Goal: Task Accomplishment & Management: Complete application form

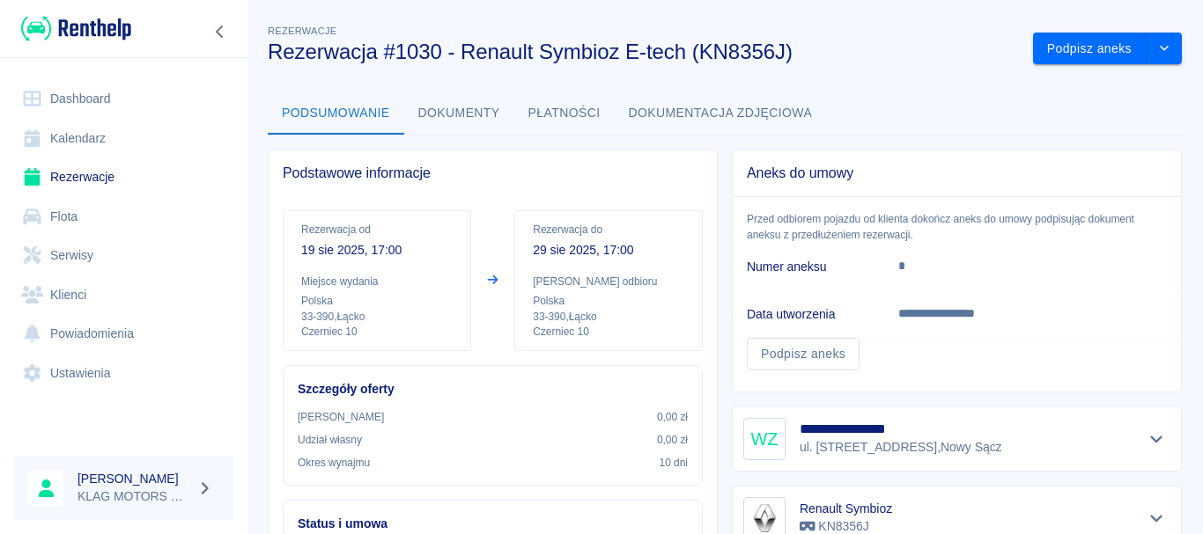
click at [73, 33] on img at bounding box center [76, 28] width 110 height 29
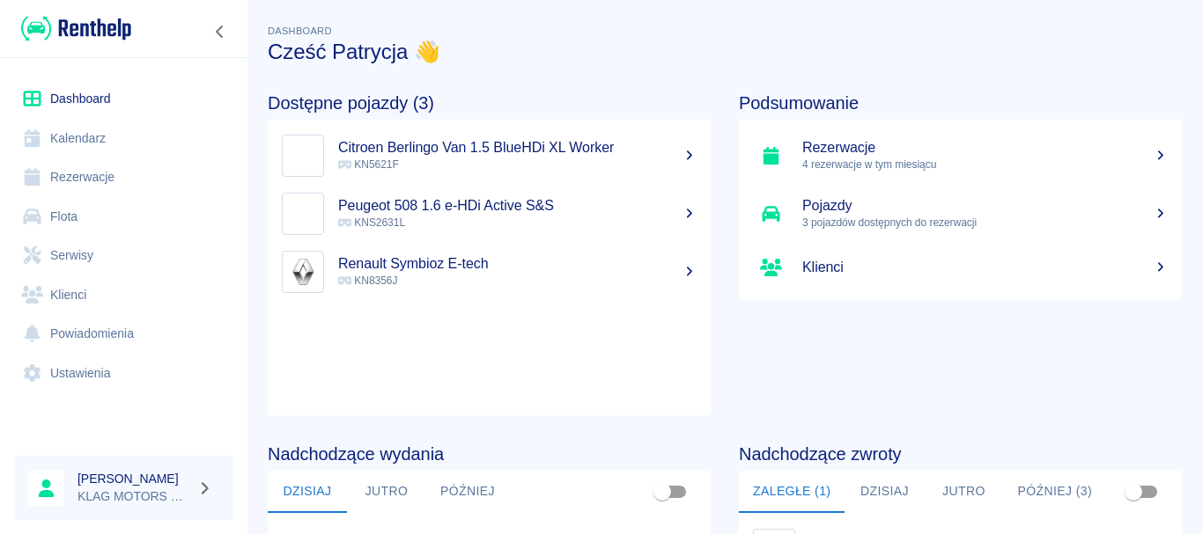
click at [100, 181] on link "Rezerwacje" at bounding box center [123, 178] width 219 height 40
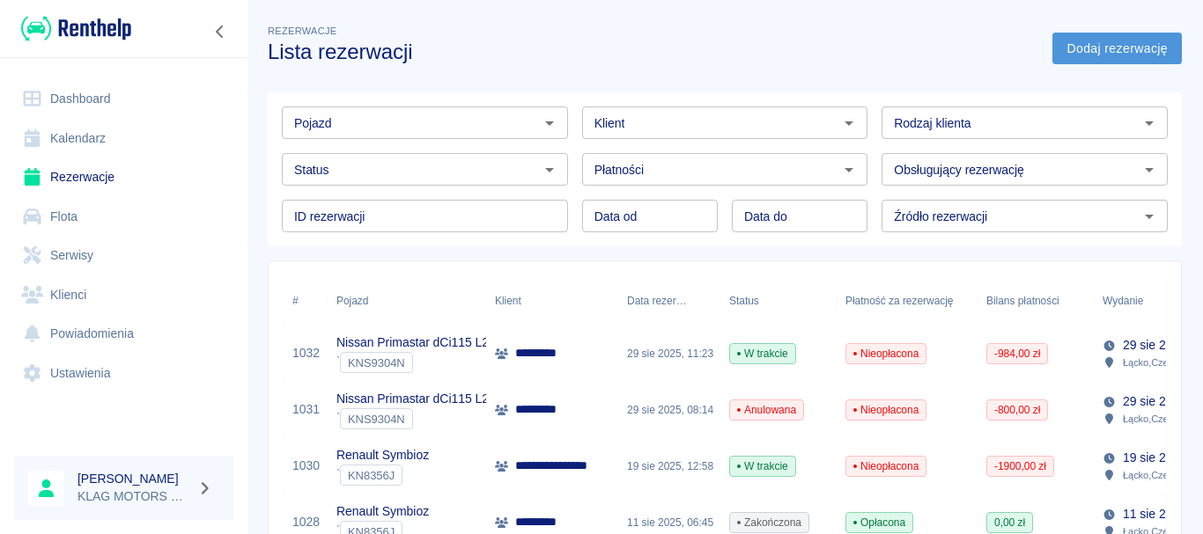
click at [1081, 46] on link "Dodaj rezerwację" at bounding box center [1116, 49] width 129 height 33
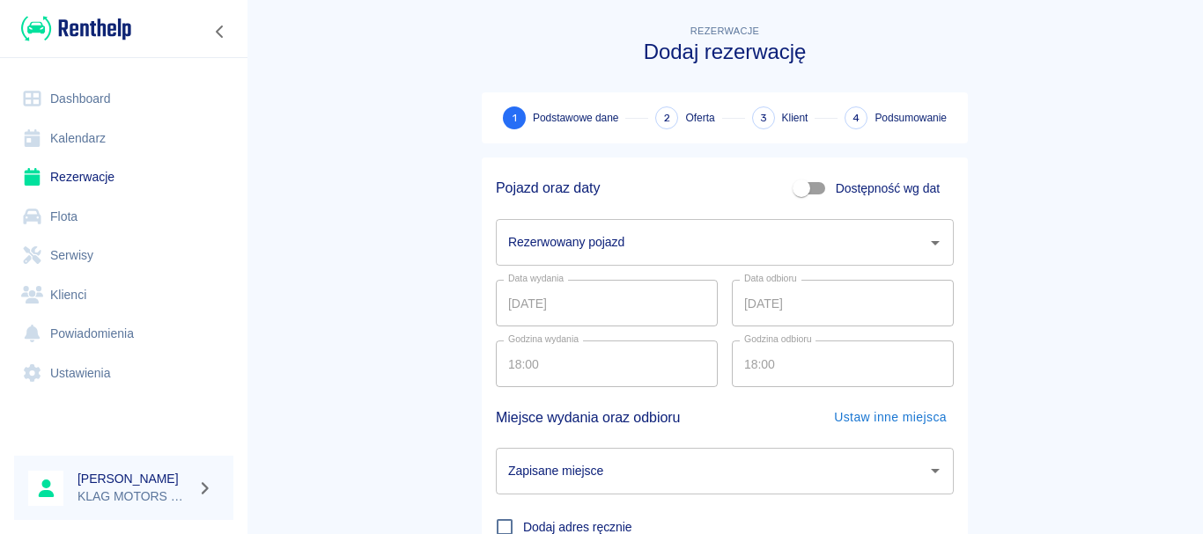
click at [600, 245] on div "Rezerwowany pojazd Rezerwowany pojazd" at bounding box center [725, 242] width 458 height 47
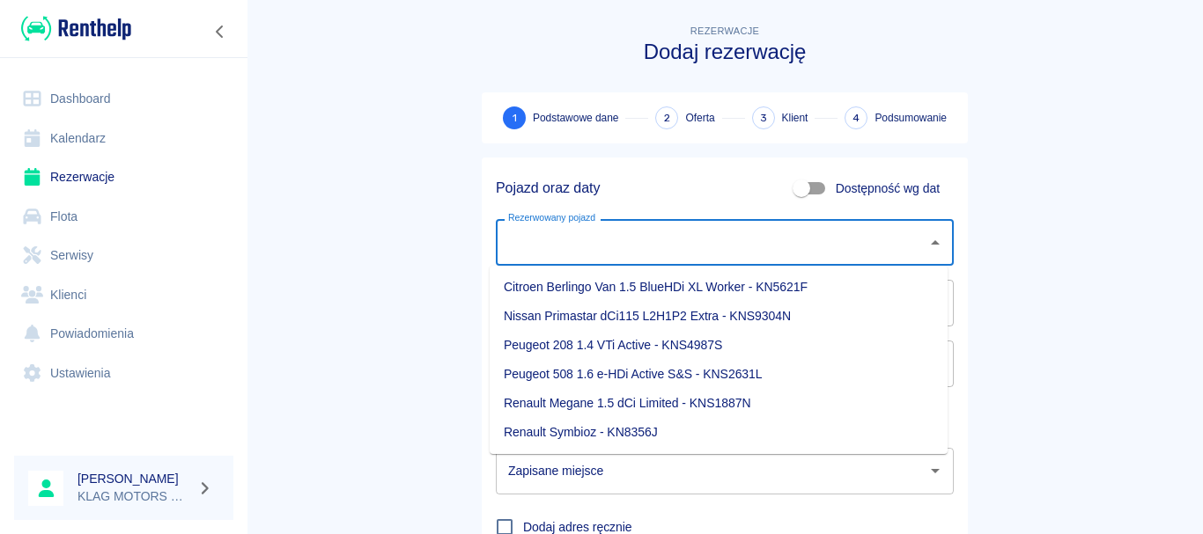
click at [534, 431] on li "Renault Symbioz - KN8356J" at bounding box center [719, 432] width 458 height 29
type input "Renault Symbioz - KN8356J"
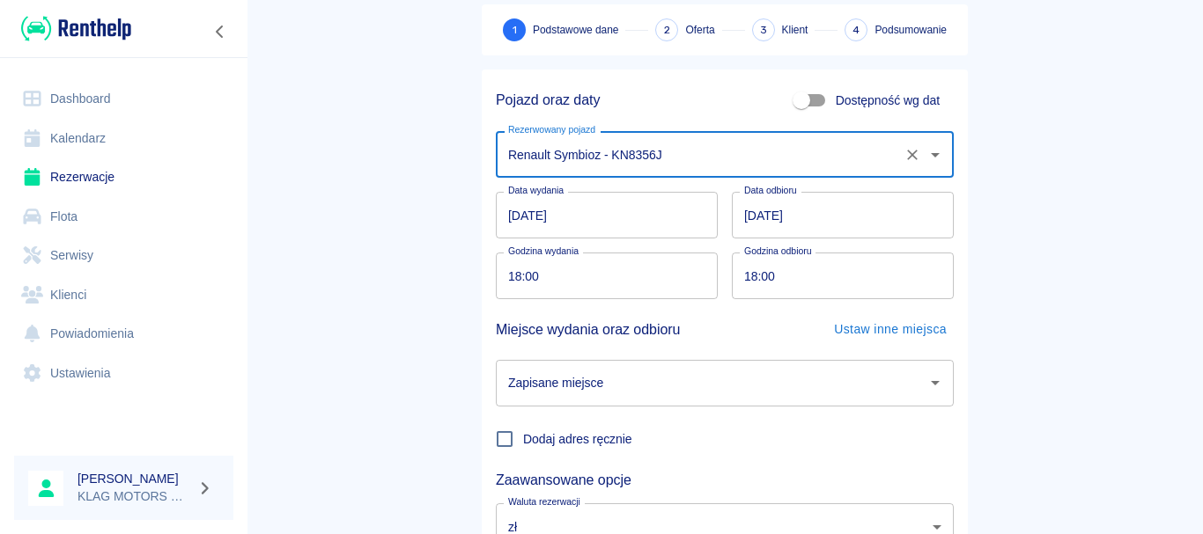
scroll to position [176, 0]
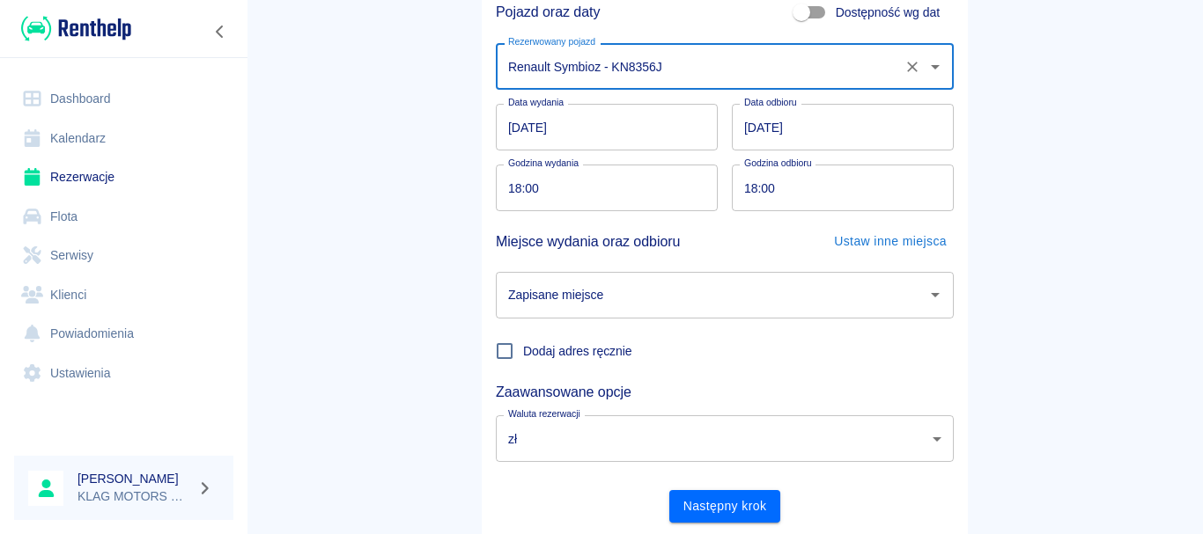
click at [743, 129] on input "[DATE]" at bounding box center [843, 127] width 222 height 47
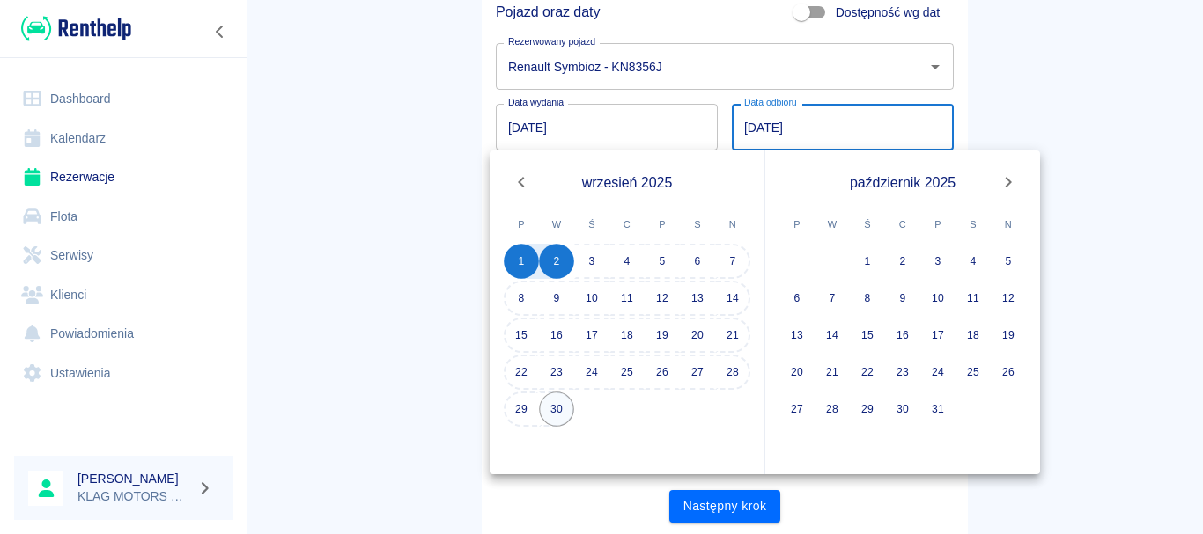
click at [555, 409] on button "30" at bounding box center [556, 409] width 35 height 35
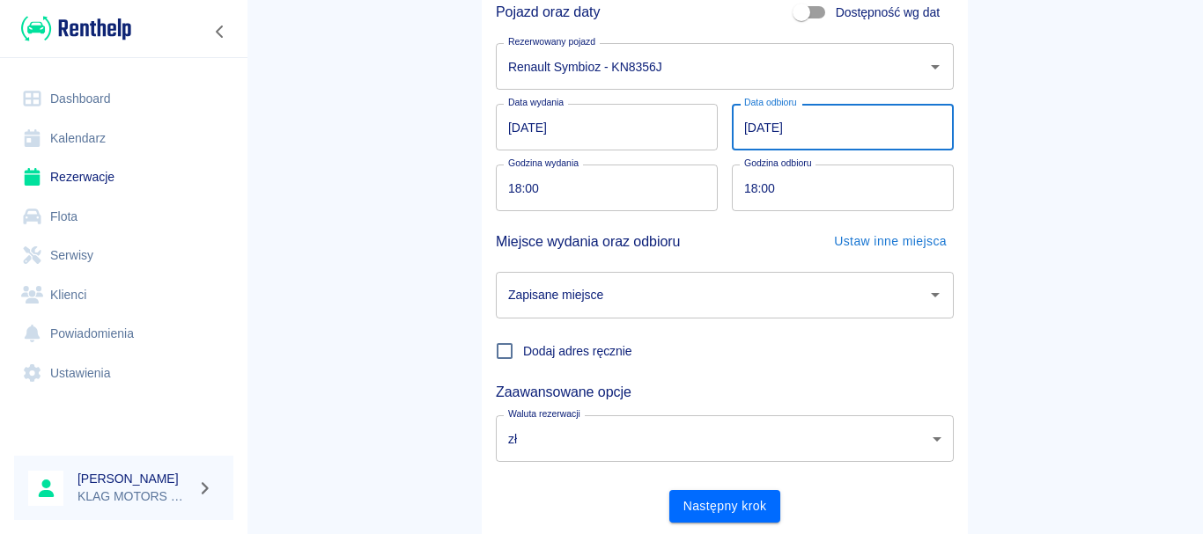
click at [741, 128] on input "[DATE]" at bounding box center [843, 127] width 222 height 47
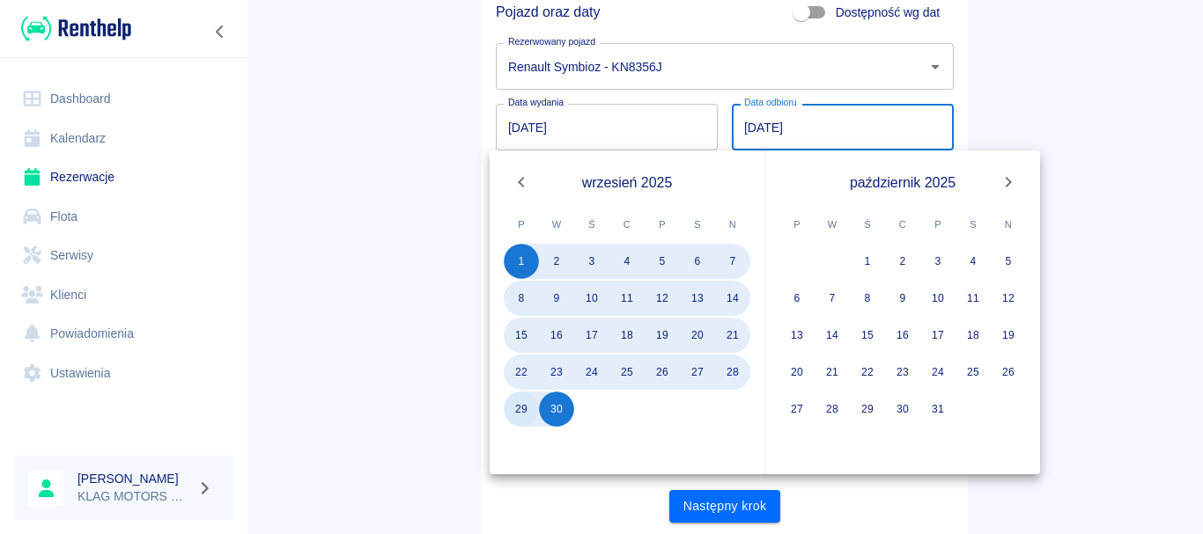
click at [524, 415] on button "29" at bounding box center [521, 409] width 35 height 35
type input "[DATE]"
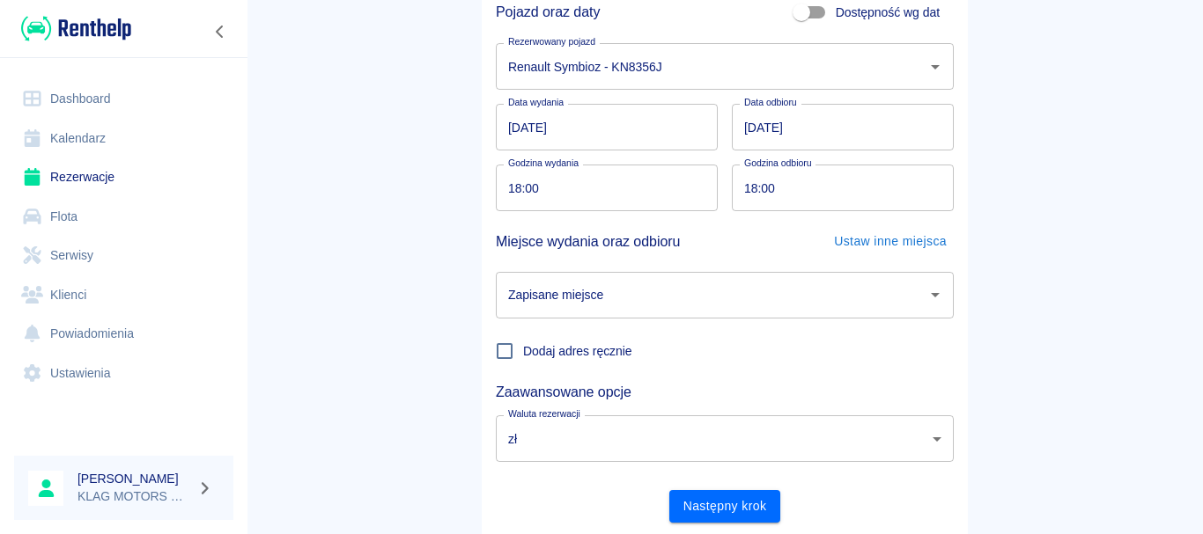
click at [408, 356] on main "Rezerwacje Dodaj rezerwację 1 Podstawowe dane 2 Oferta 3 Klient 4 Podsumowanie …" at bounding box center [725, 191] width 956 height 692
click at [512, 184] on input "18:00" at bounding box center [601, 188] width 210 height 47
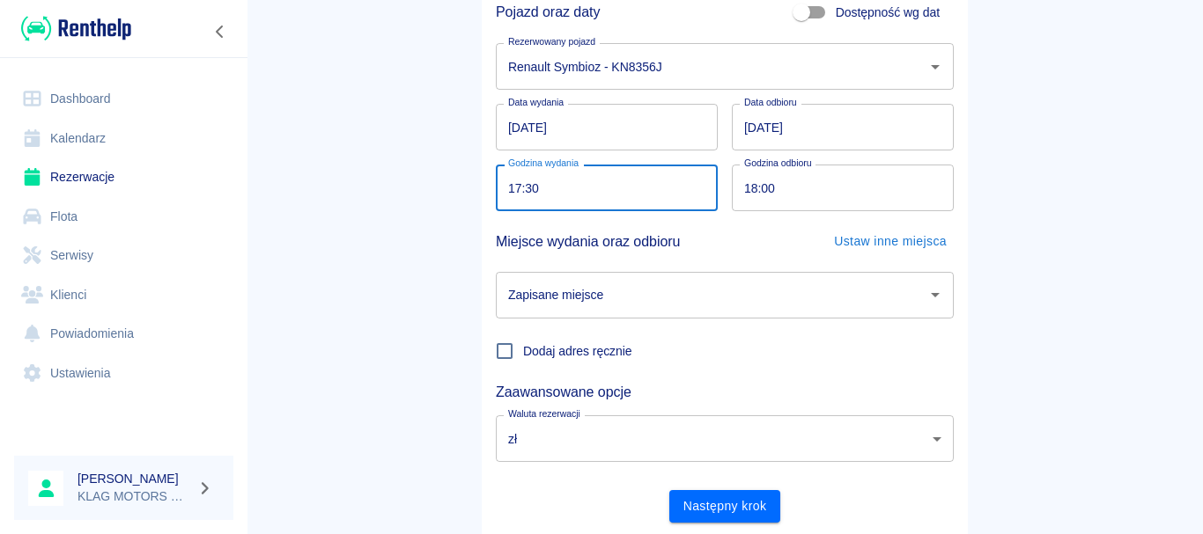
type input "17:30"
click at [744, 192] on input "18:00" at bounding box center [837, 188] width 210 height 47
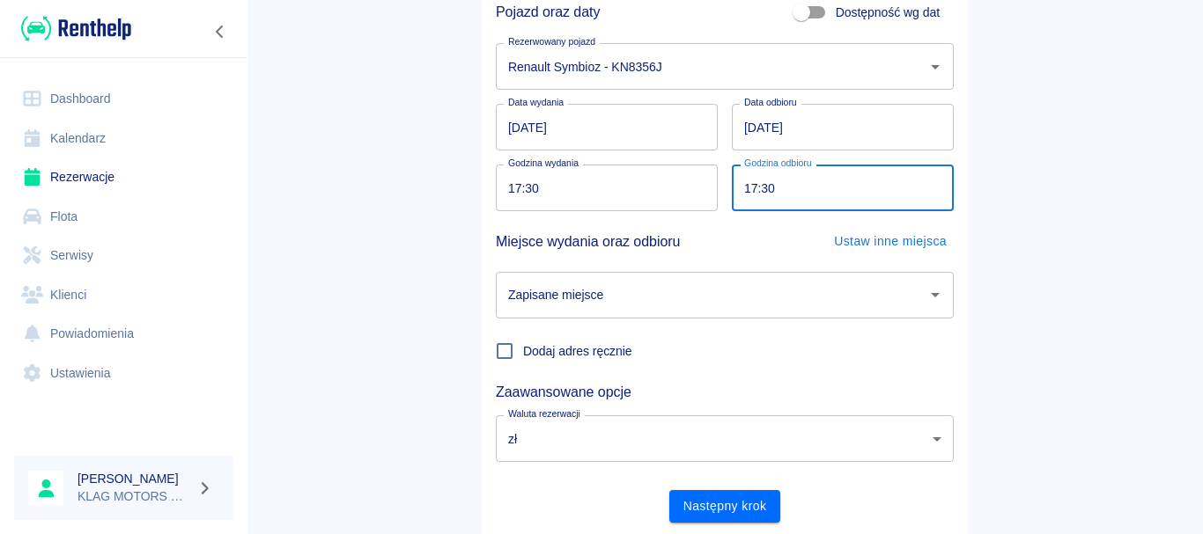
type input "17:30"
click at [385, 319] on main "Rezerwacje Dodaj rezerwację 1 Podstawowe dane 2 Oferta 3 Klient 4 Podsumowanie …" at bounding box center [725, 191] width 956 height 692
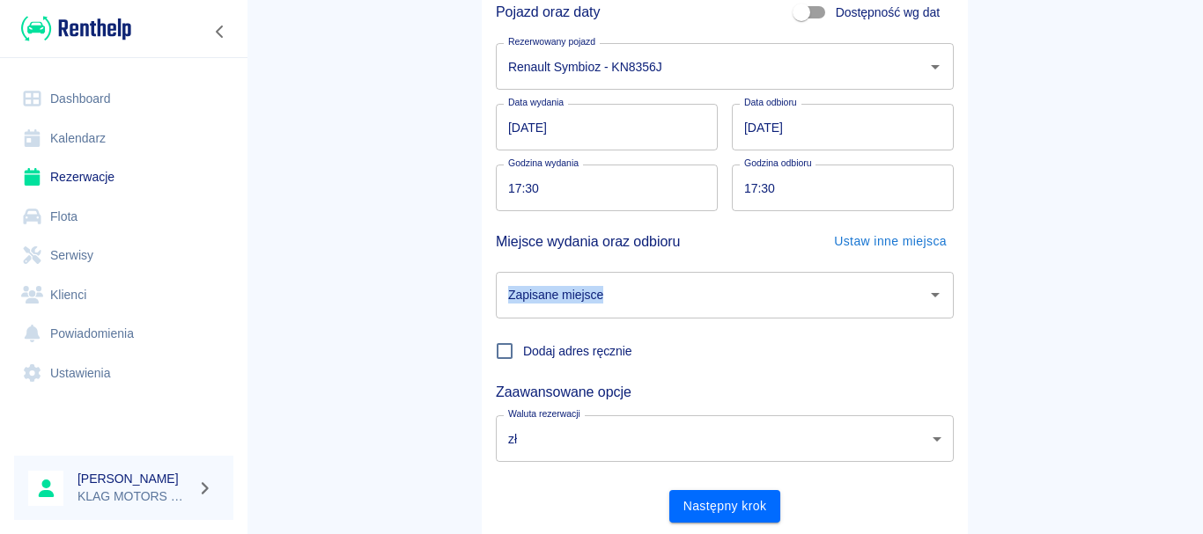
scroll to position [230, 0]
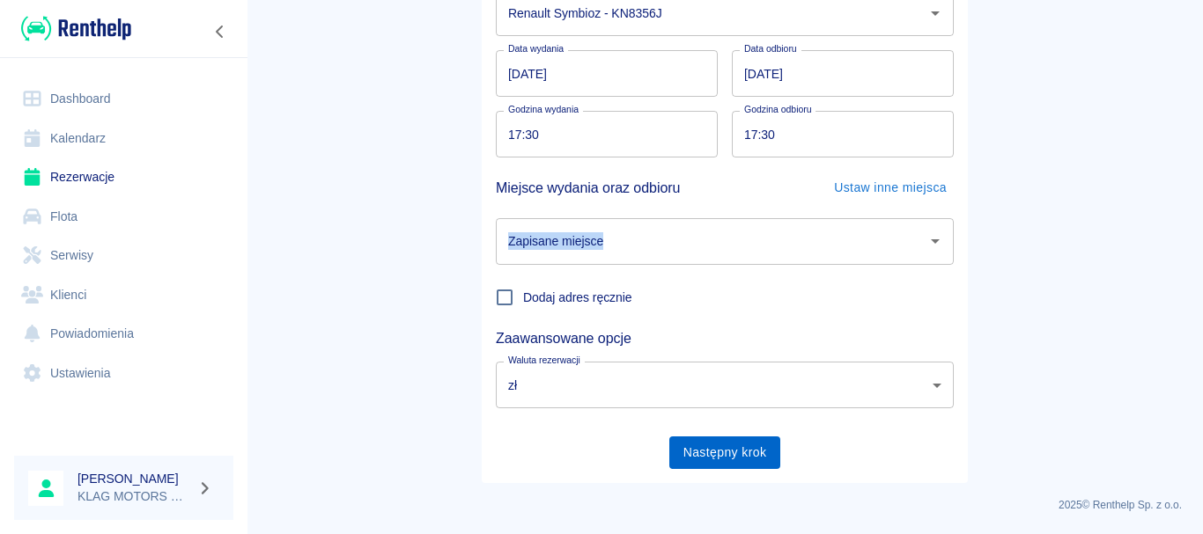
click at [746, 456] on button "Następny krok" at bounding box center [725, 453] width 112 height 33
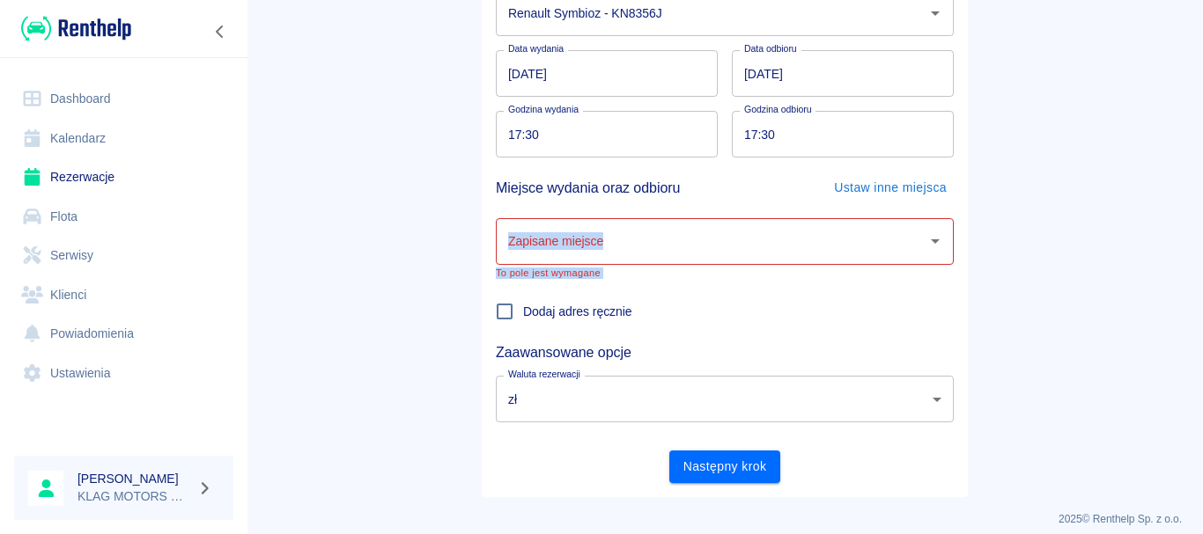
click at [655, 254] on input "Zapisane miejsce" at bounding box center [712, 241] width 416 height 31
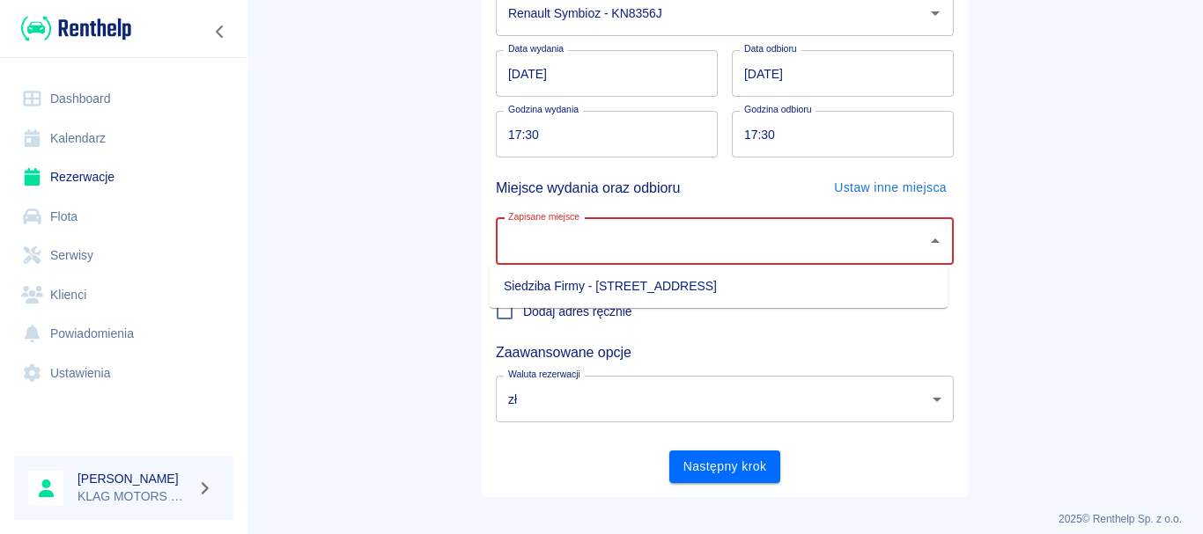
click at [569, 292] on li "Siedziba Firmy - [STREET_ADDRESS]" at bounding box center [719, 286] width 458 height 29
type input "Siedziba Firmy - [STREET_ADDRESS]"
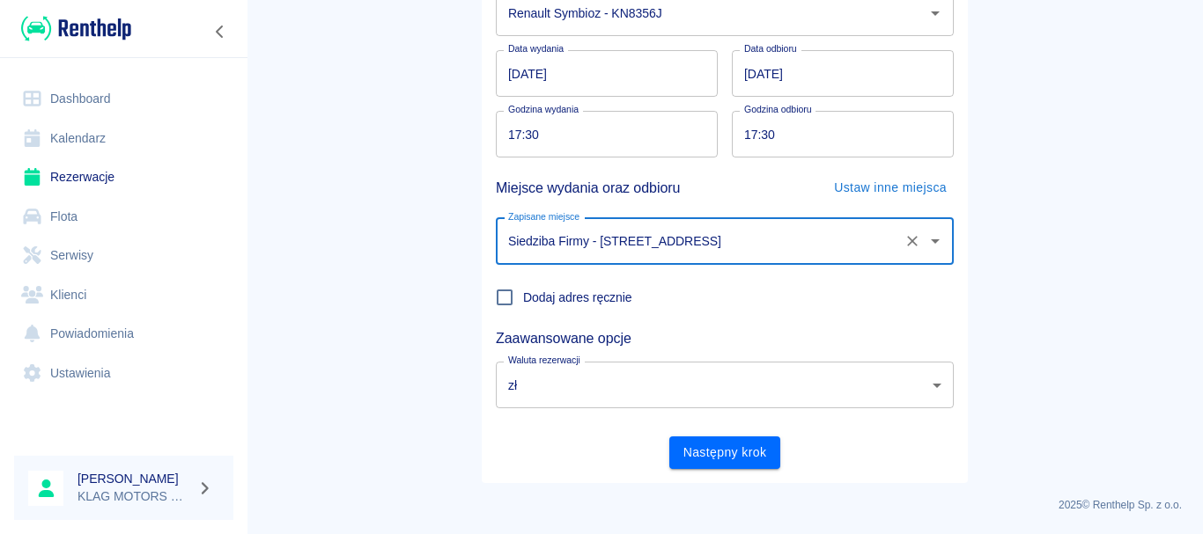
click at [689, 450] on button "Następny krok" at bounding box center [725, 453] width 112 height 33
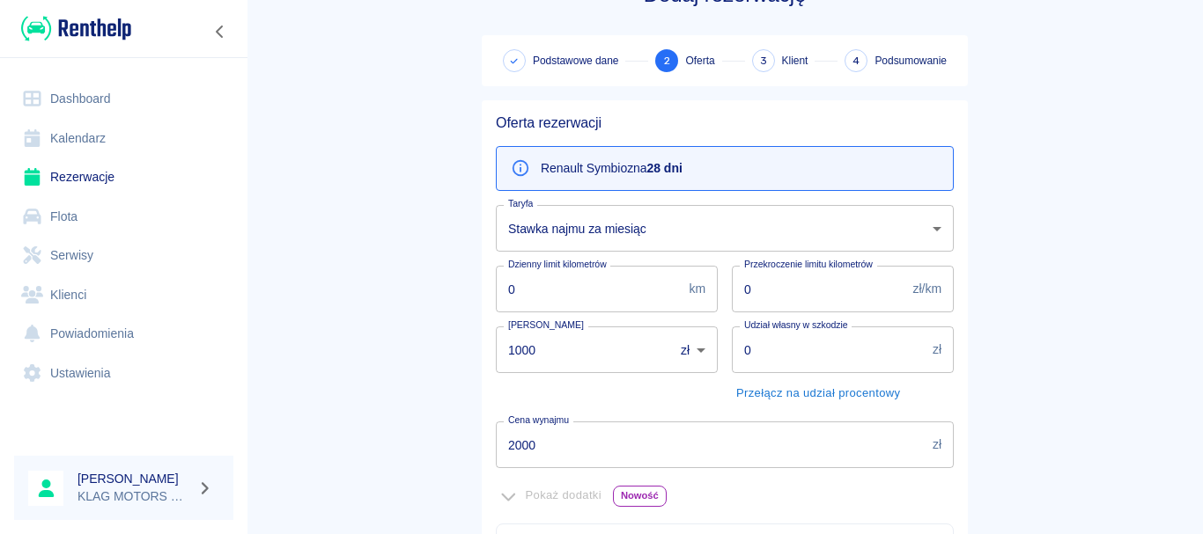
scroll to position [88, 0]
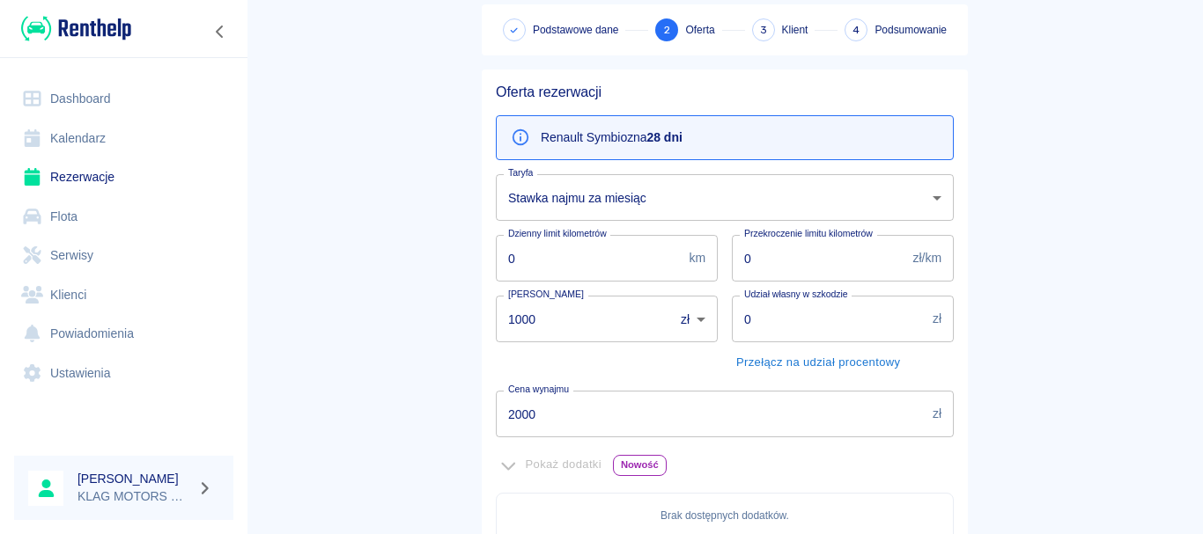
click at [539, 190] on body "Używamy plików Cookies, by zapewnić Ci najlepsze możliwe doświadczenie. Aby dow…" at bounding box center [601, 267] width 1203 height 534
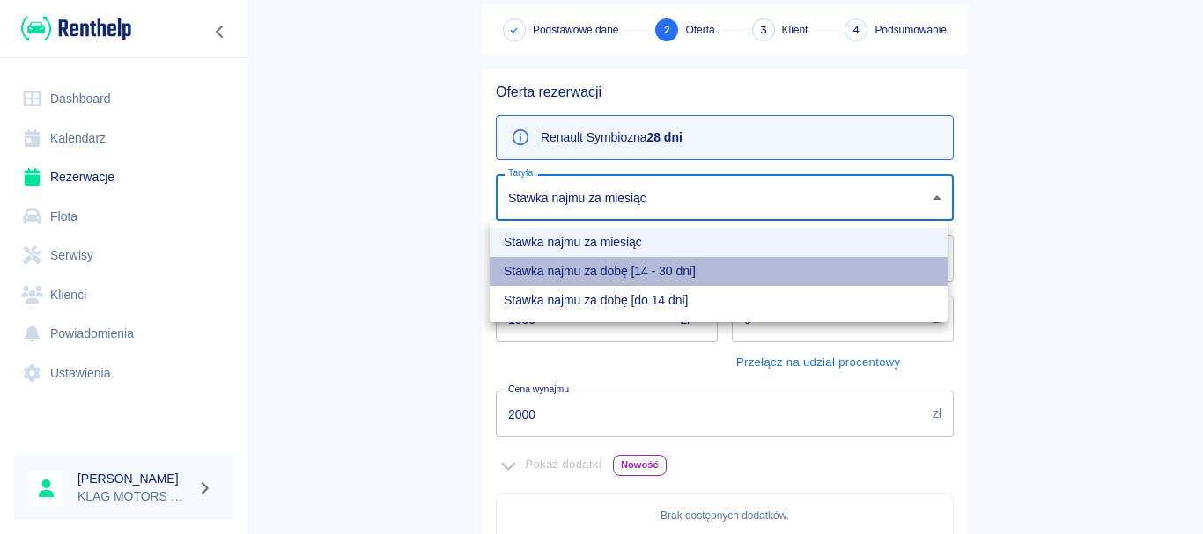
click at [547, 277] on li "Stawka najmu za dobę [14 - 30 dni]" at bounding box center [719, 271] width 458 height 29
type input "6b716ff2-8e82-4fd0-a55d-9ecf6491e800"
type input "4200"
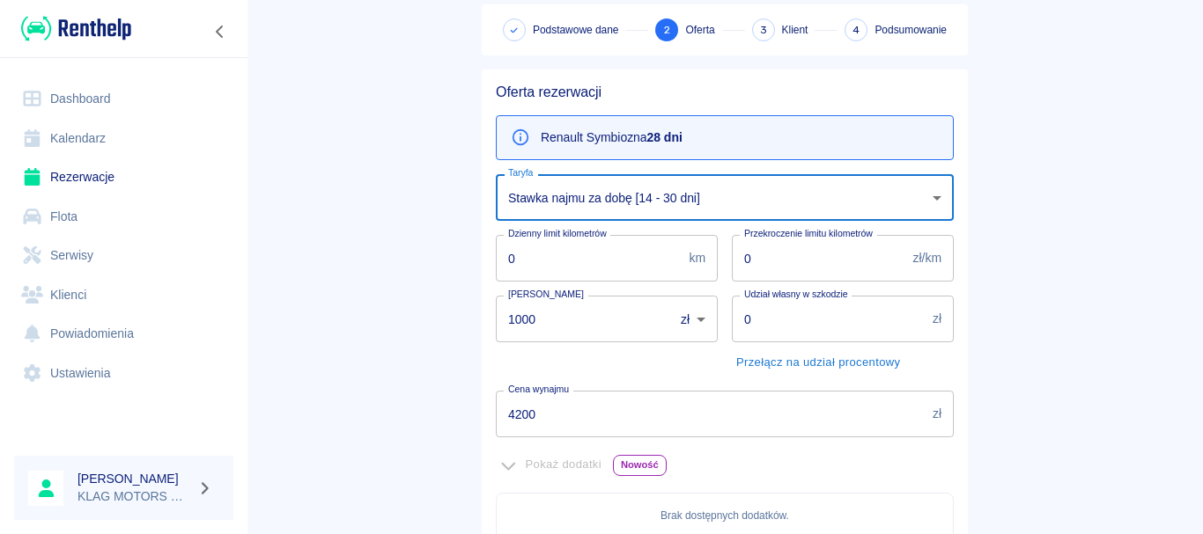
scroll to position [176, 0]
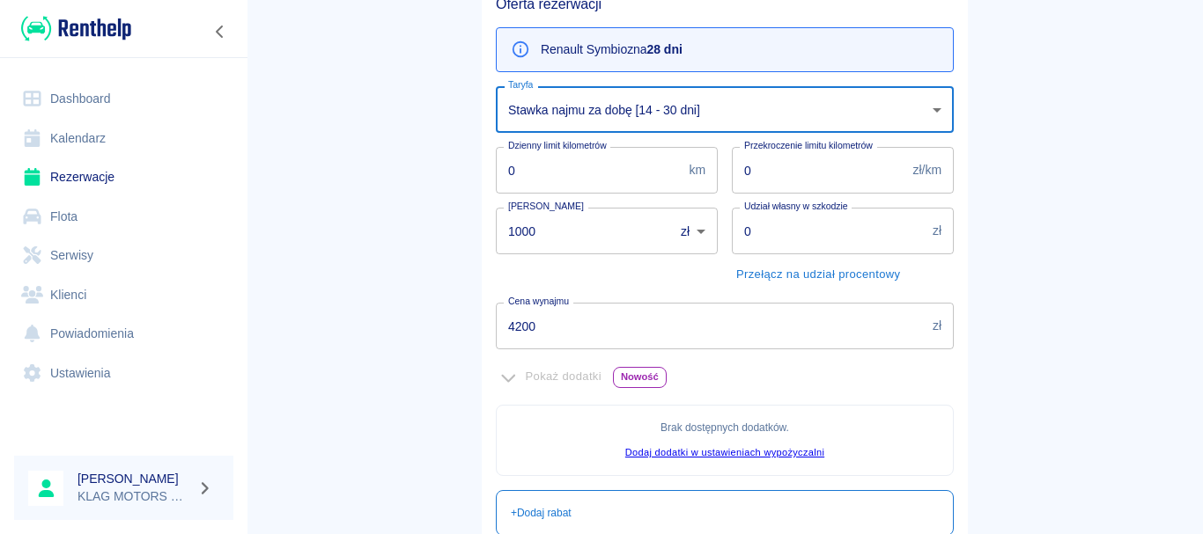
click at [509, 229] on input "1000" at bounding box center [579, 231] width 166 height 47
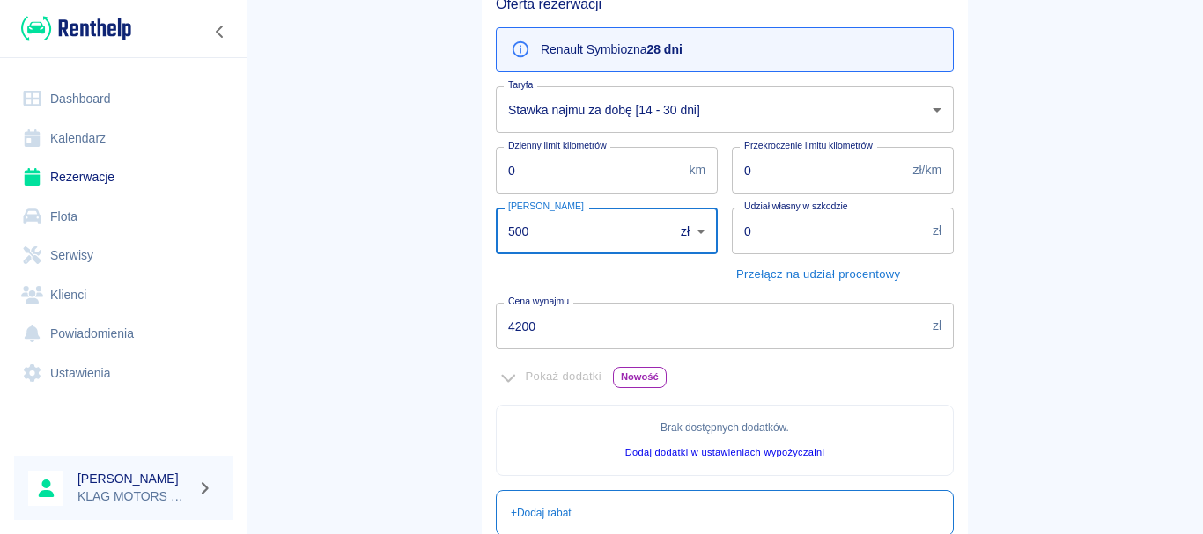
type input "500"
click at [447, 339] on main "Rezerwacje Dodaj rezerwację Podstawowe dane 2 Oferta 3 Klient 4 Podsumowanie Of…" at bounding box center [725, 306] width 956 height 922
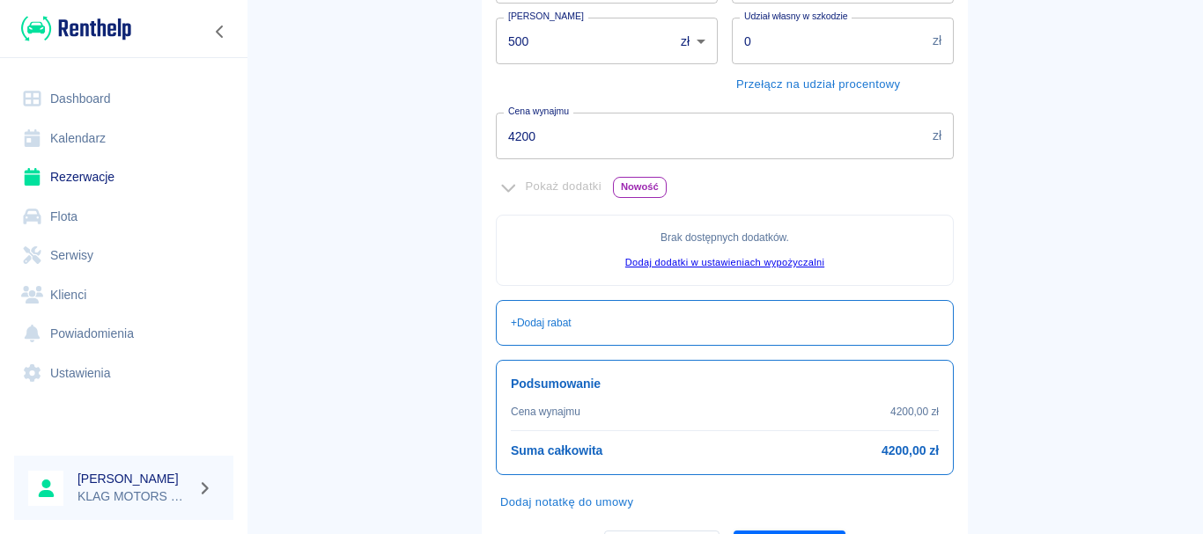
scroll to position [440, 0]
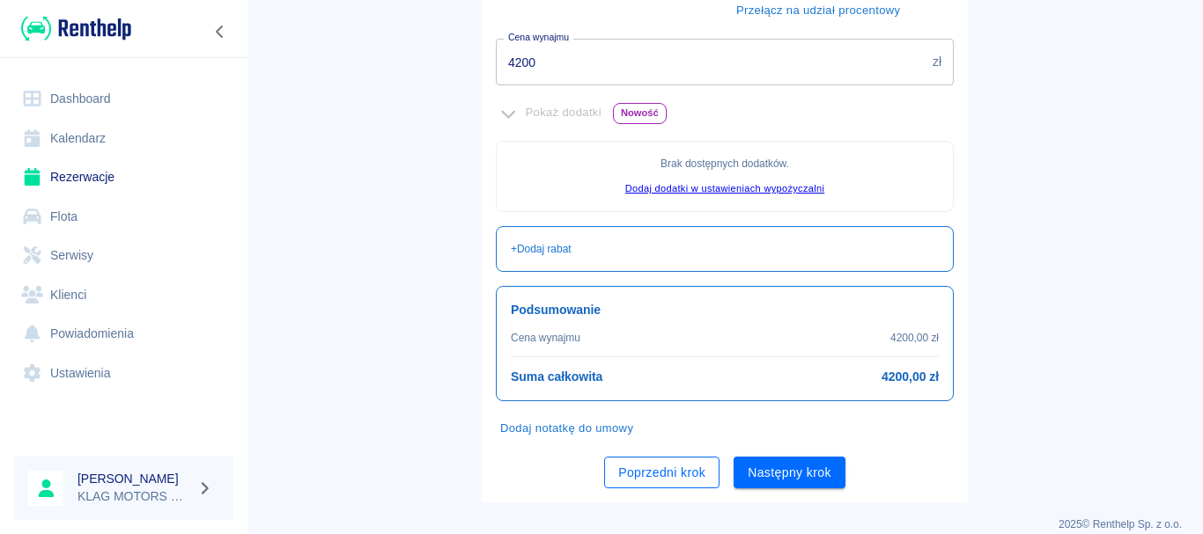
click at [667, 480] on button "Poprzedni krok" at bounding box center [661, 473] width 115 height 33
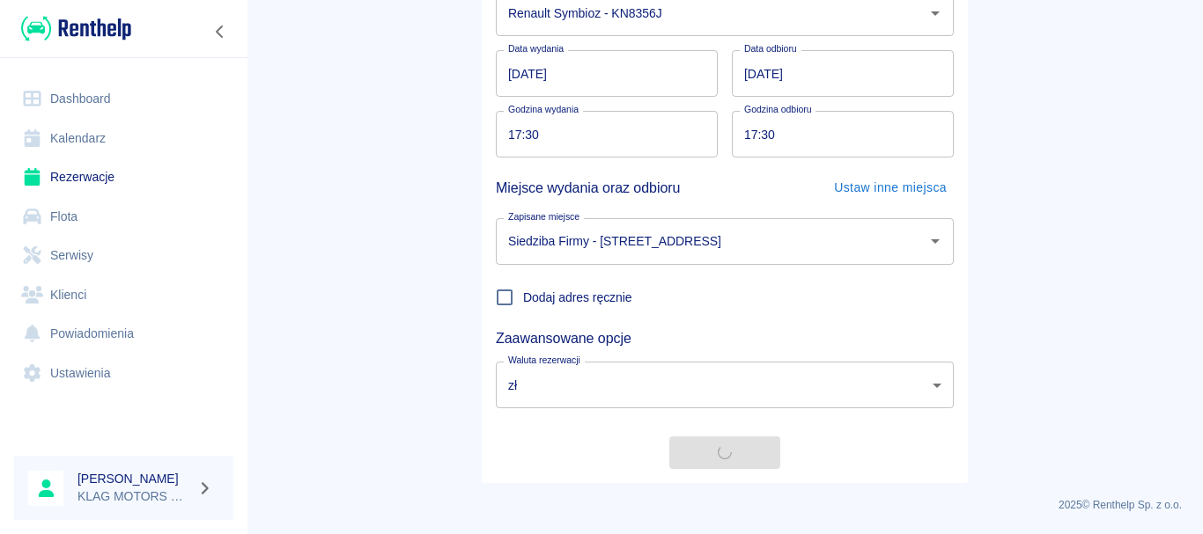
scroll to position [230, 0]
click at [745, 71] on input "[DATE]" at bounding box center [843, 73] width 222 height 47
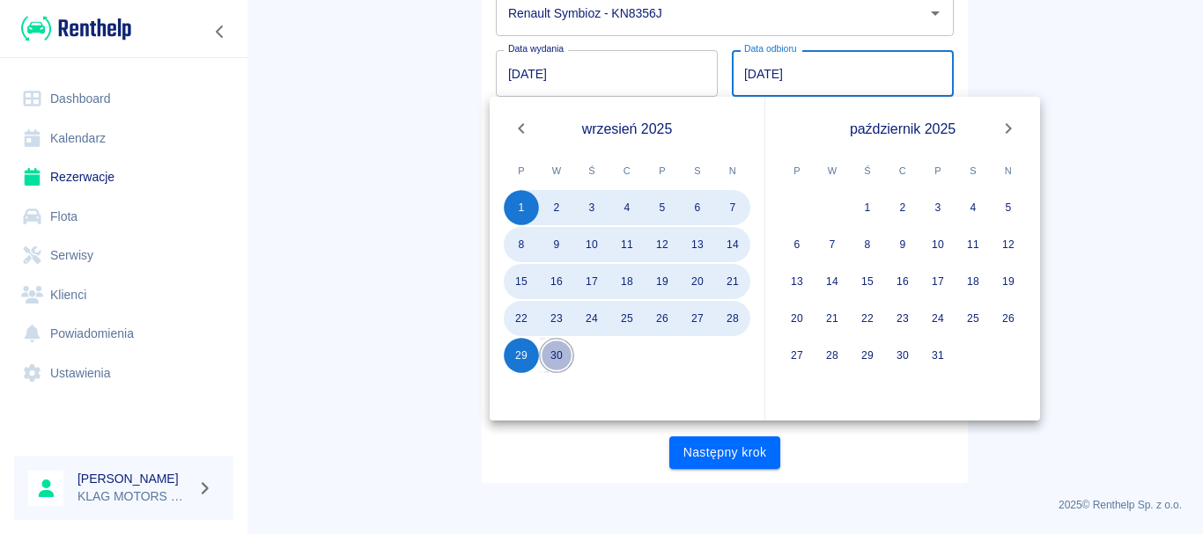
click at [559, 359] on button "30" at bounding box center [556, 355] width 35 height 35
type input "[DATE]"
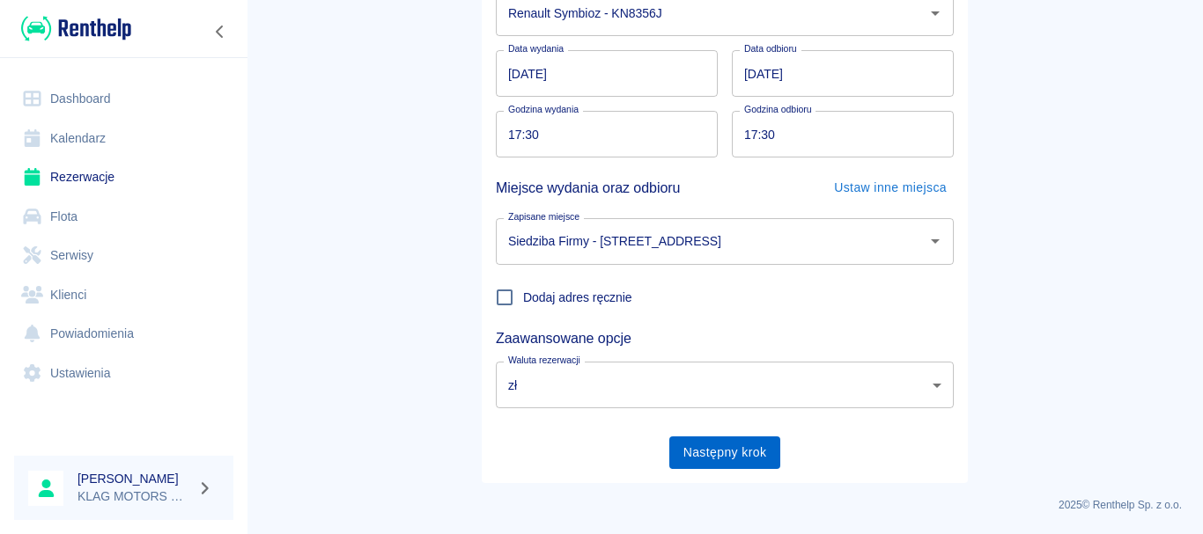
click at [741, 451] on button "Następny krok" at bounding box center [725, 453] width 112 height 33
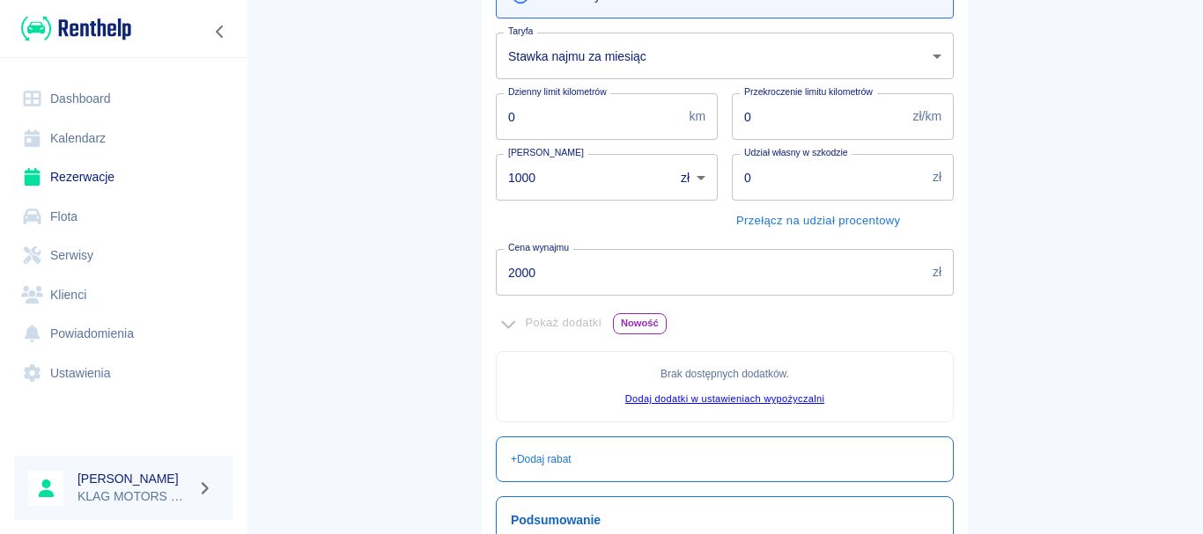
click at [513, 171] on input "1000" at bounding box center [579, 177] width 166 height 47
type input "500"
click at [397, 266] on main "Rezerwacje Dodaj rezerwację Podstawowe dane 2 Oferta 3 Klient 4 Podsumowanie Of…" at bounding box center [725, 252] width 956 height 922
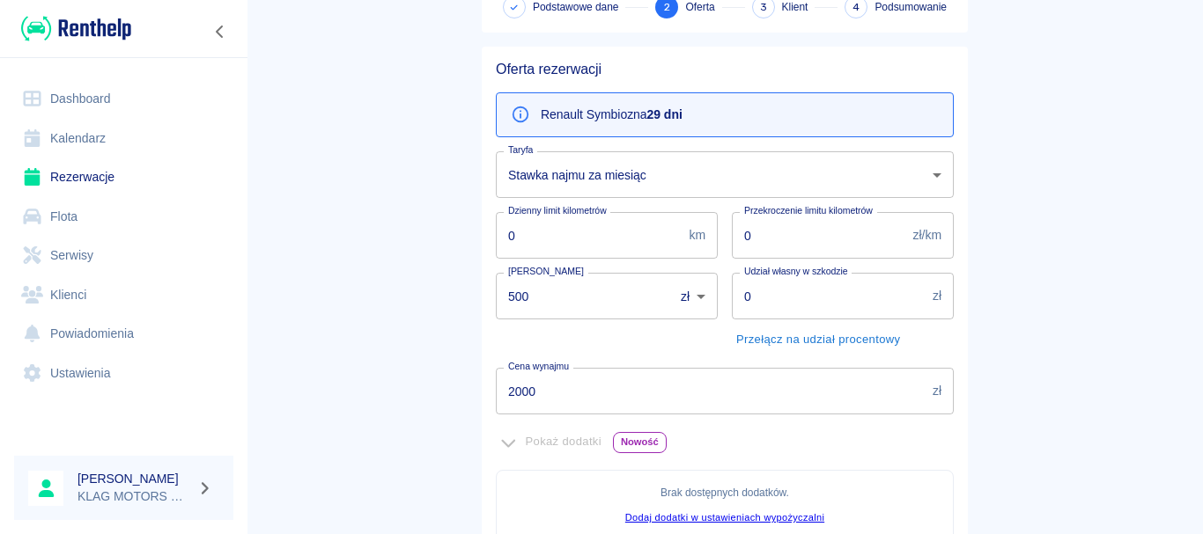
scroll to position [142, 0]
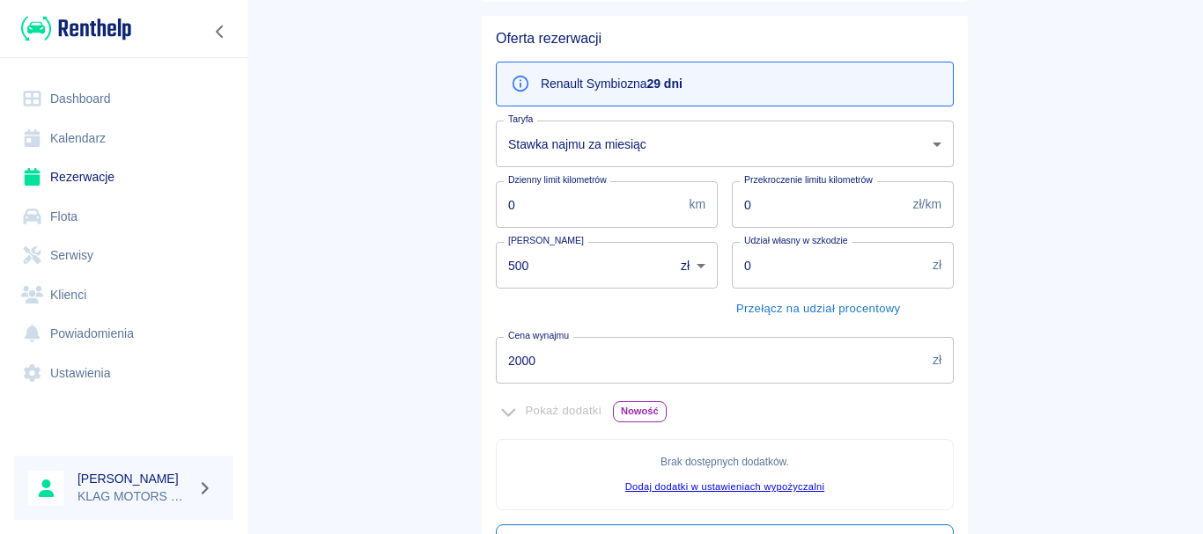
click at [561, 133] on body "Używamy plików Cookies, by zapewnić Ci najlepsze możliwe doświadczenie. Aby dow…" at bounding box center [601, 267] width 1203 height 534
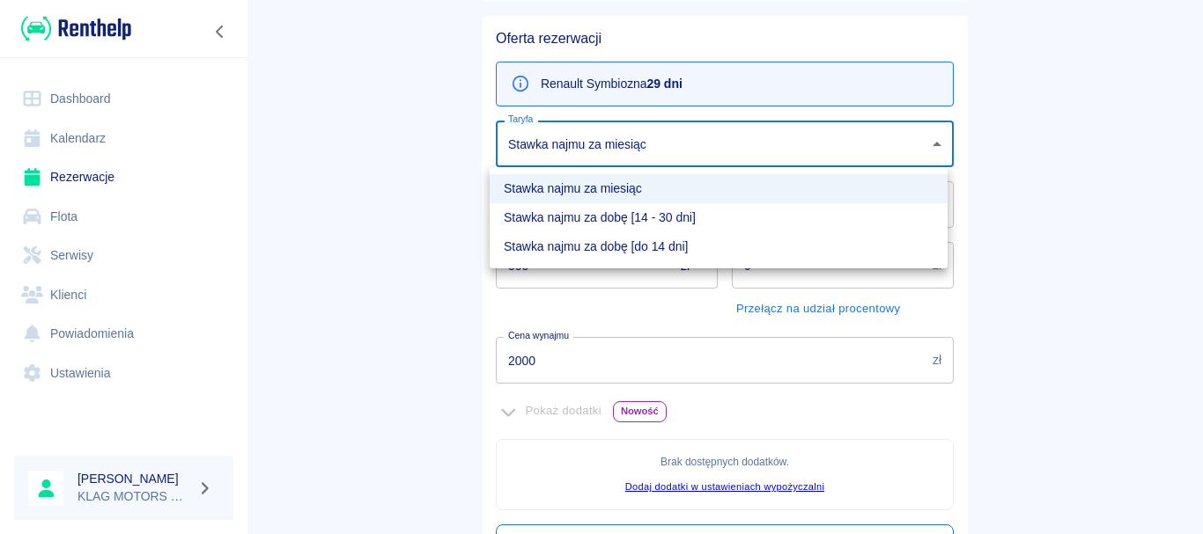
click at [603, 222] on li "Stawka najmu za dobę [14 - 30 dni]" at bounding box center [719, 217] width 458 height 29
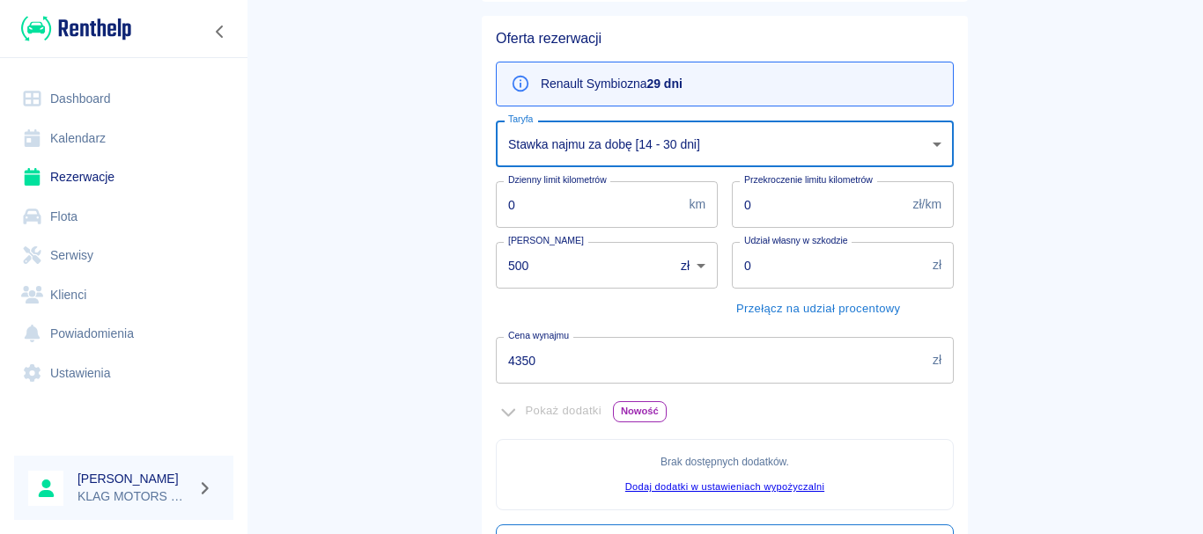
type input "6b716ff2-8e82-4fd0-a55d-9ecf6491e800"
type input "1000"
type input "4350"
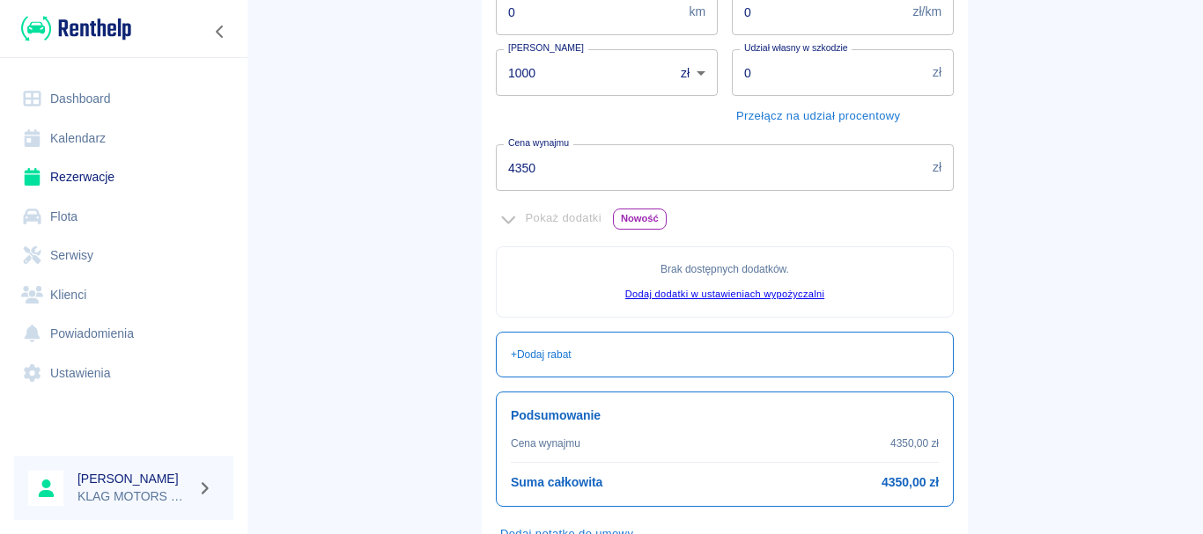
scroll to position [460, 0]
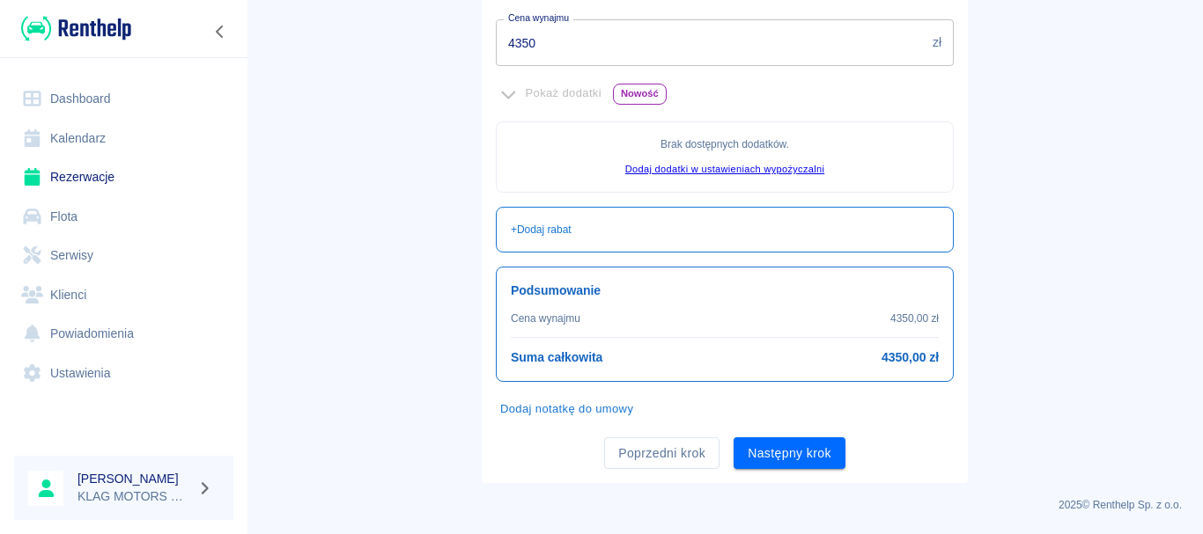
click at [511, 96] on div "Pokaż dodatki Nowość" at bounding box center [725, 93] width 458 height 27
click at [586, 411] on button "Dodaj notatkę do umowy" at bounding box center [567, 409] width 142 height 27
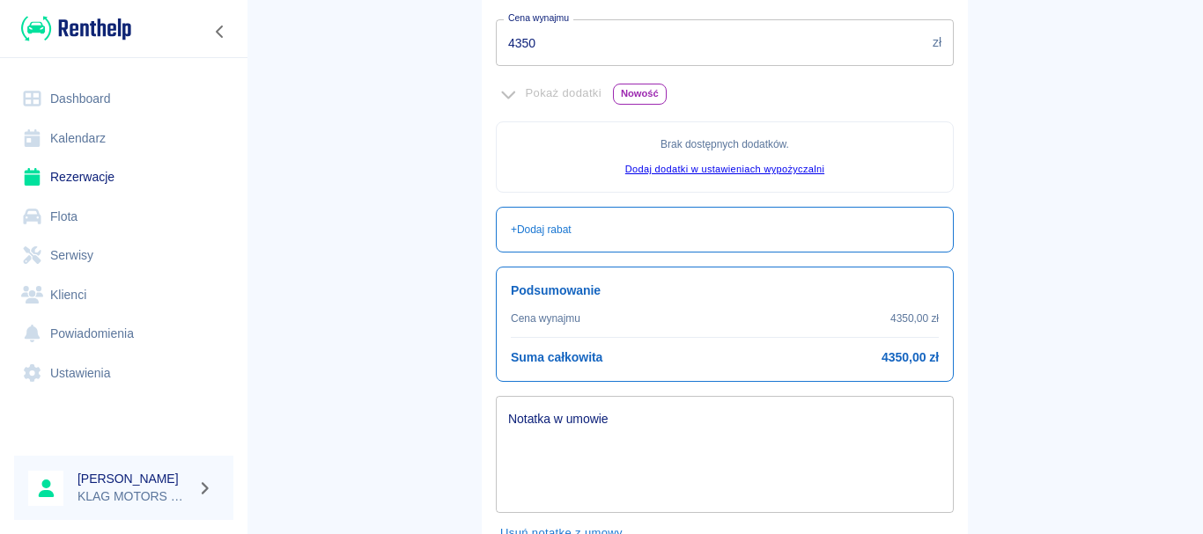
scroll to position [548, 0]
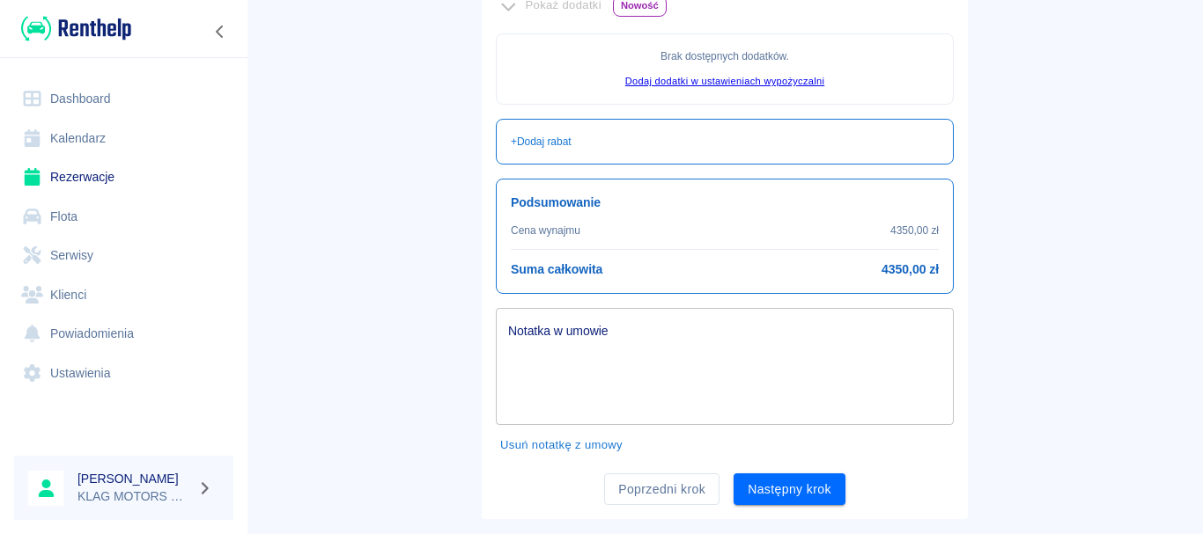
click at [542, 313] on div "x Notatka w umowie" at bounding box center [725, 366] width 458 height 117
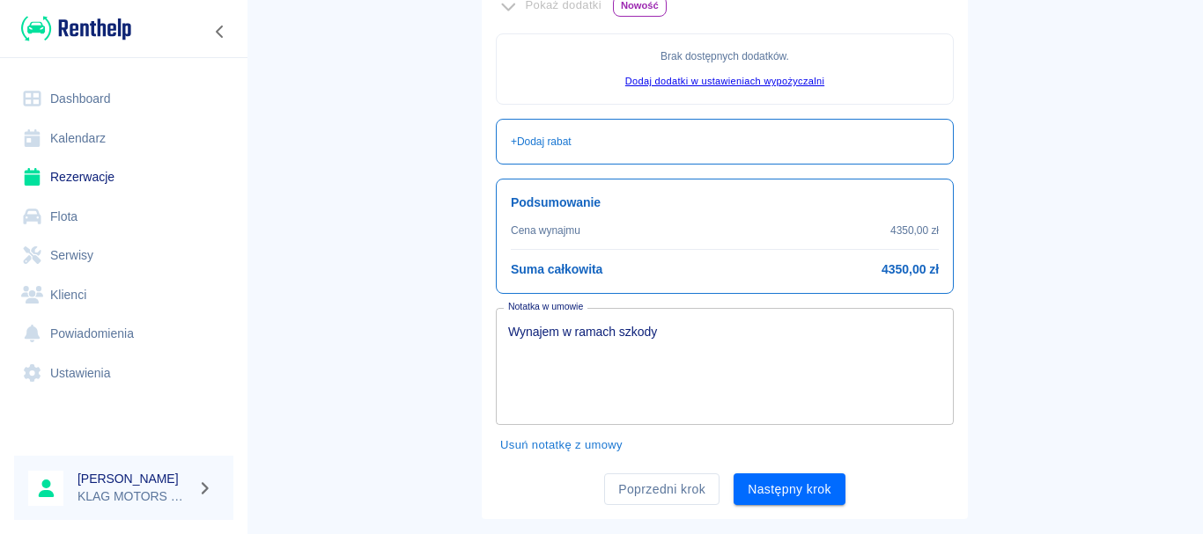
click at [689, 341] on textarea "Wynajem w ramach szkody" at bounding box center [724, 367] width 433 height 88
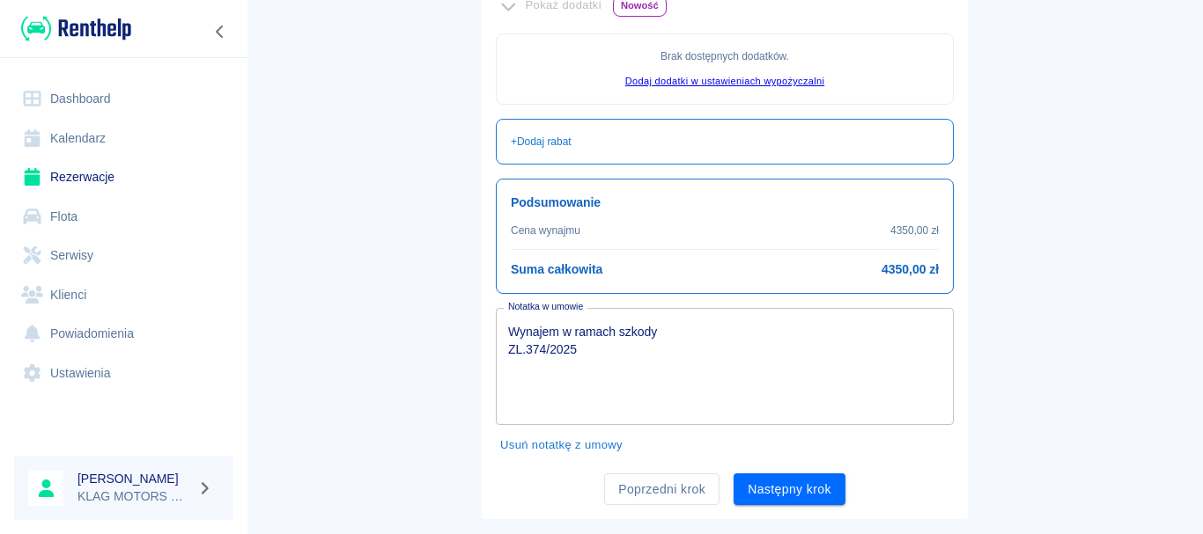
click at [518, 348] on textarea "Wynajem w ramach szkody ZL.374/2025" at bounding box center [724, 367] width 433 height 88
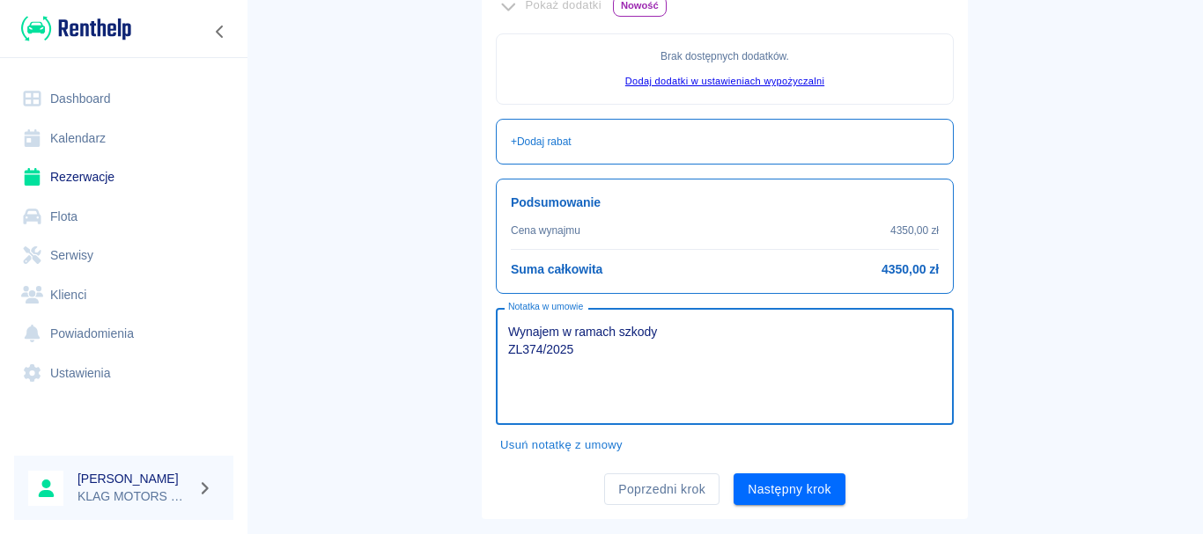
type textarea "Wynajem w ramach szkody ZL374/2025"
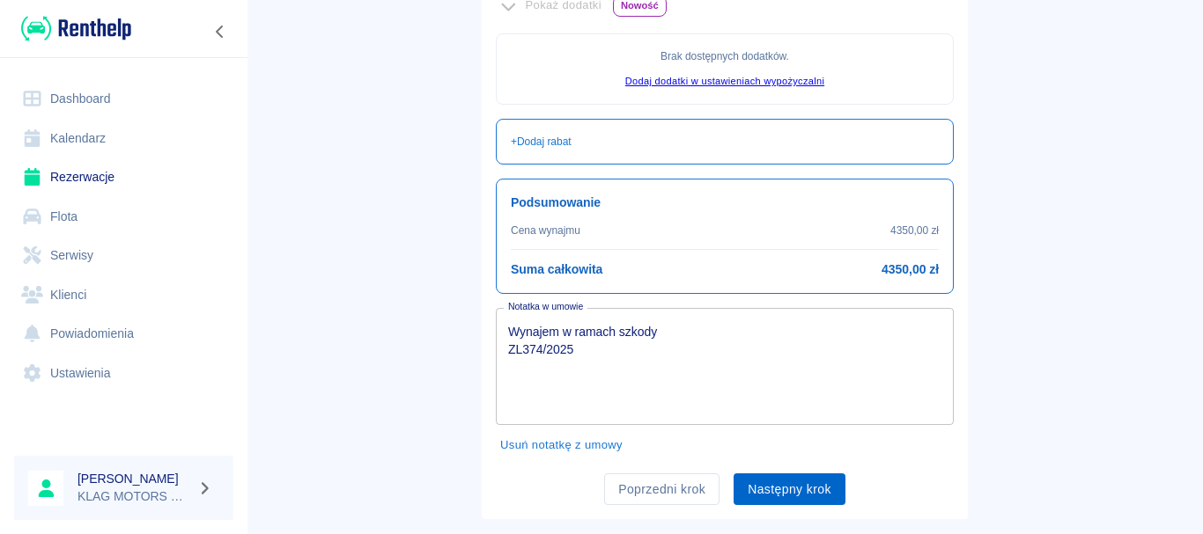
click at [803, 483] on button "Następny krok" at bounding box center [789, 490] width 112 height 33
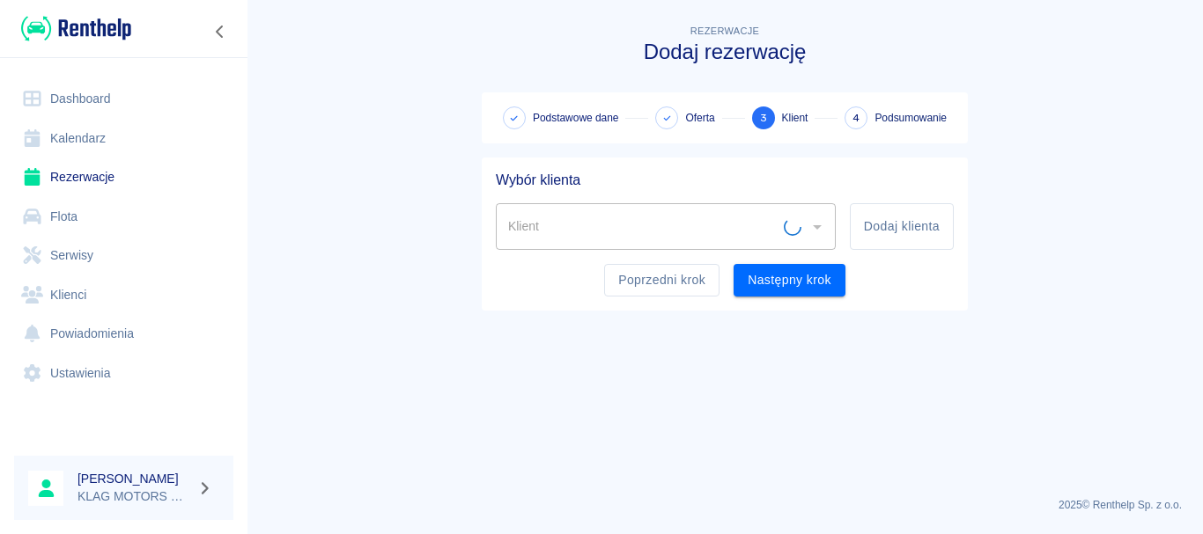
scroll to position [0, 0]
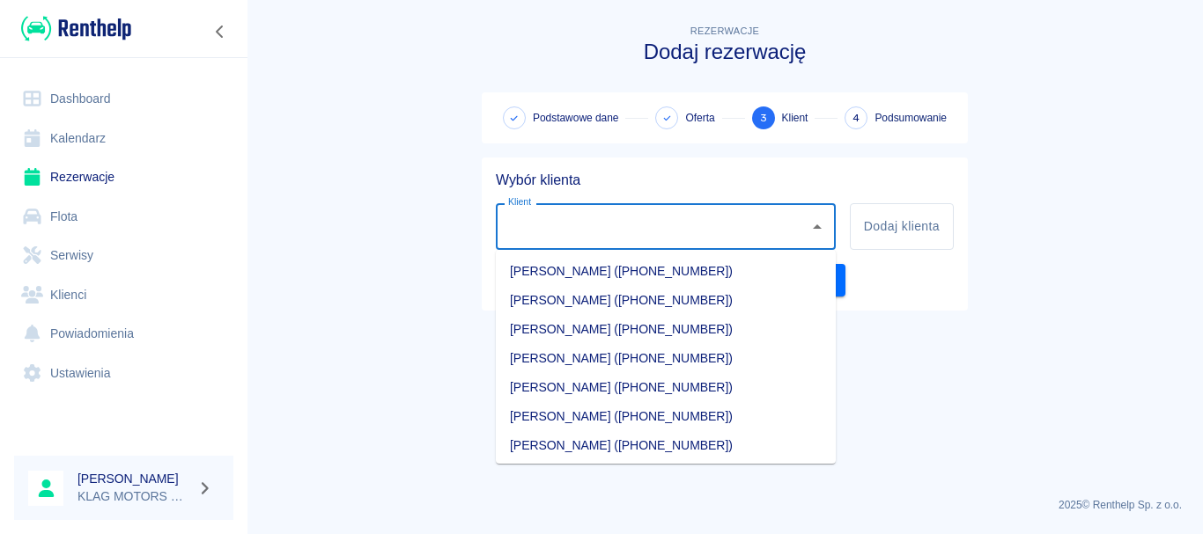
click at [635, 238] on input "Klient" at bounding box center [653, 226] width 298 height 31
click at [922, 233] on button "Dodaj klienta" at bounding box center [902, 226] width 104 height 47
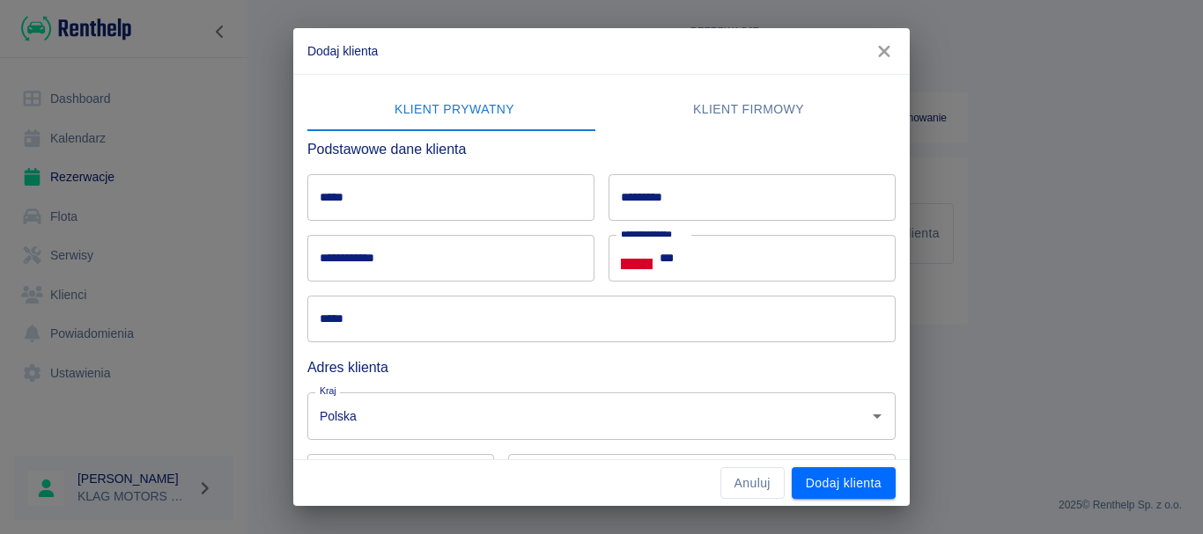
click at [365, 201] on input "*****" at bounding box center [450, 197] width 287 height 47
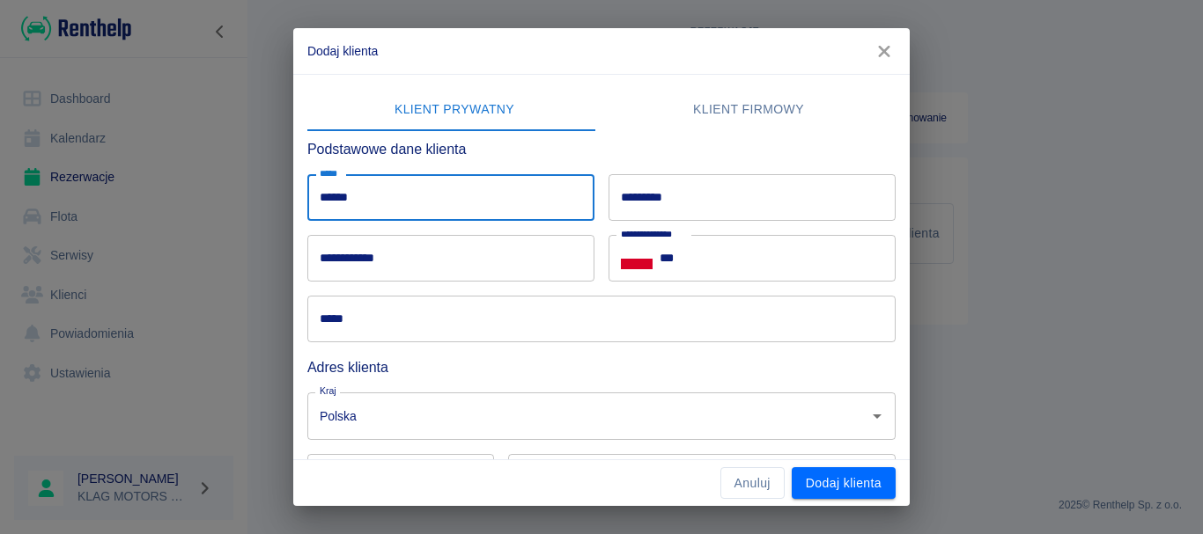
type input "******"
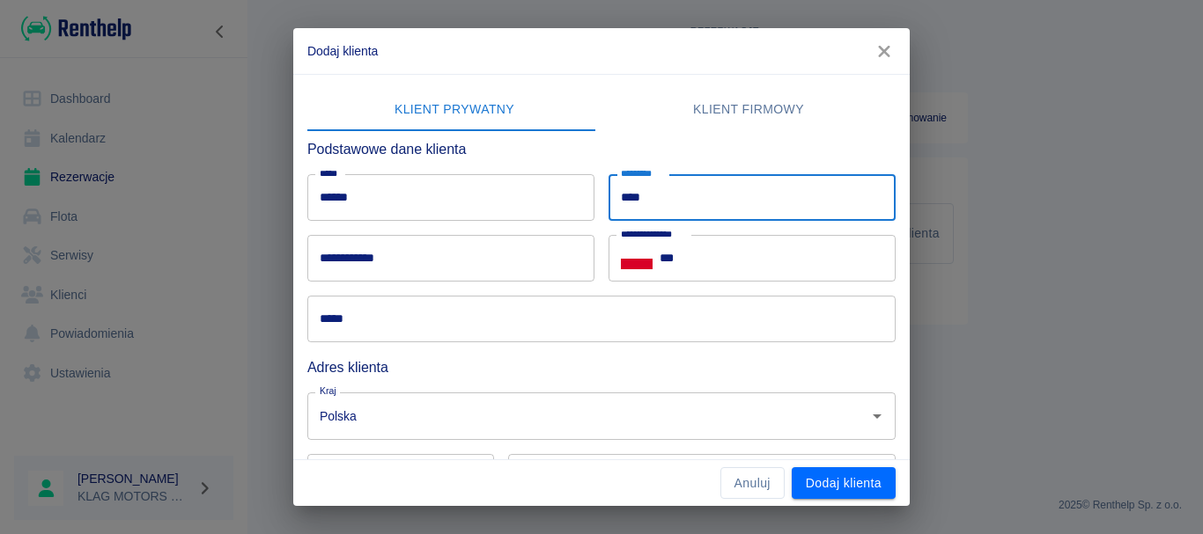
type input "****"
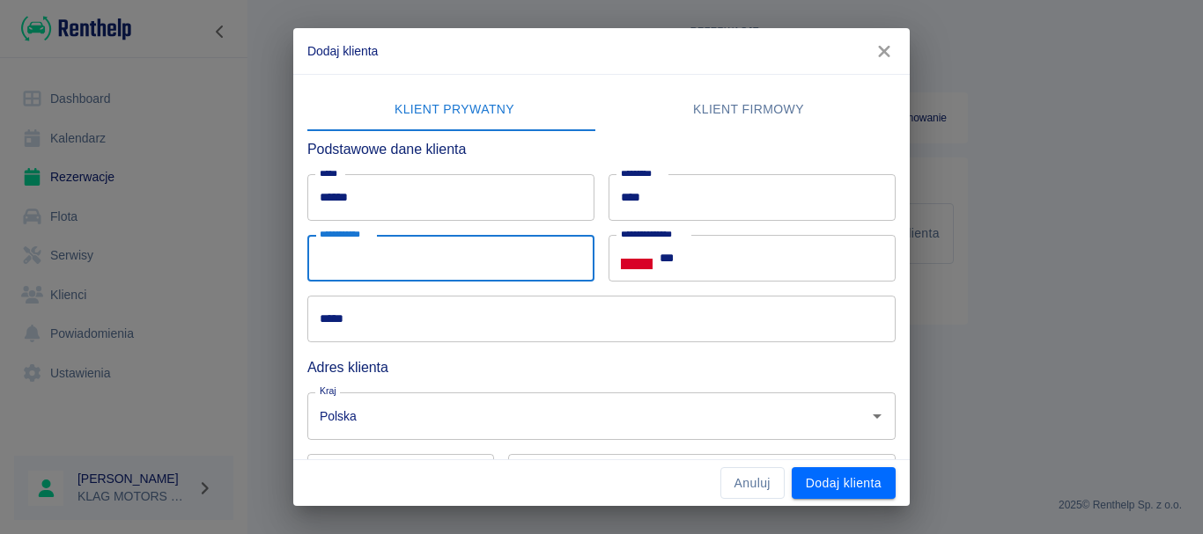
click at [529, 319] on input "*****" at bounding box center [601, 319] width 588 height 47
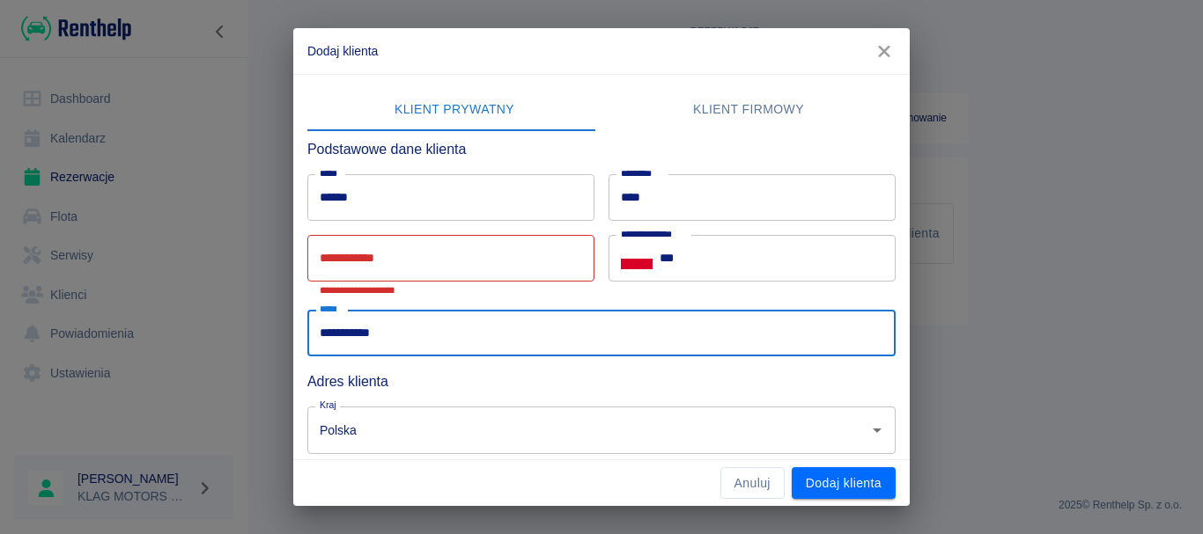
type input "**********"
click at [487, 380] on h6 "Adres klienta" at bounding box center [601, 382] width 588 height 22
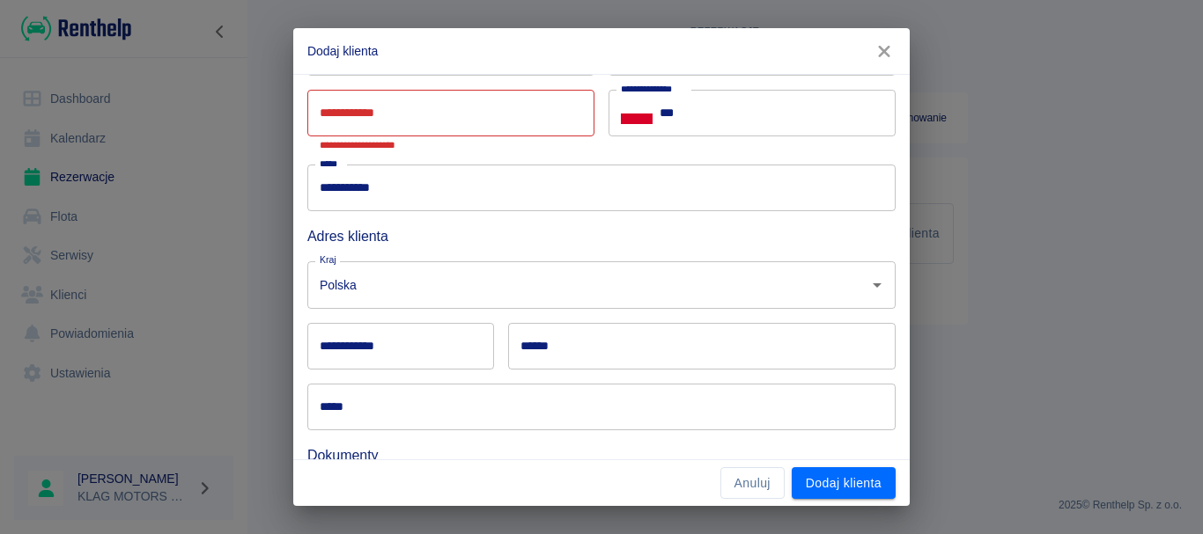
scroll to position [176, 0]
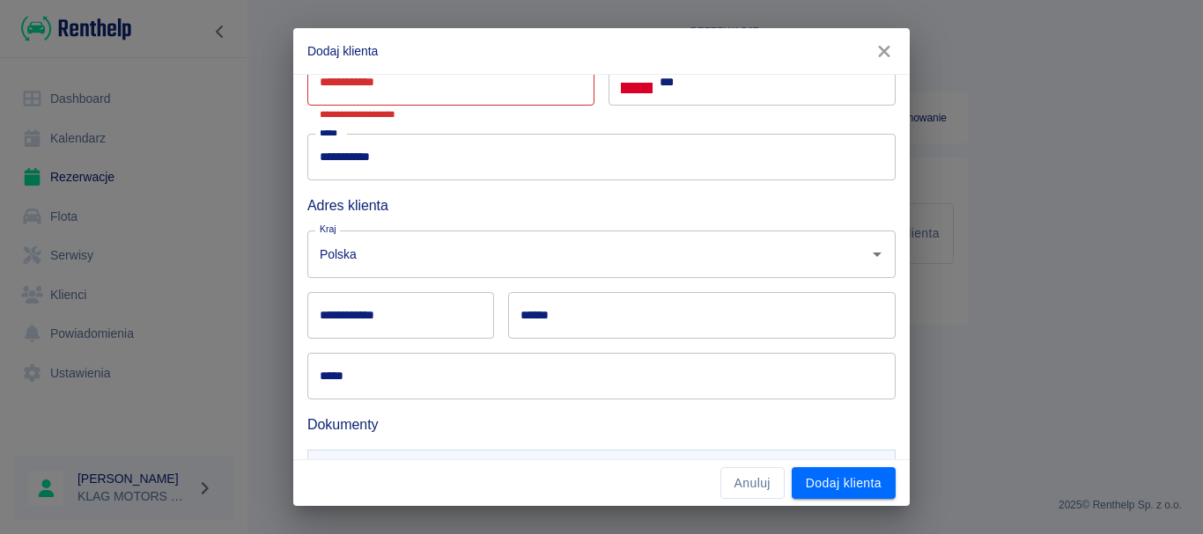
click at [415, 322] on input "**********" at bounding box center [400, 315] width 187 height 47
click at [335, 312] on input "*****" at bounding box center [400, 315] width 187 height 47
type input "******"
click at [599, 306] on input "******" at bounding box center [701, 315] width 387 height 47
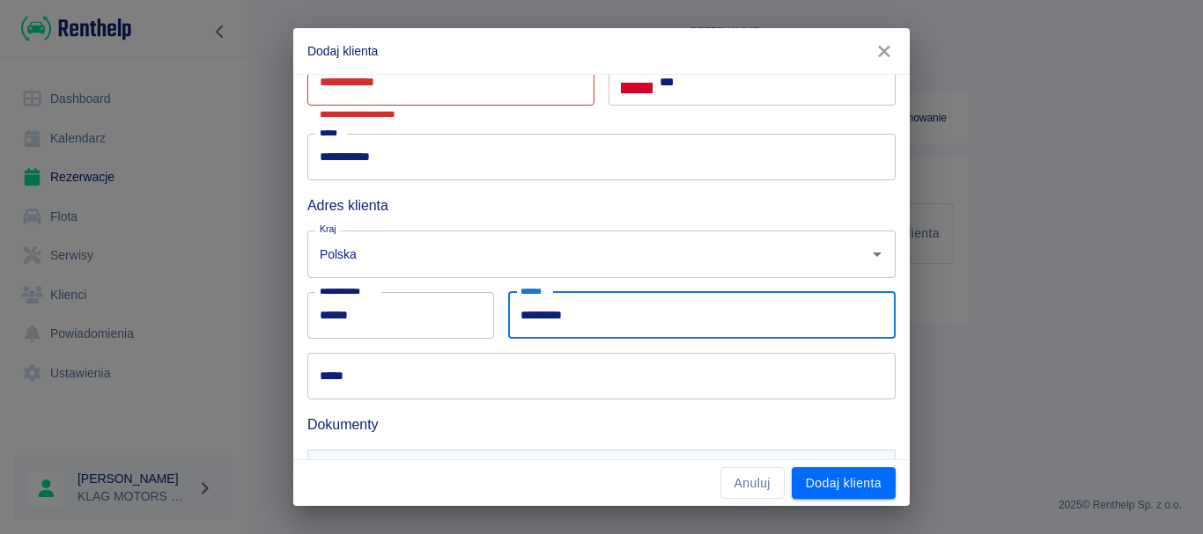
type input "*********"
click at [615, 380] on input "*****" at bounding box center [601, 376] width 588 height 47
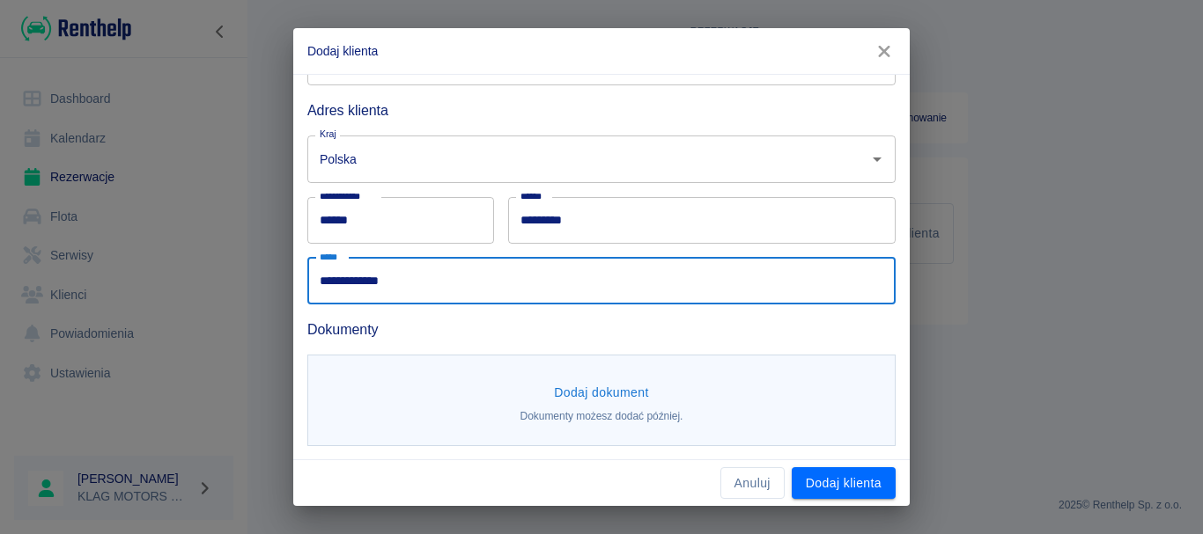
scroll to position [272, 0]
type input "**********"
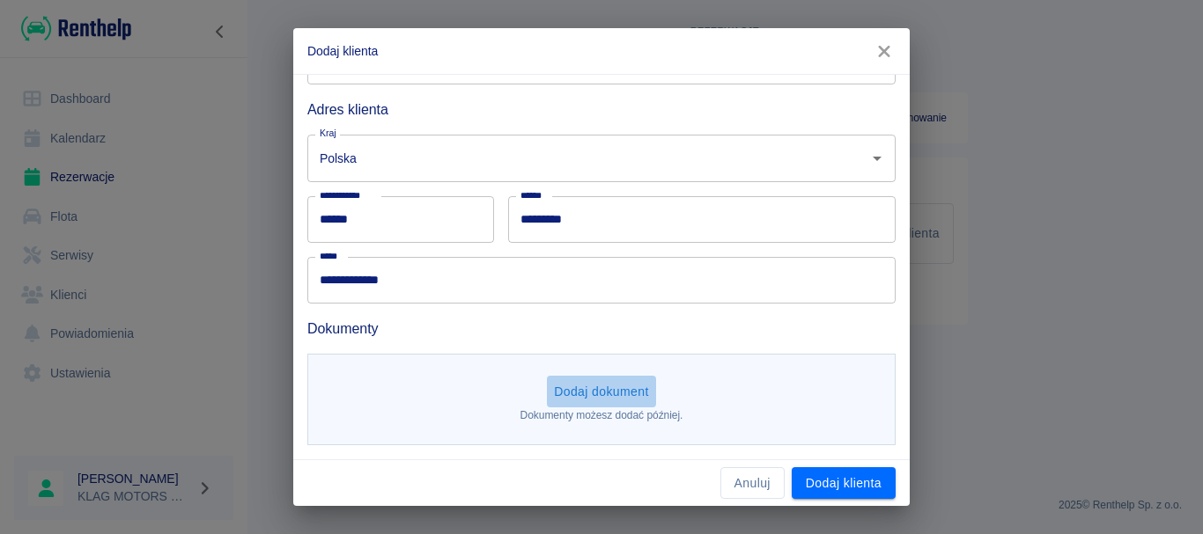
click at [591, 385] on button "Dodaj dokument" at bounding box center [601, 392] width 109 height 33
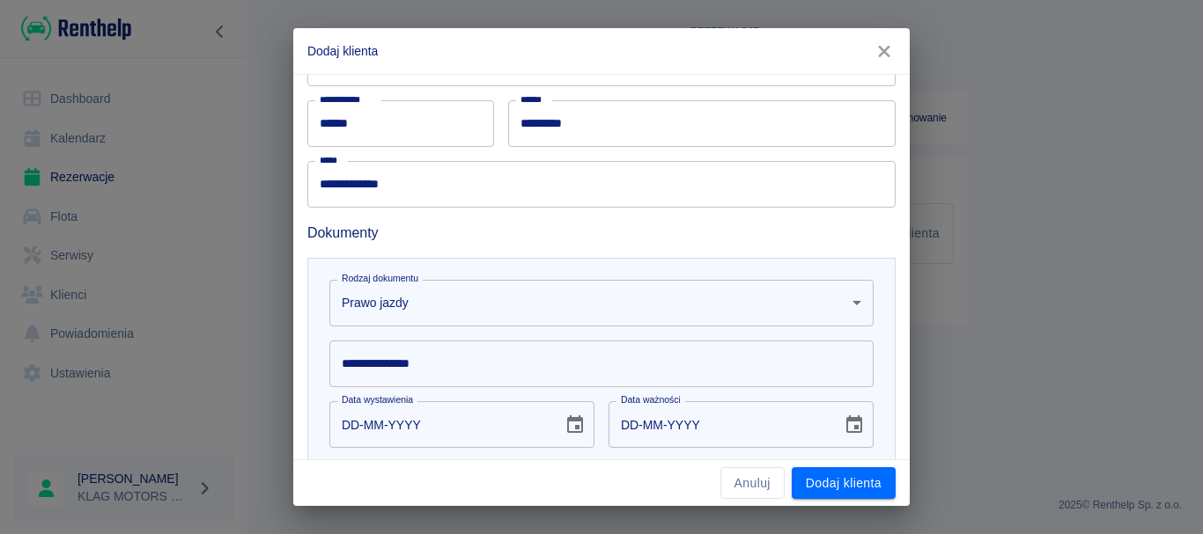
scroll to position [529, 0]
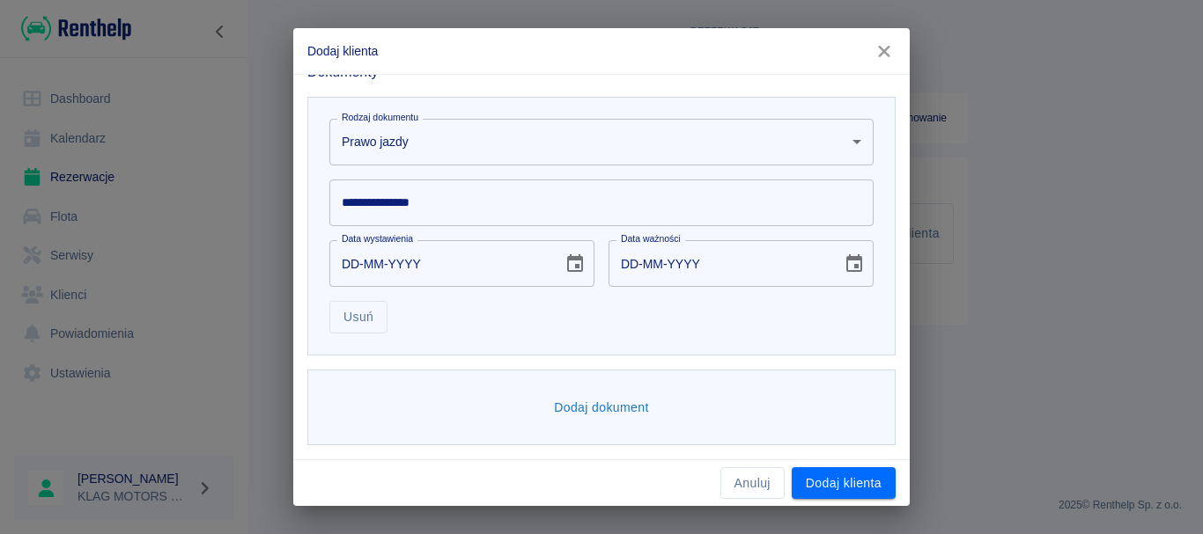
click at [408, 197] on div "**********" at bounding box center [601, 203] width 544 height 47
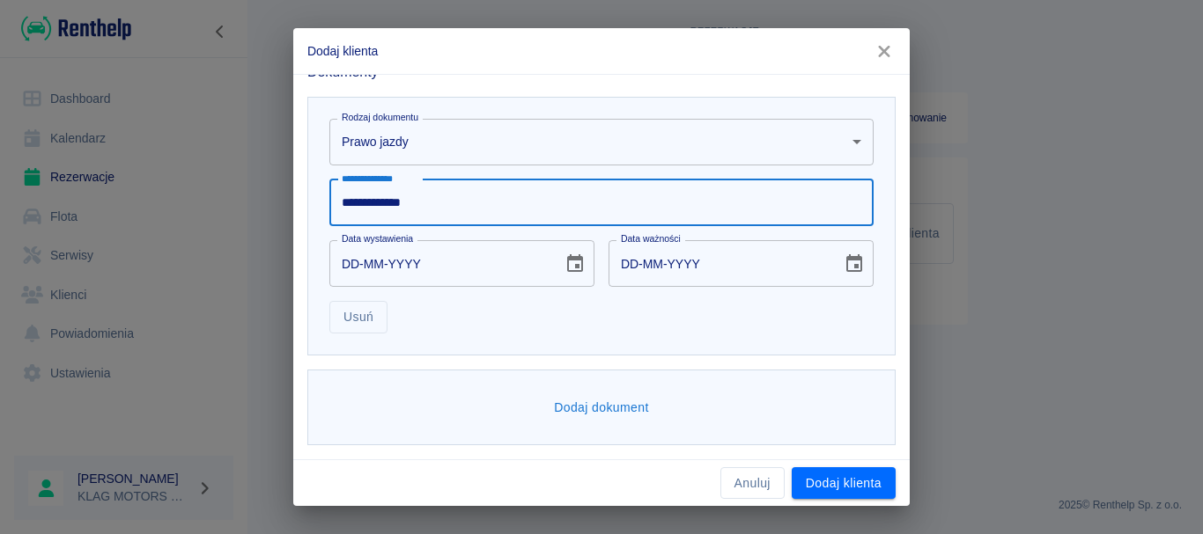
type input "**********"
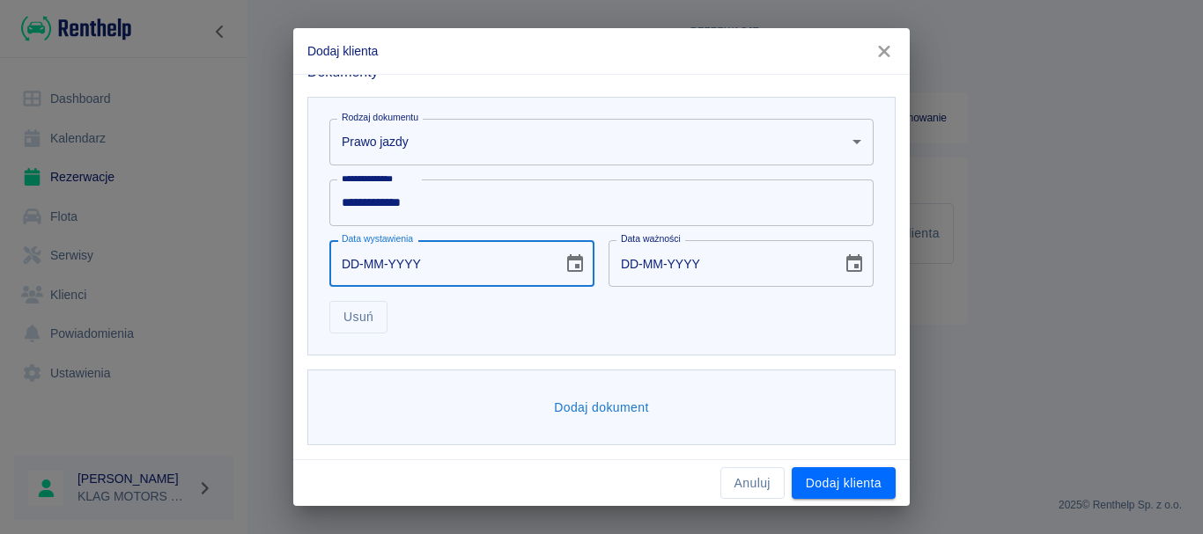
click at [351, 274] on input "DD-MM-YYYY" at bounding box center [439, 263] width 221 height 47
type input "20-03-0002"
type input "20-03-0012"
type input "20-03-0020"
type input "20-03-0030"
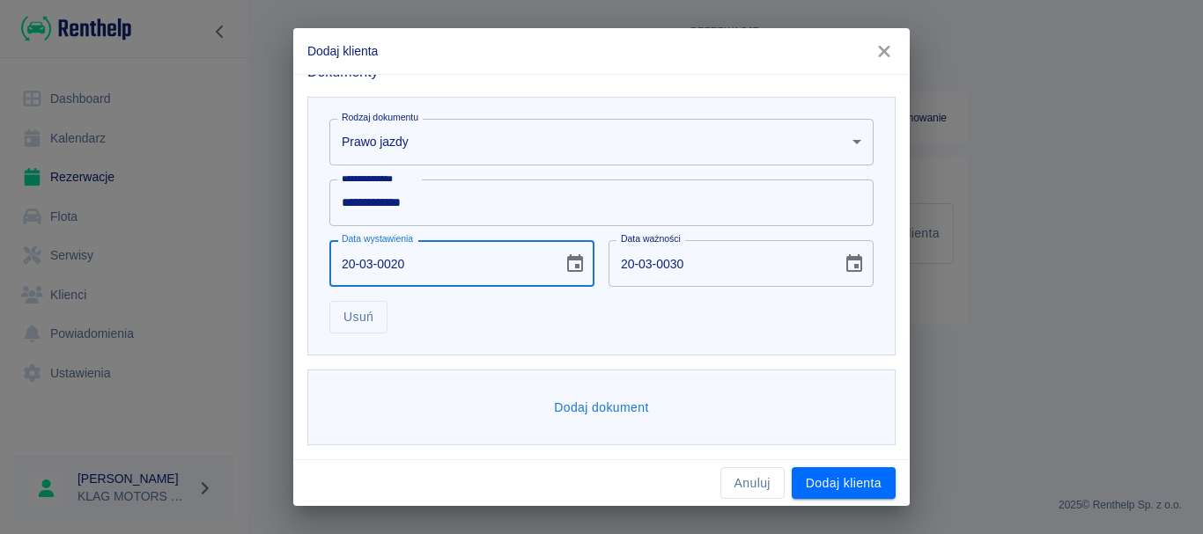
type input "20-03-0200"
type input "20-03-0210"
type input "[DATE]"
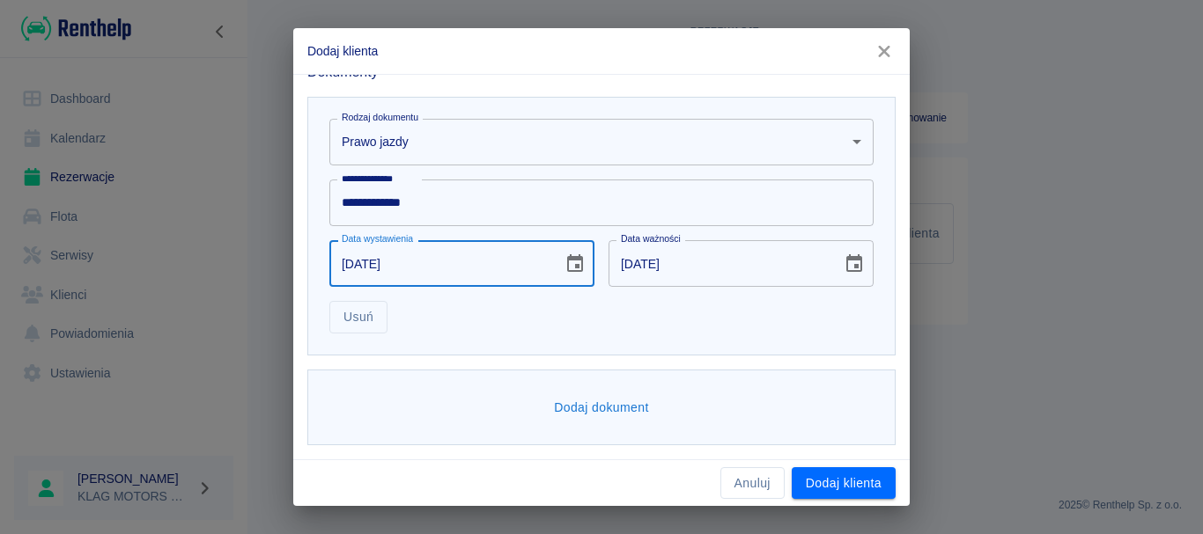
click at [845, 262] on icon "Choose date, selected date is 20 mar 2019" at bounding box center [854, 264] width 21 height 21
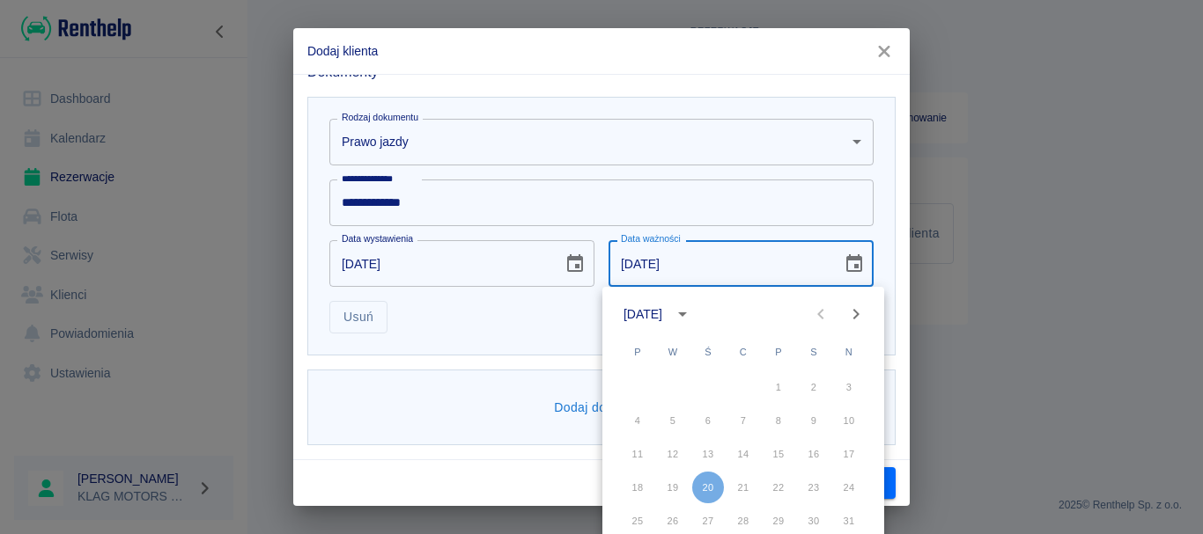
click at [693, 316] on icon "calendar view is open, switch to year view" at bounding box center [682, 314] width 21 height 21
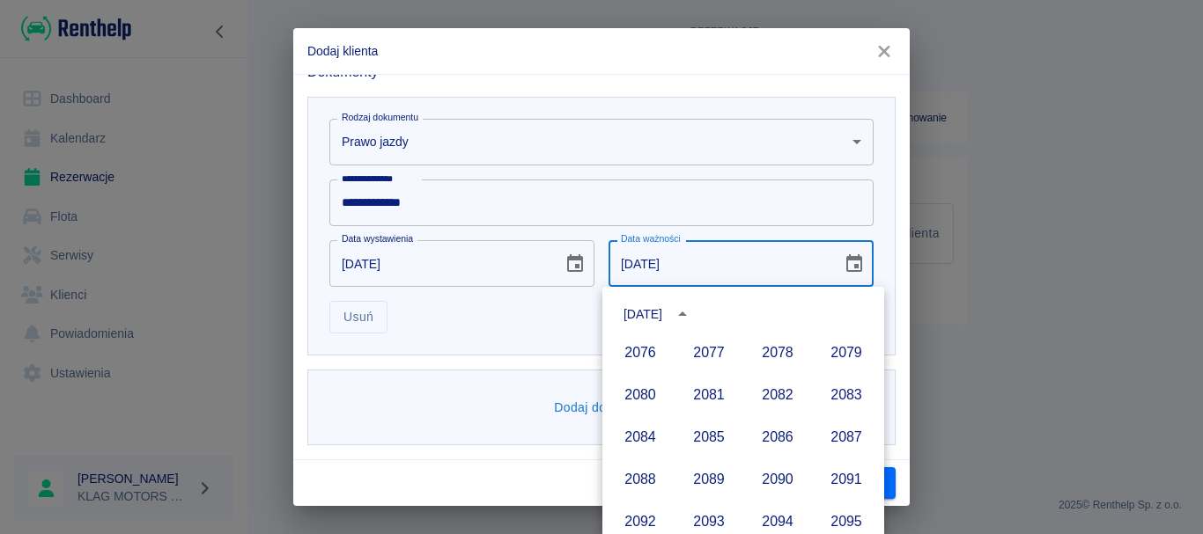
scroll to position [1867, 0]
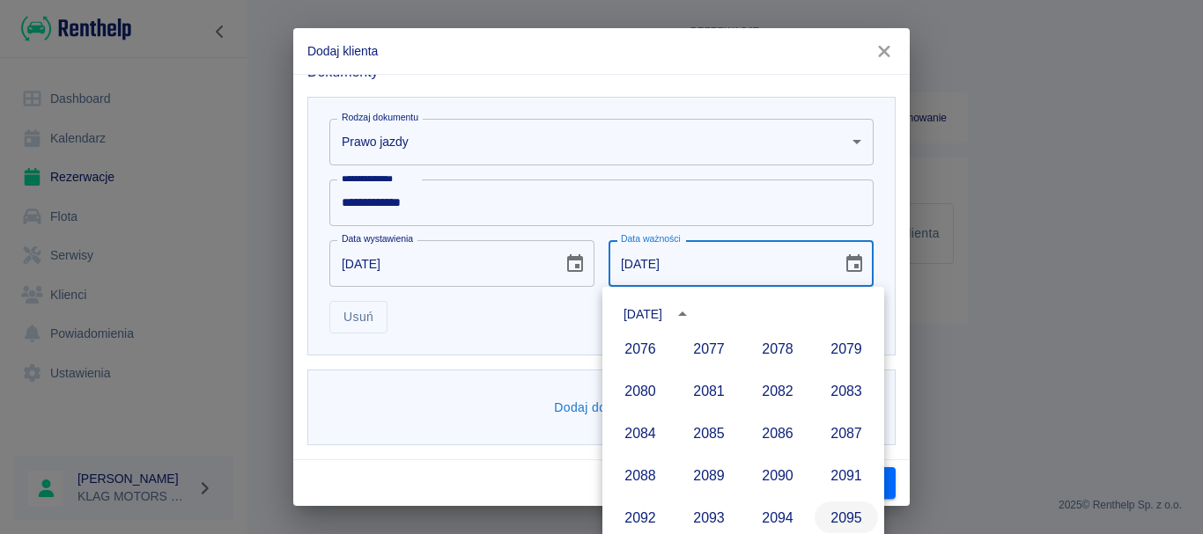
click at [842, 512] on button "2095" at bounding box center [845, 518] width 63 height 32
type input "[DATE]"
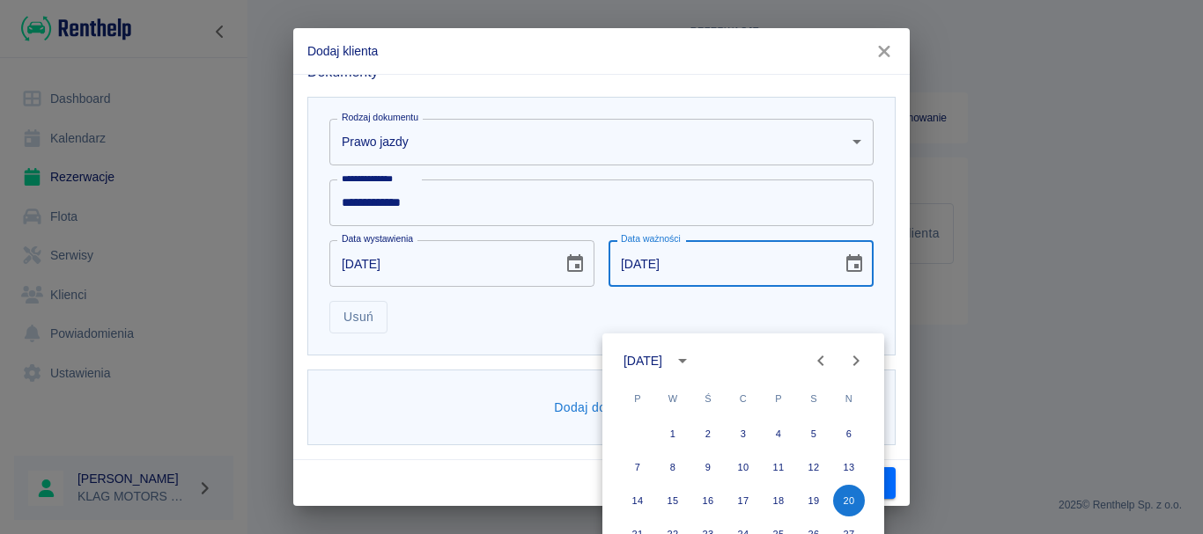
click at [525, 365] on div "Dodaj dokument" at bounding box center [594, 401] width 602 height 91
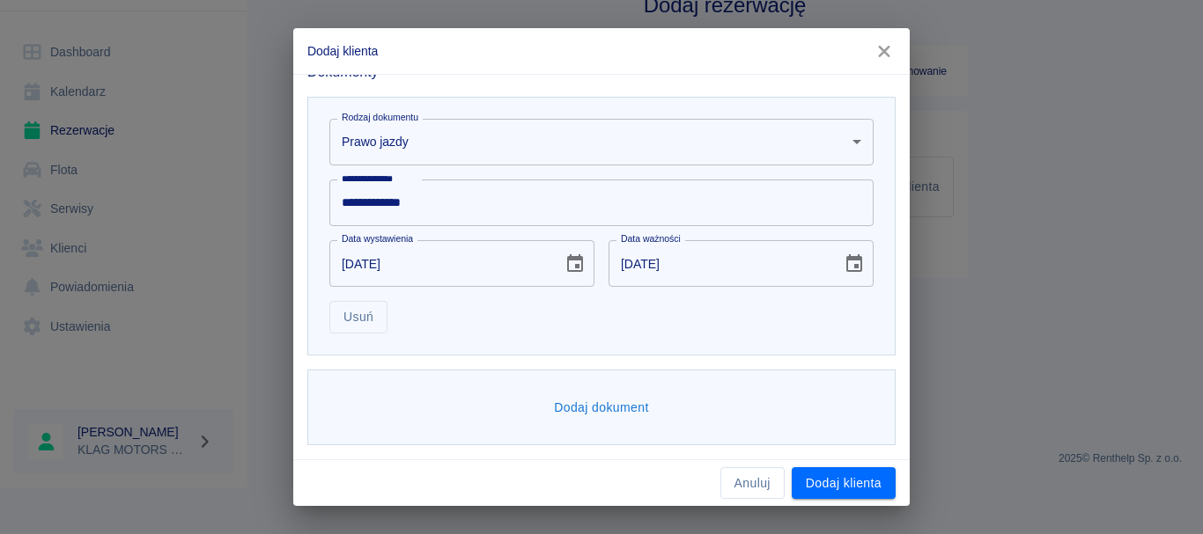
scroll to position [0, 0]
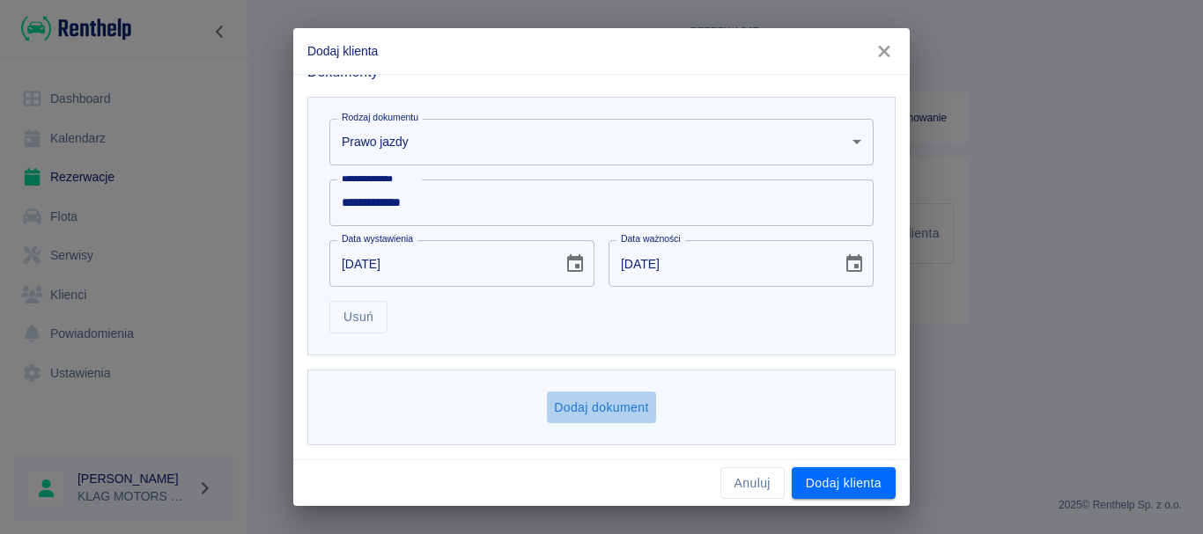
click at [587, 403] on button "Dodaj dokument" at bounding box center [601, 408] width 109 height 33
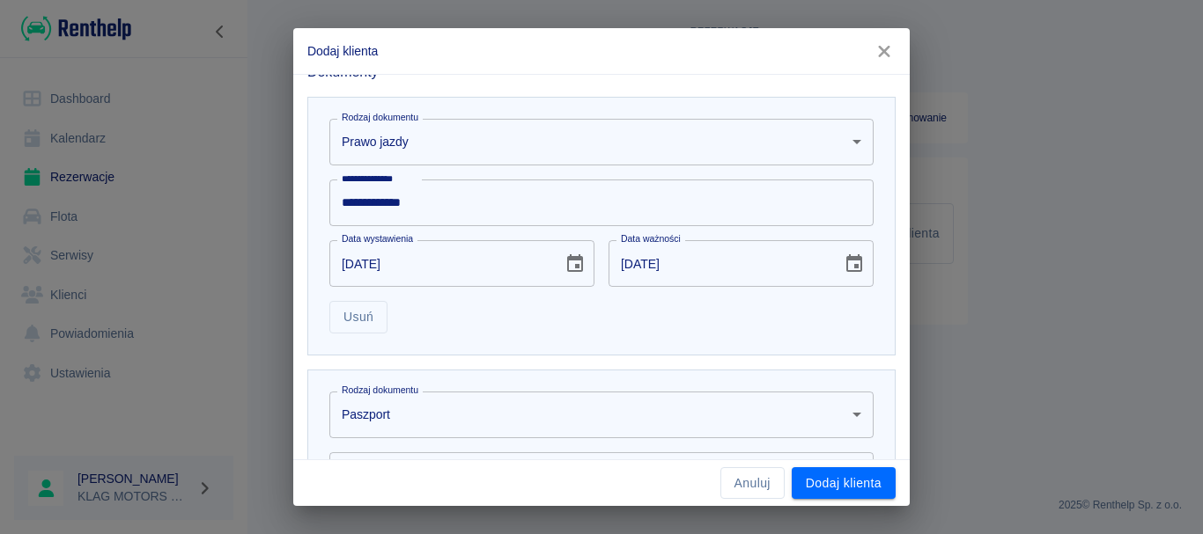
click at [427, 403] on body "**********" at bounding box center [601, 267] width 1203 height 534
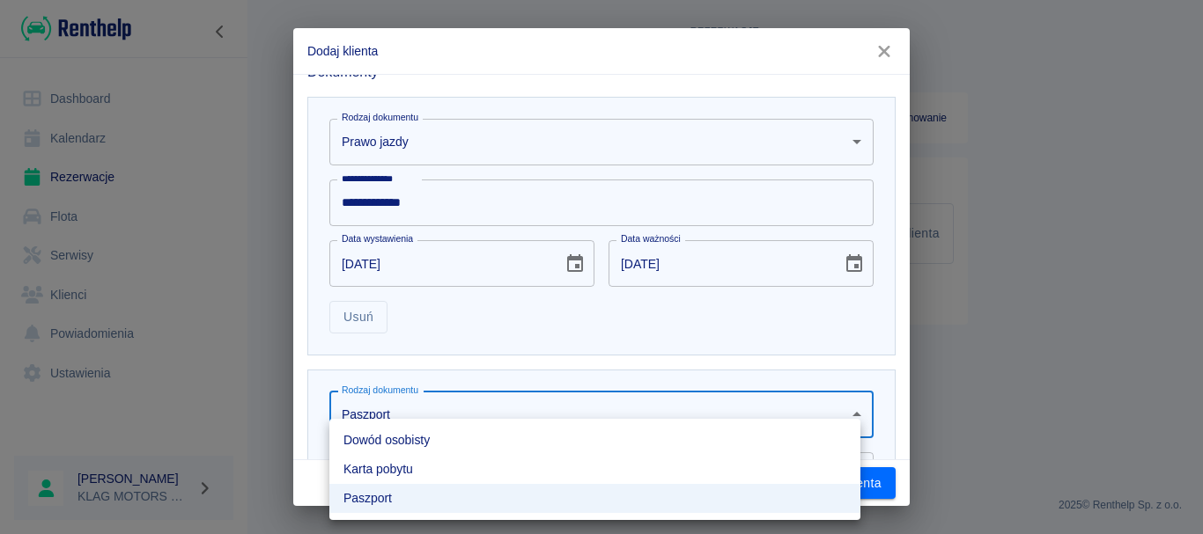
click at [422, 439] on li "Dowód osobisty" at bounding box center [594, 440] width 531 height 29
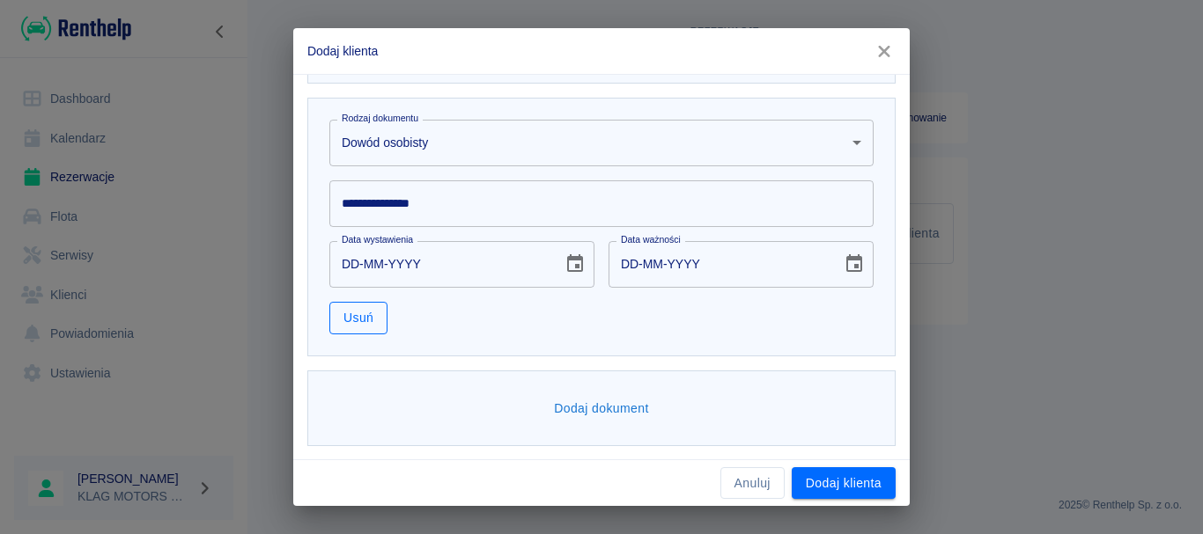
scroll to position [802, 0]
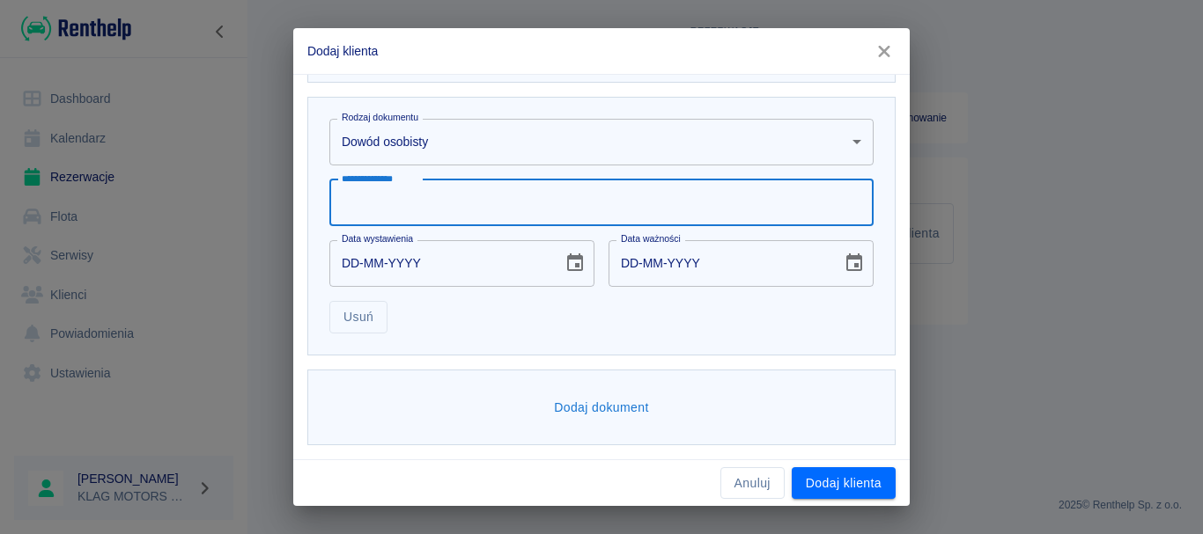
click at [389, 205] on input "**********" at bounding box center [601, 203] width 544 height 47
type input "*********"
click at [348, 265] on input "DD-MM-YYYY" at bounding box center [439, 263] width 221 height 47
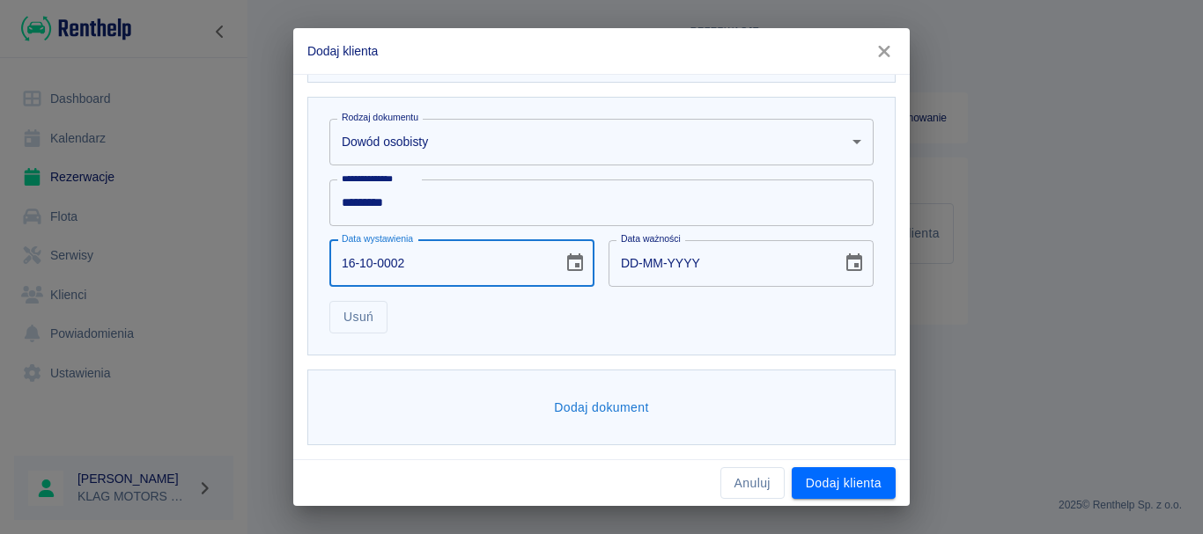
type input "16-10-0020"
type input "16-10-0030"
type input "[DATE]"
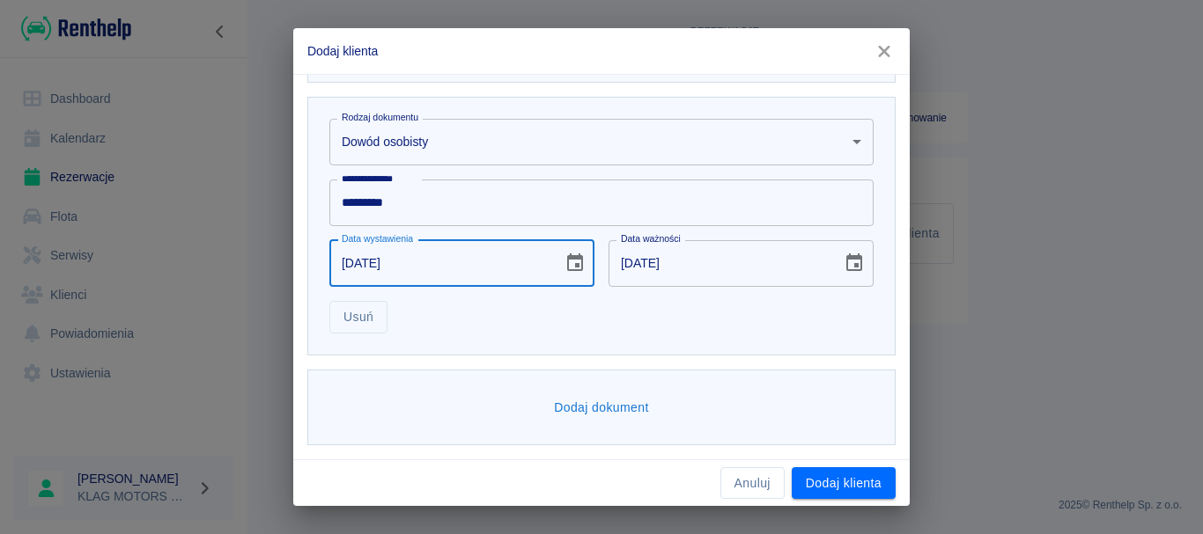
click at [637, 375] on div "Dodaj dokument" at bounding box center [601, 408] width 588 height 77
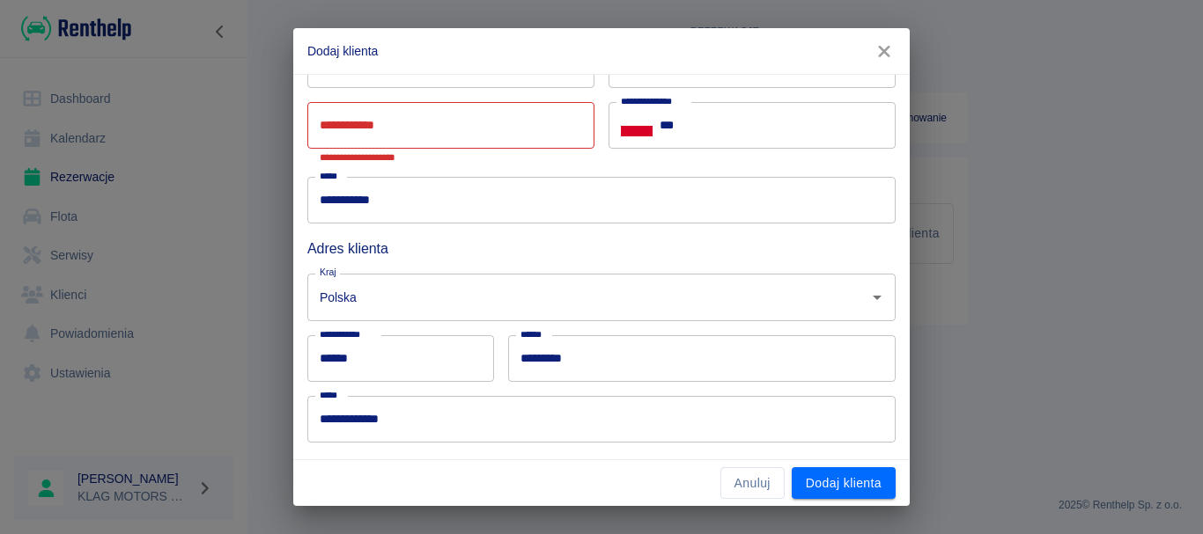
scroll to position [0, 0]
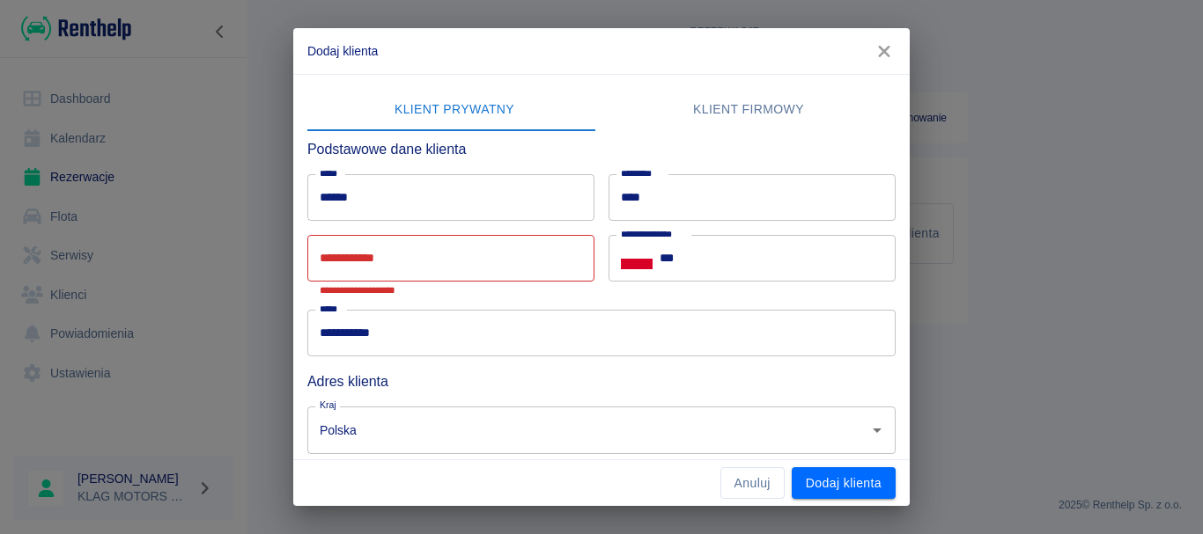
click at [741, 272] on input "***" at bounding box center [778, 258] width 236 height 47
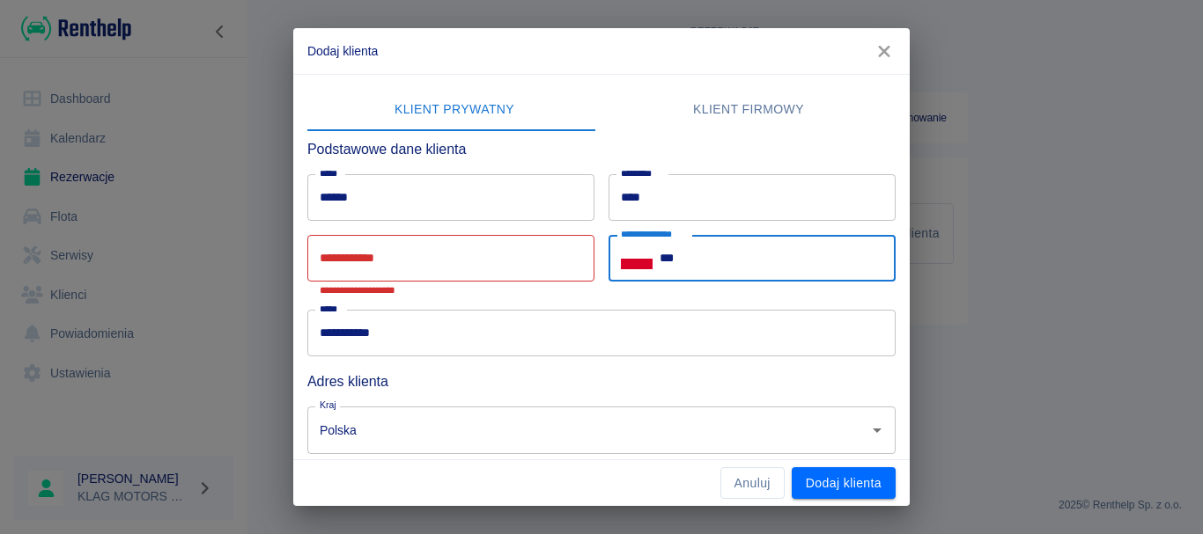
click at [370, 256] on div "**********" at bounding box center [450, 265] width 287 height 61
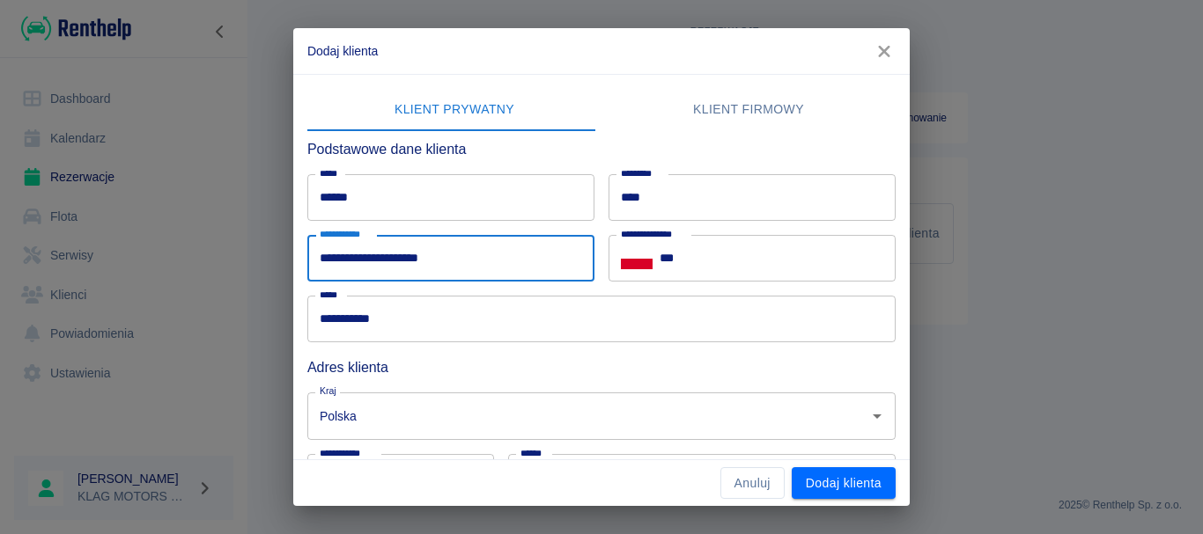
type input "**********"
click at [730, 249] on input "***" at bounding box center [778, 258] width 236 height 47
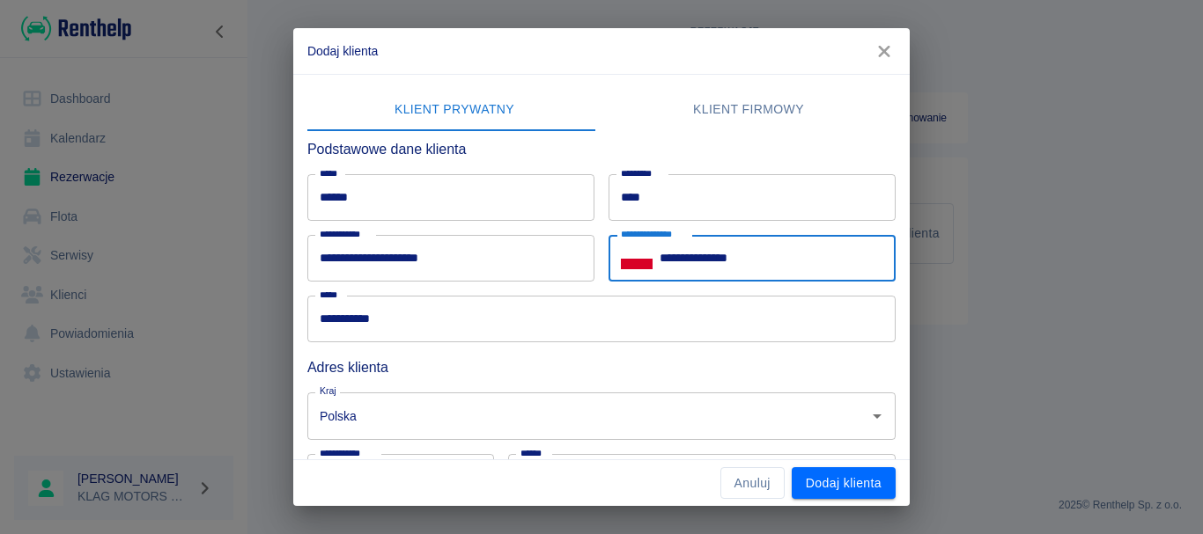
type input "**********"
click at [674, 370] on h6 "Adres klienta" at bounding box center [601, 368] width 588 height 22
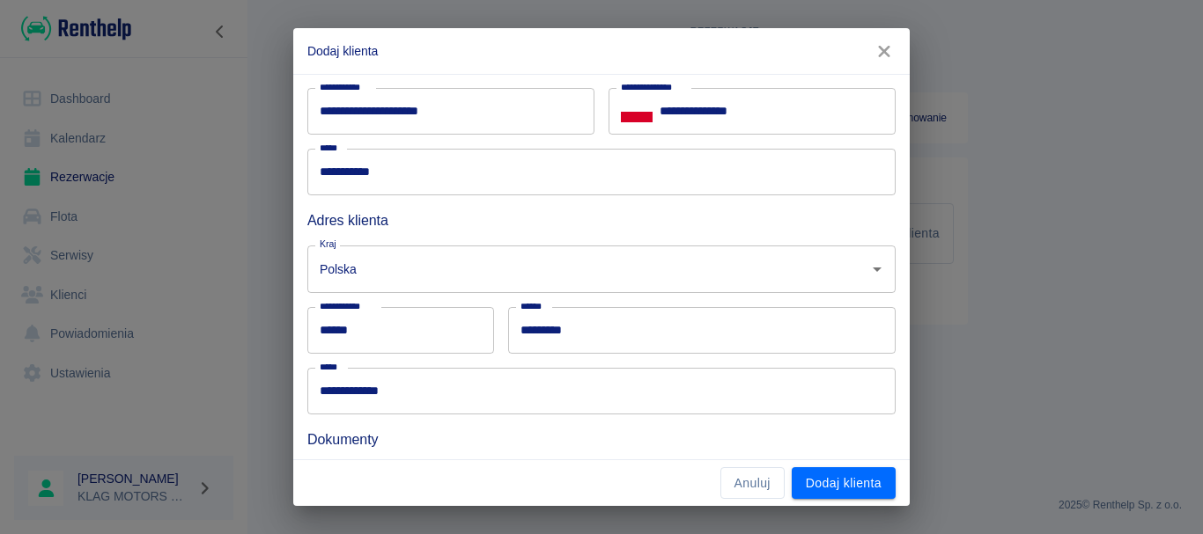
scroll to position [352, 0]
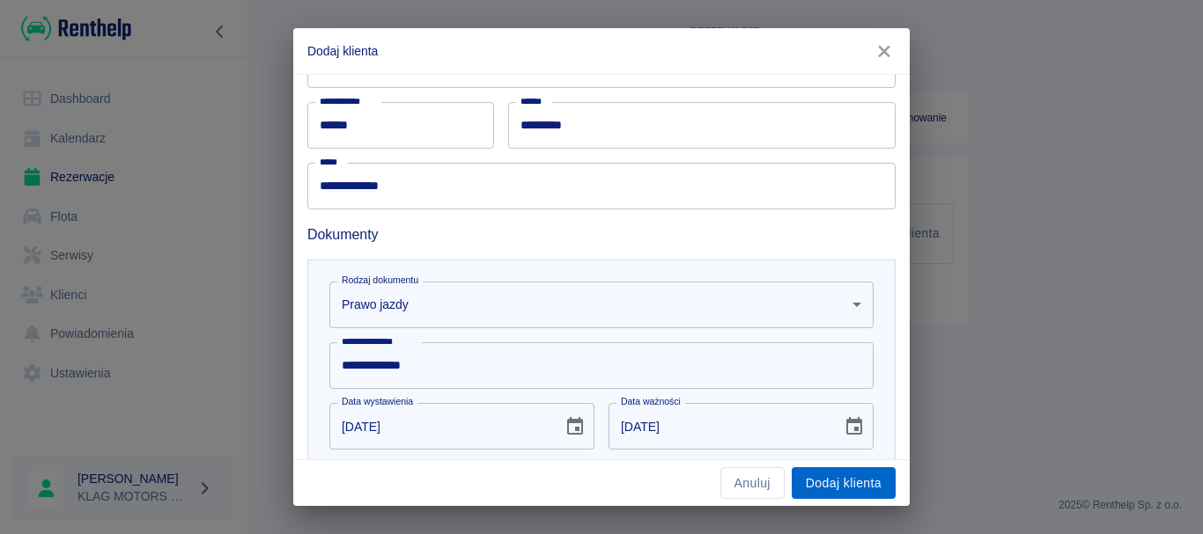
click at [842, 480] on button "Dodaj klienta" at bounding box center [844, 484] width 104 height 33
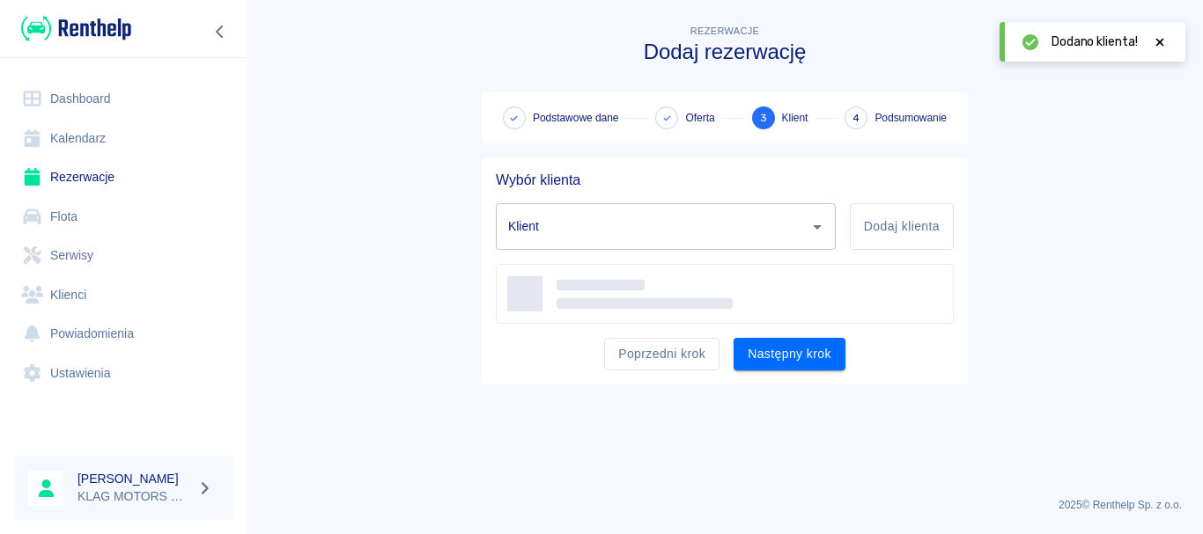
type input "[PERSON_NAME] ([PHONE_NUMBER])"
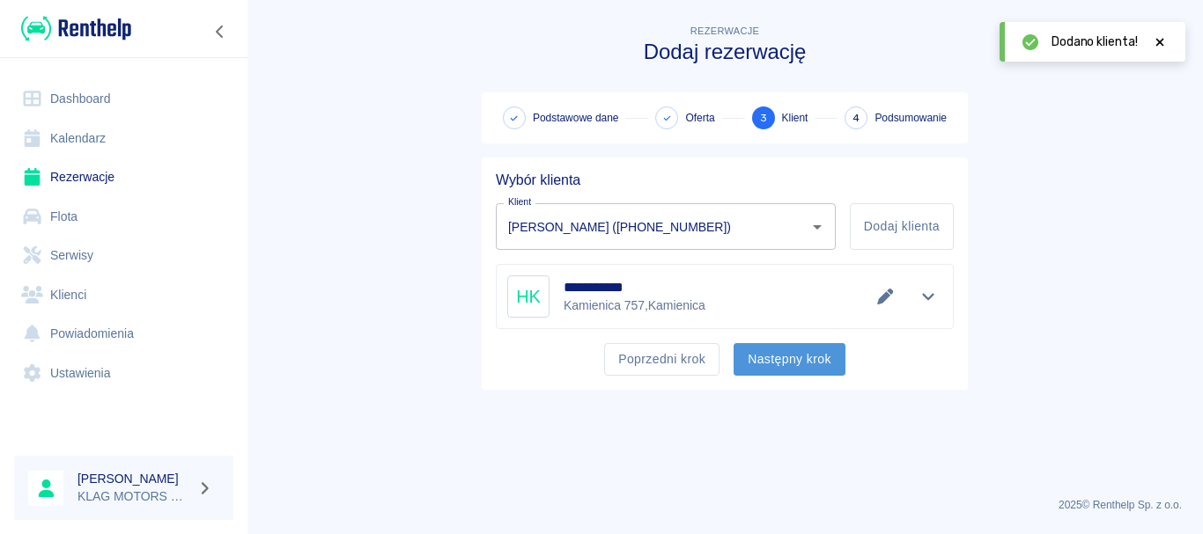
click at [801, 361] on button "Następny krok" at bounding box center [789, 359] width 112 height 33
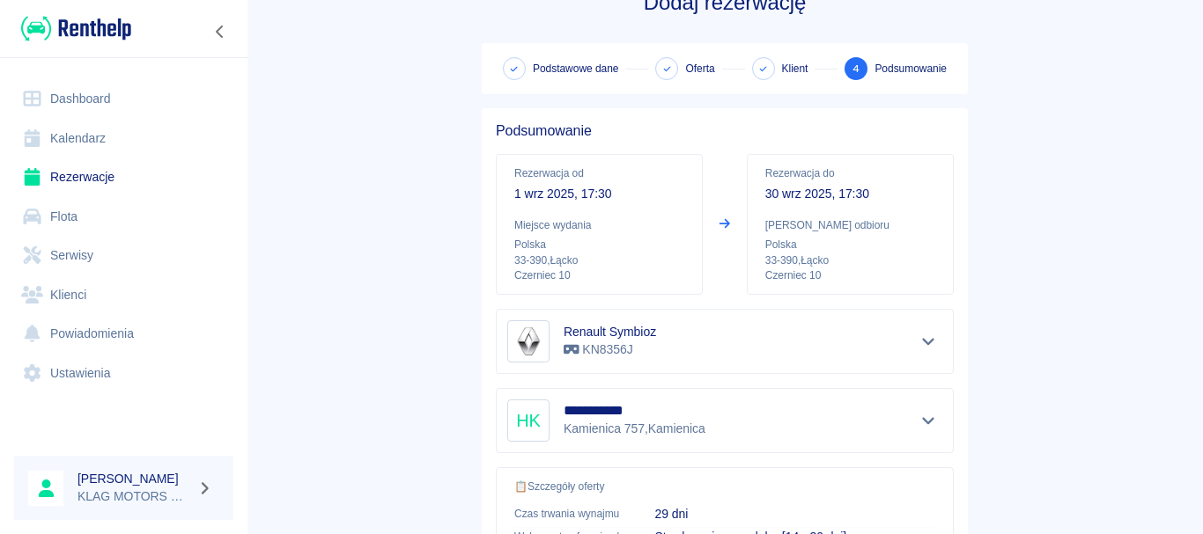
scroll to position [37, 0]
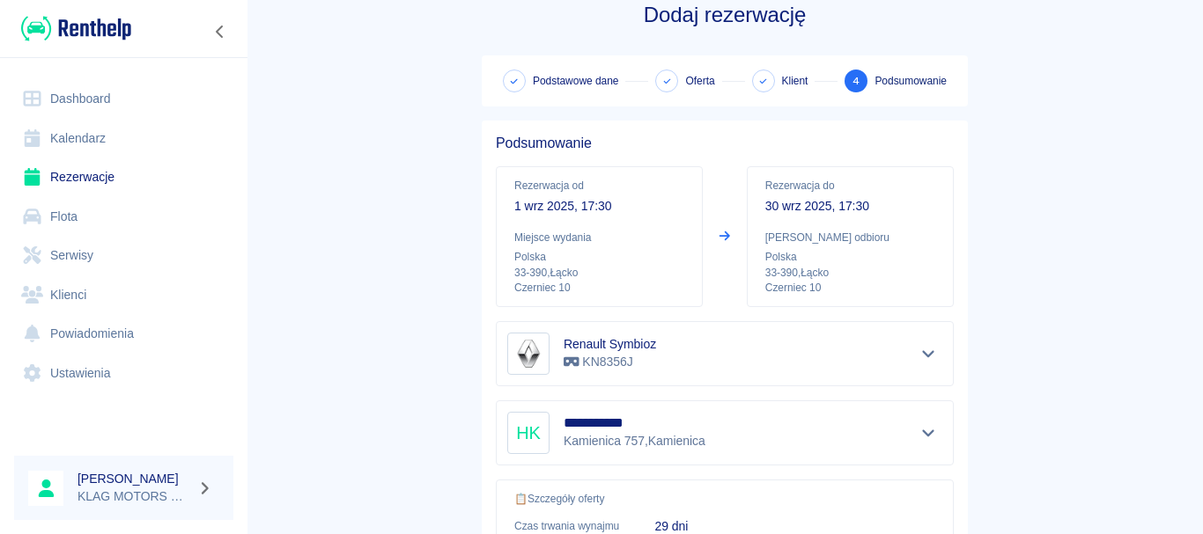
click at [788, 206] on p "30 wrz 2025, 17:30" at bounding box center [850, 206] width 170 height 18
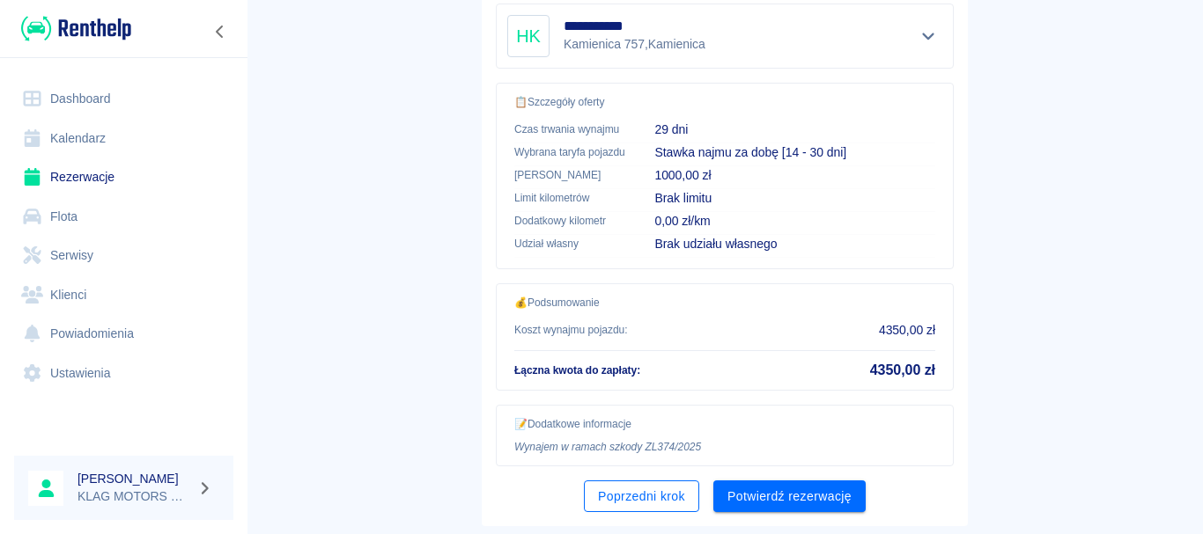
scroll to position [477, 0]
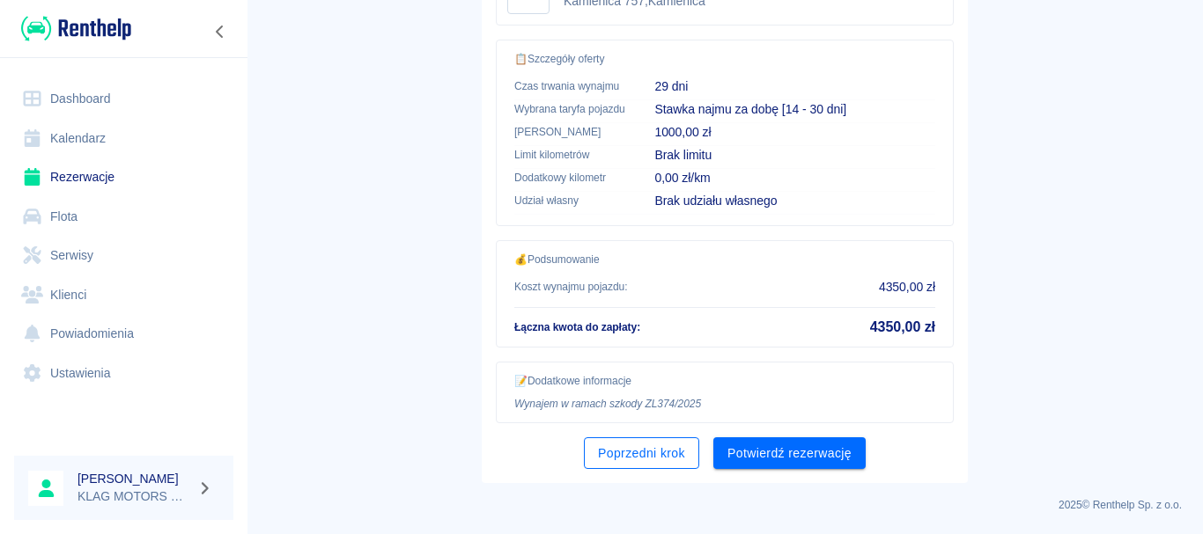
click at [630, 452] on button "Poprzedni krok" at bounding box center [641, 454] width 115 height 33
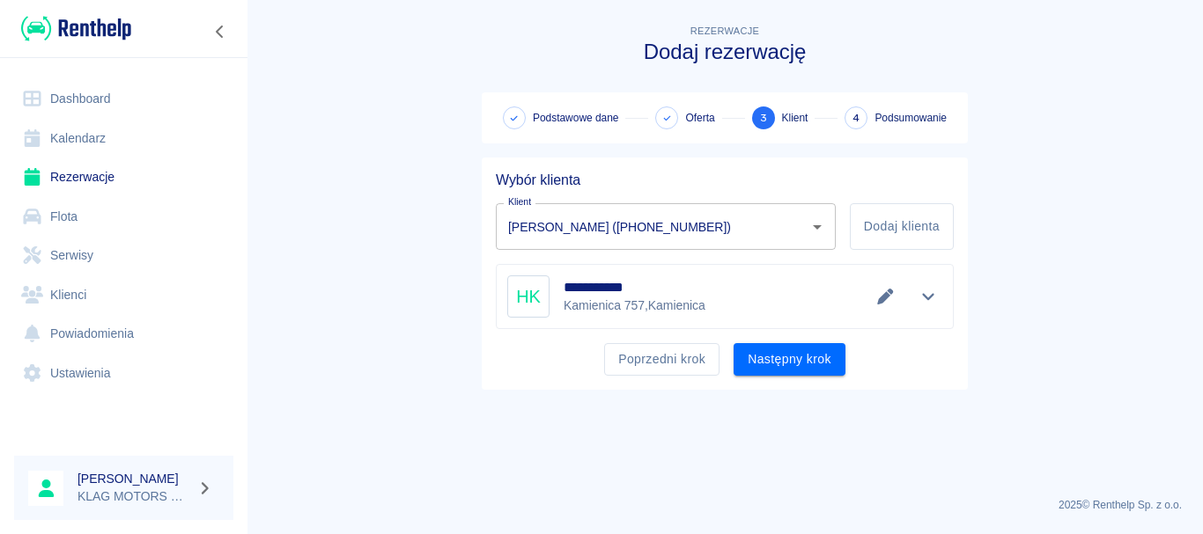
scroll to position [0, 0]
click at [684, 357] on button "Poprzedni krok" at bounding box center [661, 359] width 115 height 33
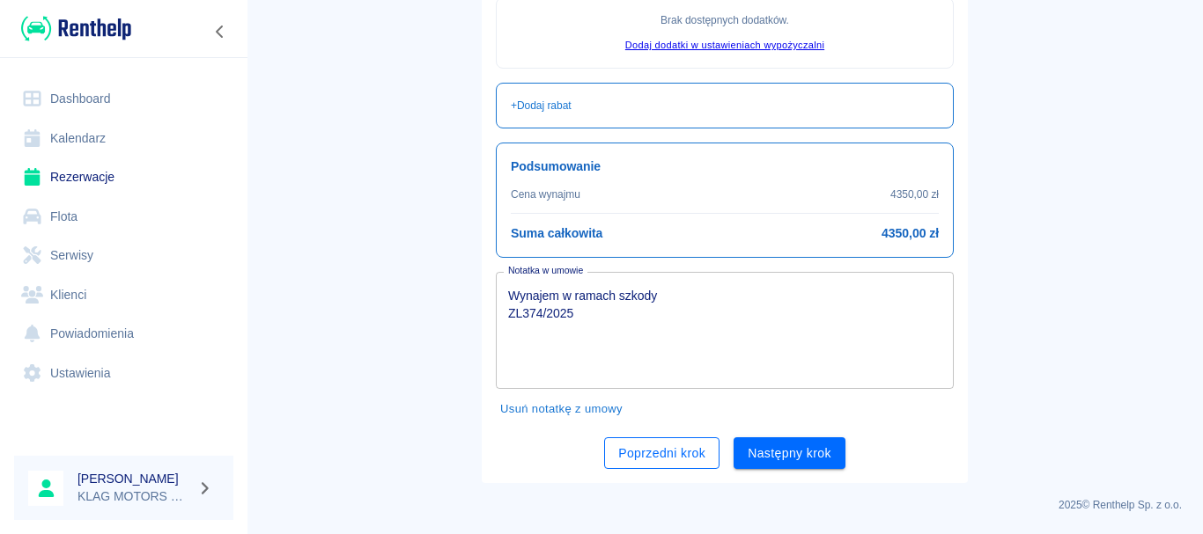
click at [677, 455] on button "Poprzedni krok" at bounding box center [661, 454] width 115 height 33
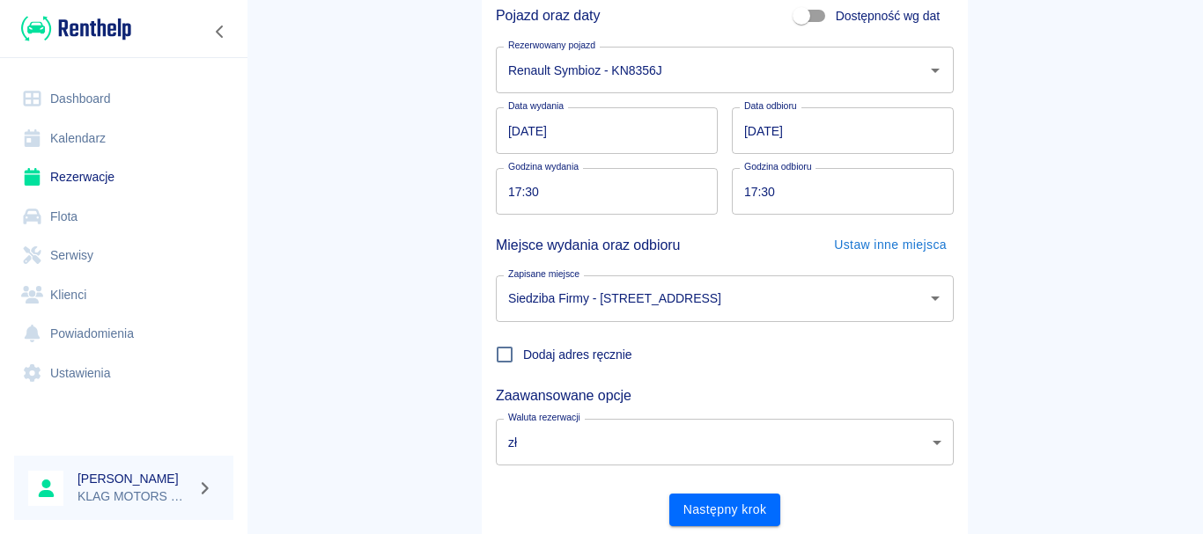
scroll to position [142, 0]
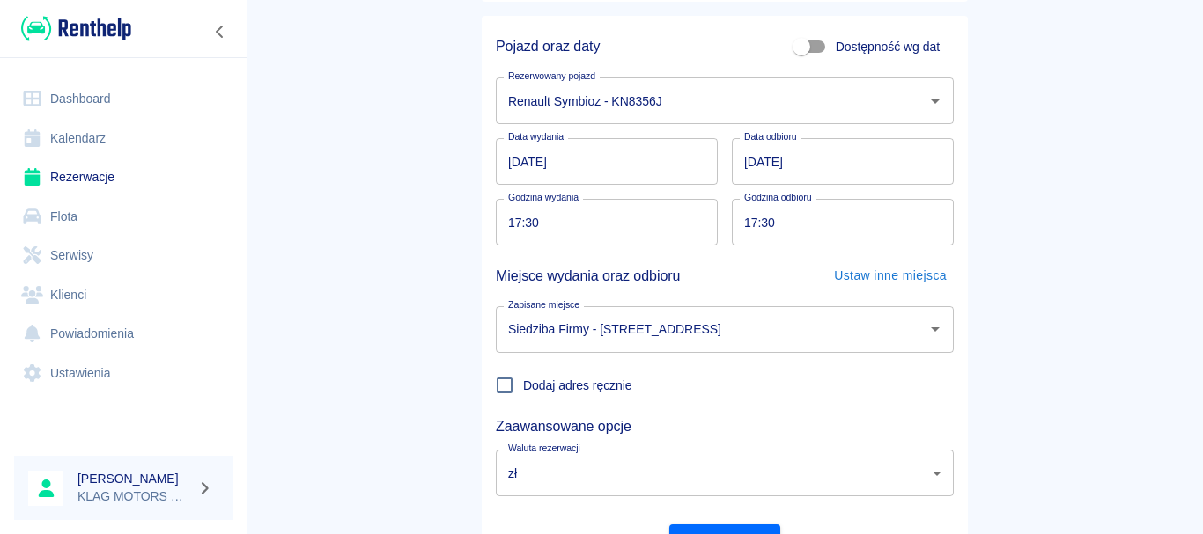
click at [743, 169] on input "[DATE]" at bounding box center [843, 161] width 222 height 47
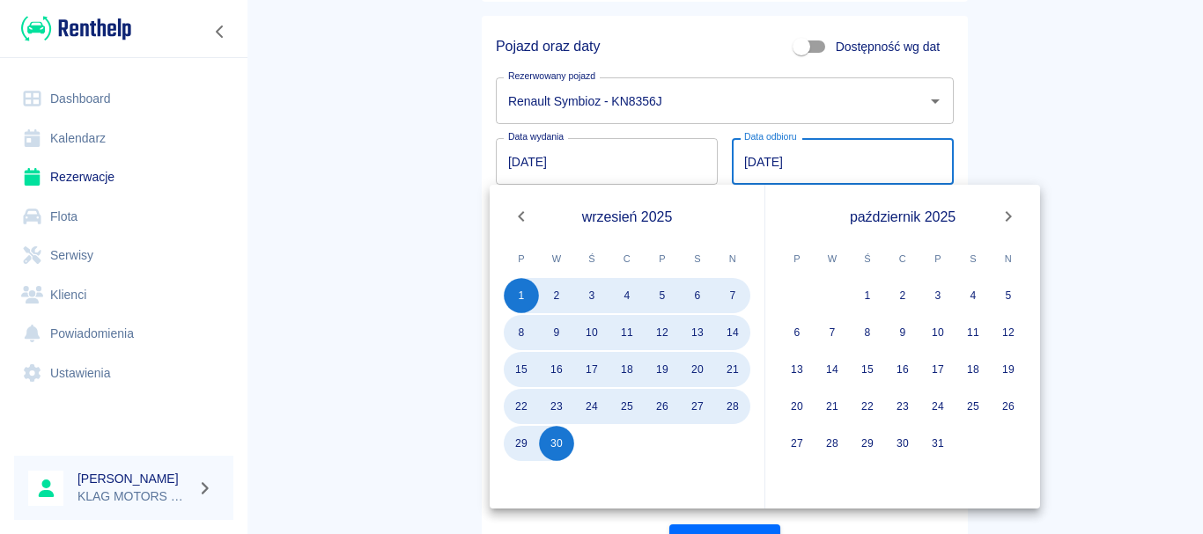
click at [413, 333] on main "Rezerwacje Dodaj rezerwację 1 Podstawowe dane 2 Oferta 3 Klient 4 Podsumowanie …" at bounding box center [725, 225] width 956 height 692
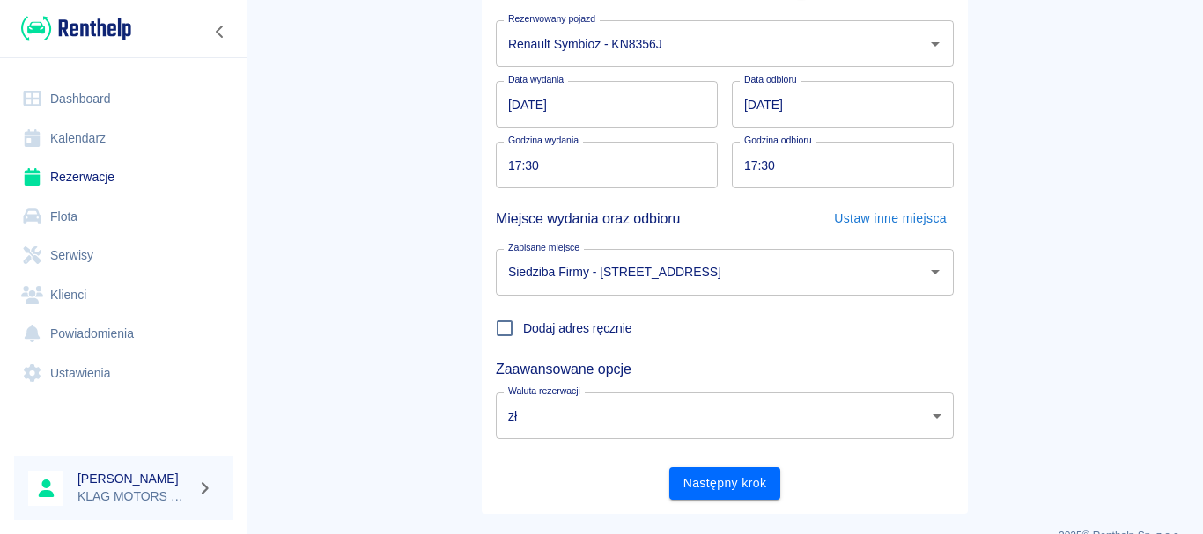
scroll to position [230, 0]
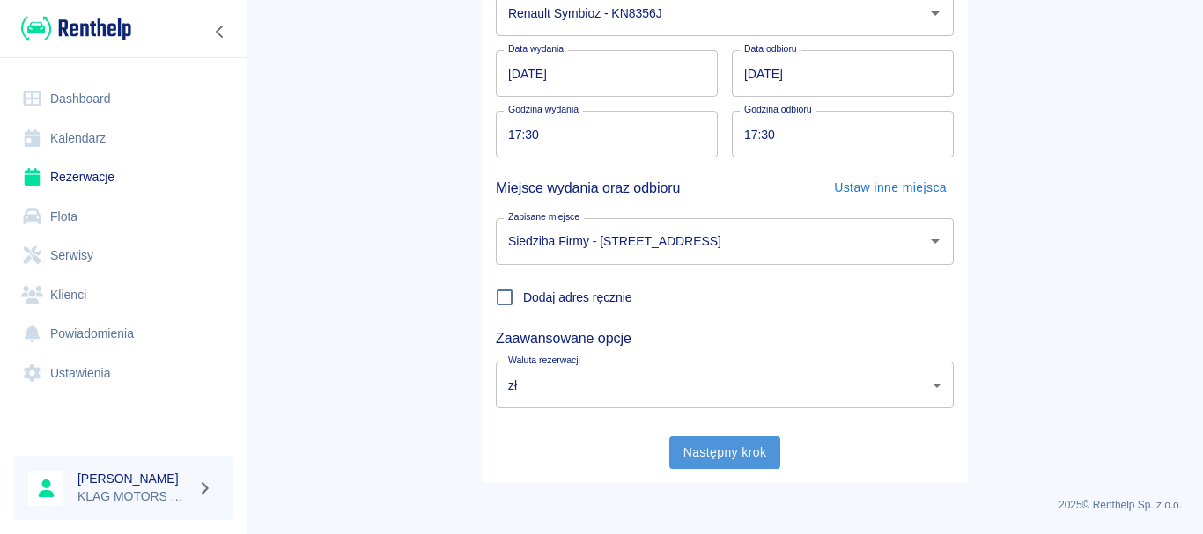
click at [745, 456] on button "Następny krok" at bounding box center [725, 453] width 112 height 33
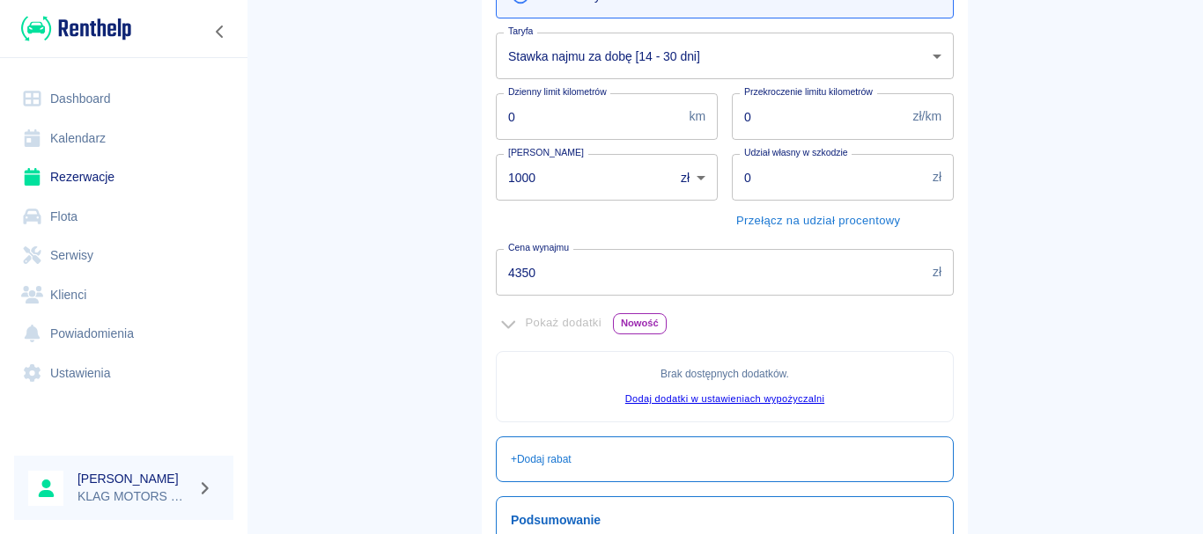
click at [518, 178] on input "1000" at bounding box center [579, 177] width 166 height 47
type input "500"
click at [436, 294] on main "Rezerwacje Dodaj rezerwację Podstawowe dane 2 Oferta 3 Klient 4 Podsumowanie Of…" at bounding box center [725, 314] width 956 height 1046
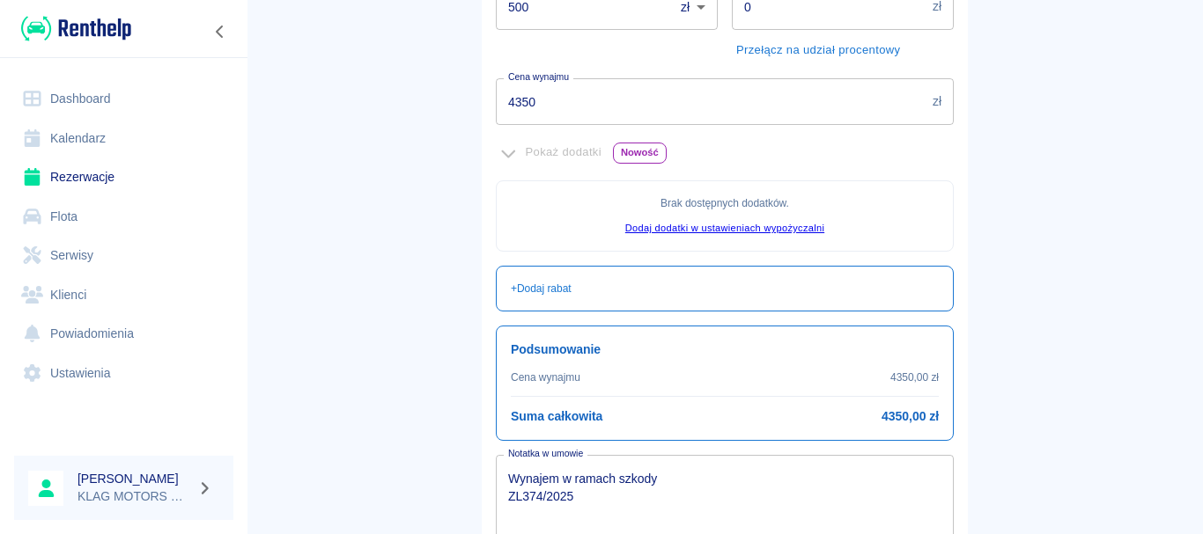
scroll to position [584, 0]
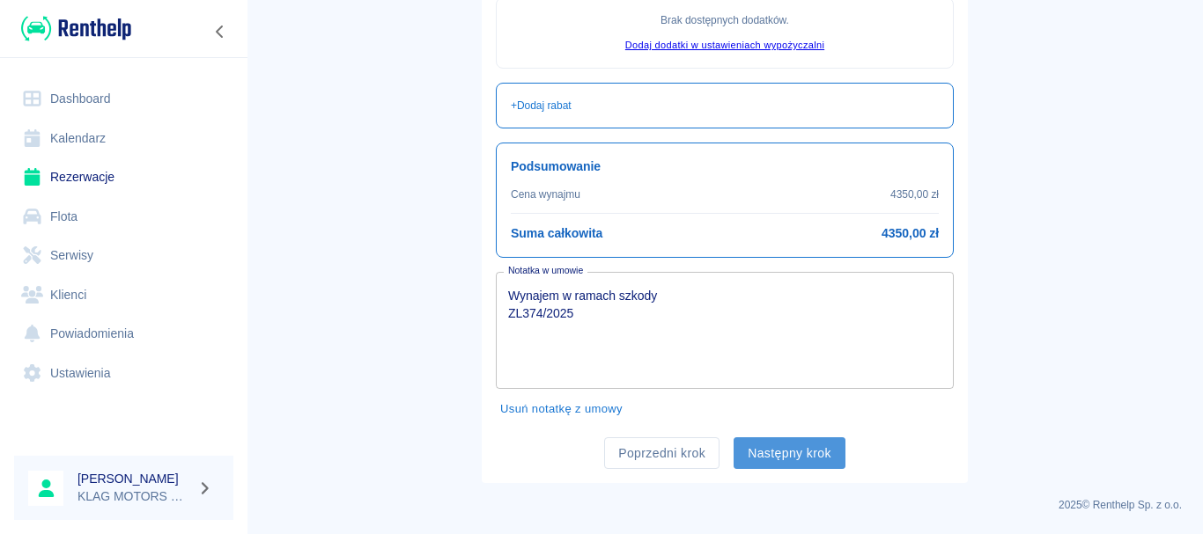
click at [811, 450] on button "Następny krok" at bounding box center [789, 454] width 112 height 33
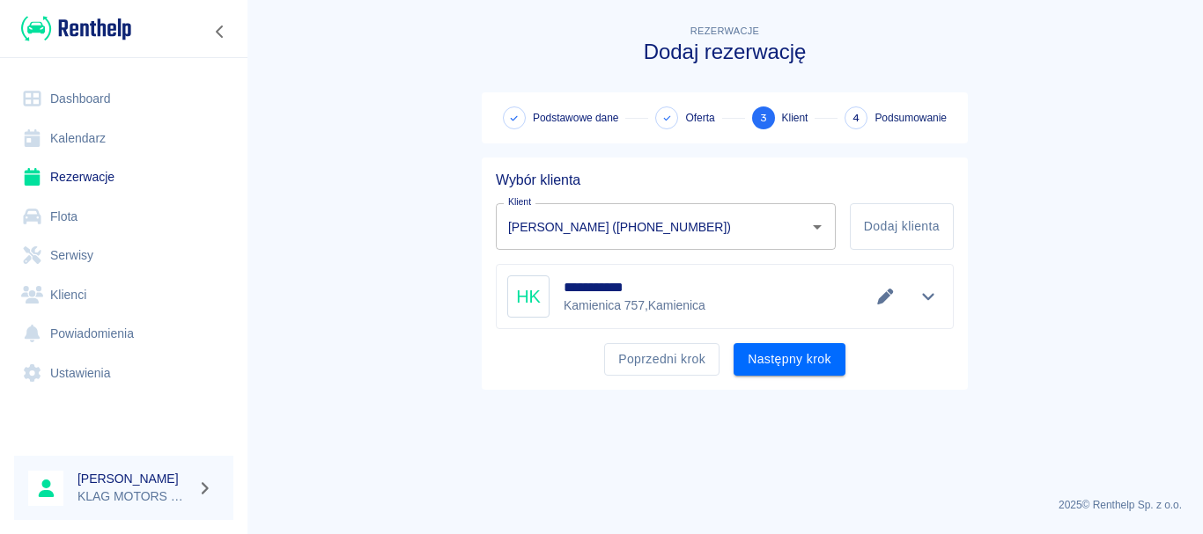
scroll to position [0, 0]
click at [829, 362] on button "Następny krok" at bounding box center [789, 359] width 112 height 33
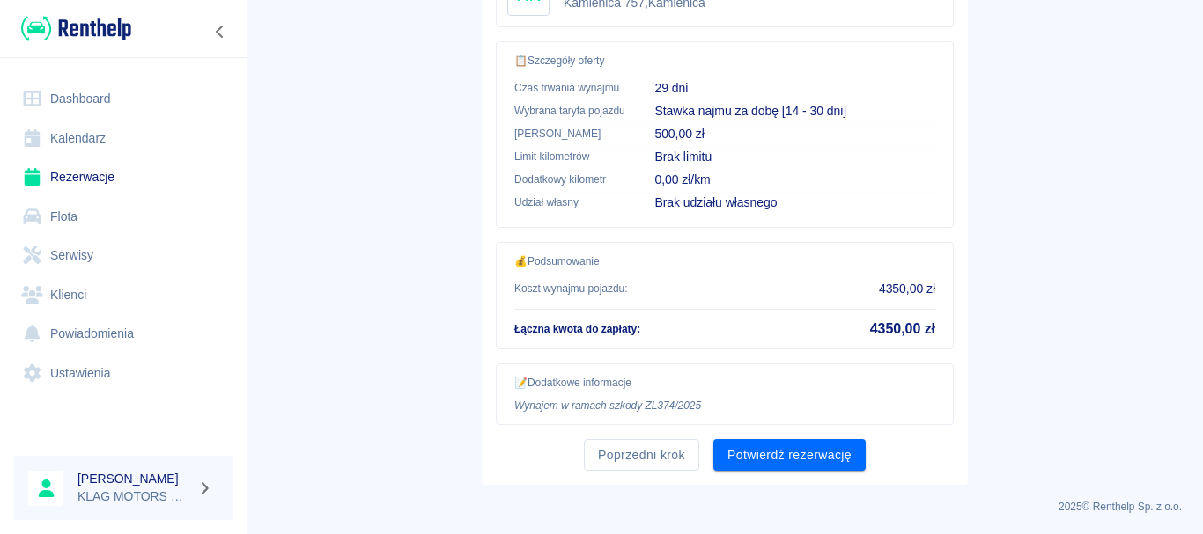
scroll to position [477, 0]
click at [835, 461] on button "Potwierdź rezerwację" at bounding box center [789, 454] width 152 height 33
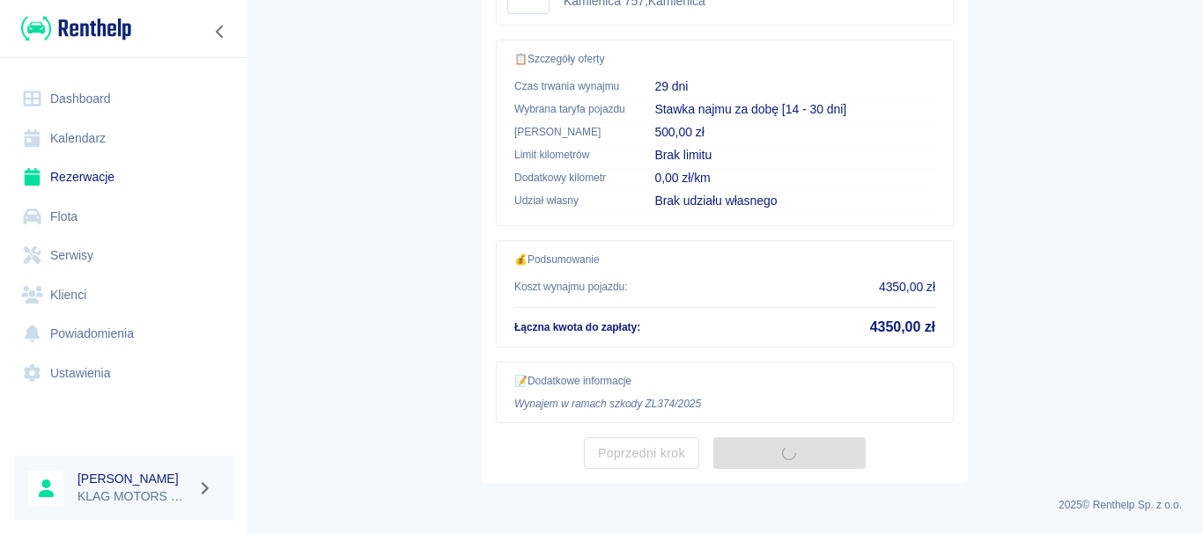
scroll to position [0, 0]
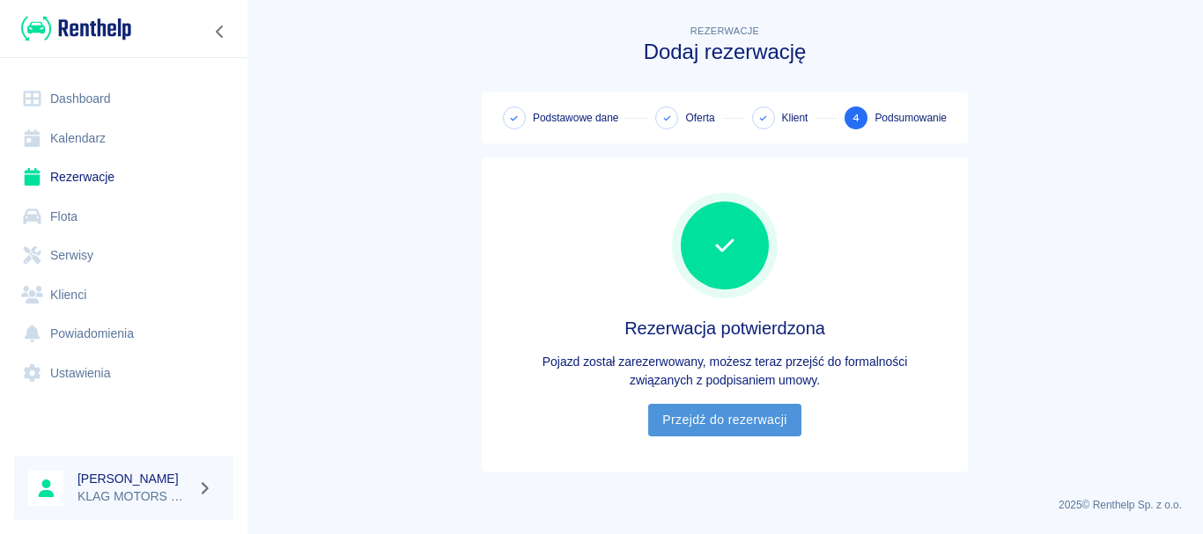
click at [770, 424] on link "Przejdź do rezerwacji" at bounding box center [724, 420] width 152 height 33
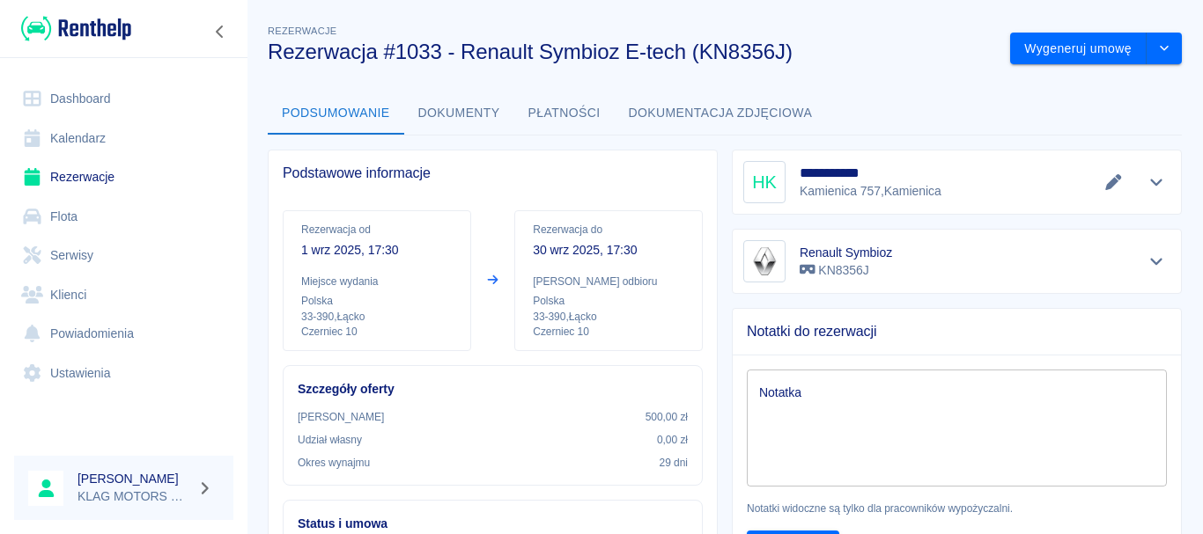
click at [456, 115] on button "Dokumenty" at bounding box center [459, 113] width 110 height 42
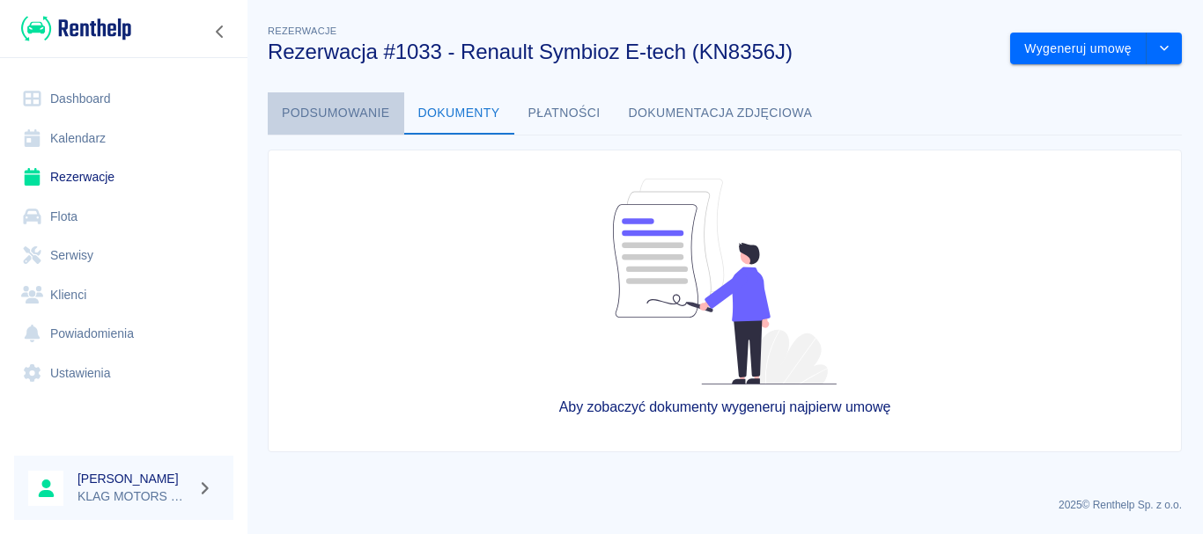
drag, startPoint x: 325, startPoint y: 114, endPoint x: 637, endPoint y: 104, distance: 311.9
click at [325, 114] on button "Podsumowanie" at bounding box center [336, 113] width 136 height 42
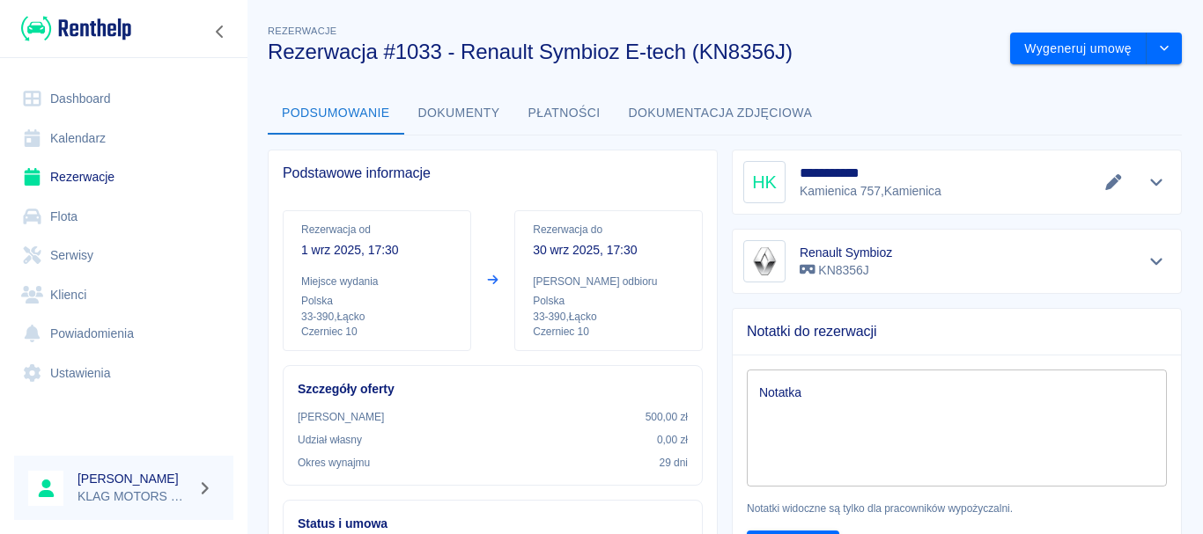
click at [548, 122] on button "Płatności" at bounding box center [564, 113] width 100 height 42
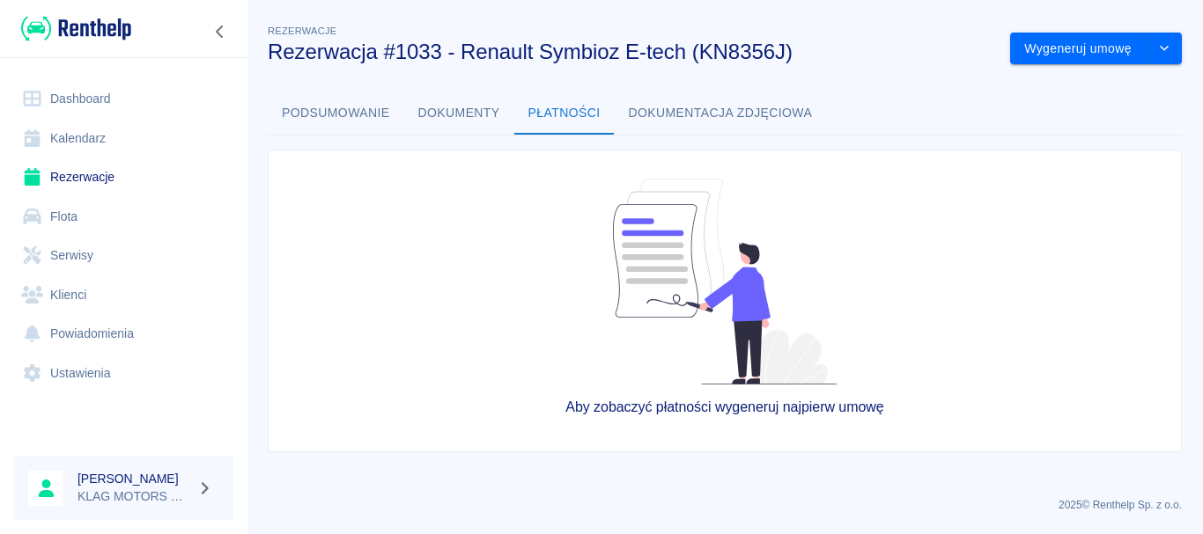
click at [320, 119] on button "Podsumowanie" at bounding box center [336, 113] width 136 height 42
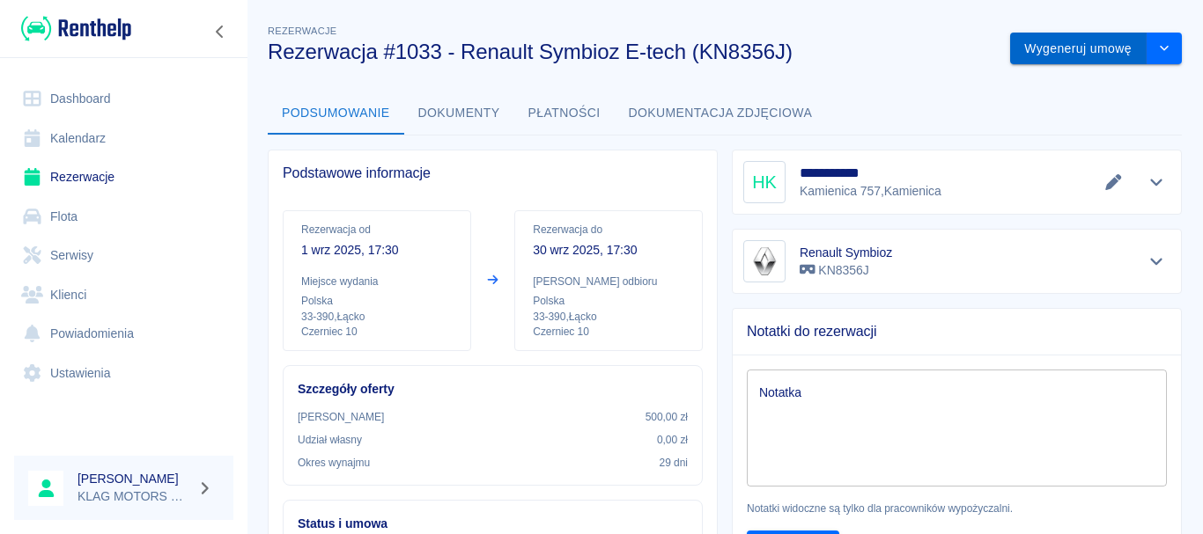
click at [1078, 46] on button "Wygeneruj umowę" at bounding box center [1078, 49] width 136 height 33
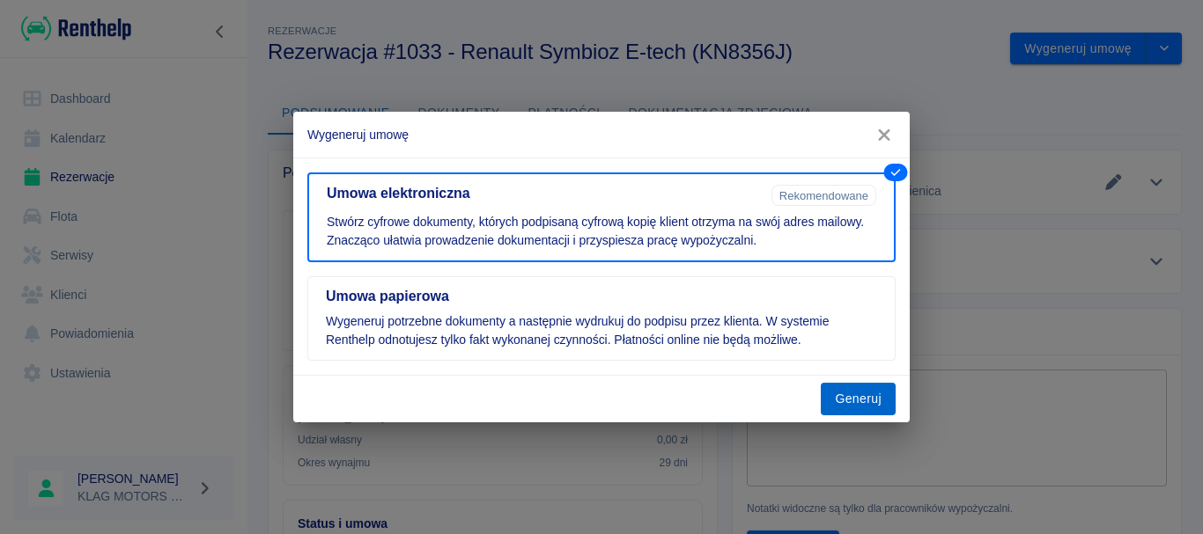
click at [859, 388] on button "Generuj" at bounding box center [858, 399] width 75 height 33
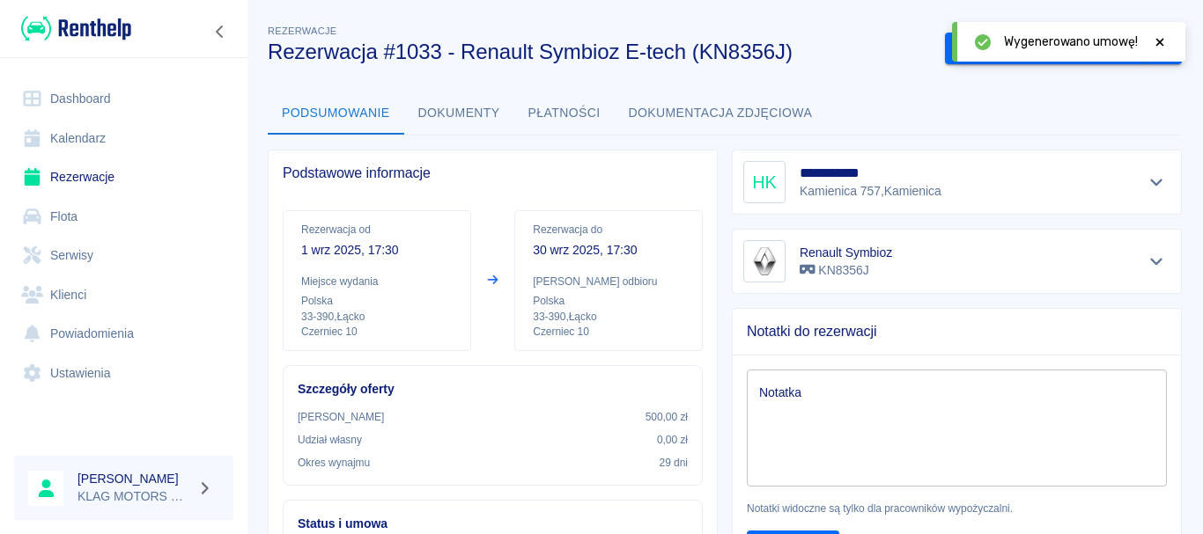
click at [718, 225] on div "Renault Symbioz KN8356J" at bounding box center [950, 254] width 464 height 79
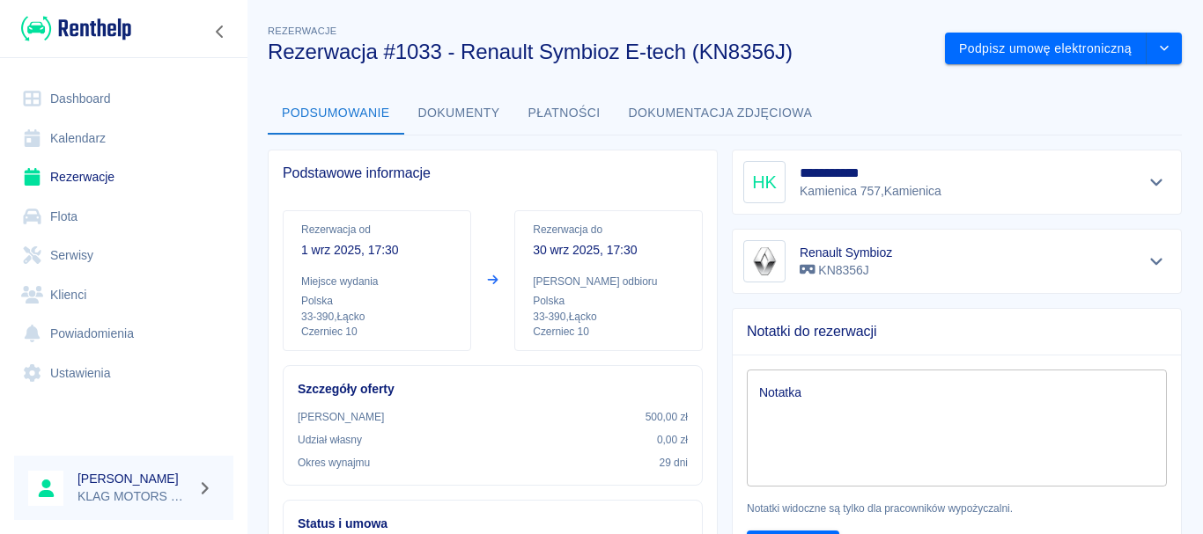
click at [450, 120] on button "Dokumenty" at bounding box center [459, 113] width 110 height 42
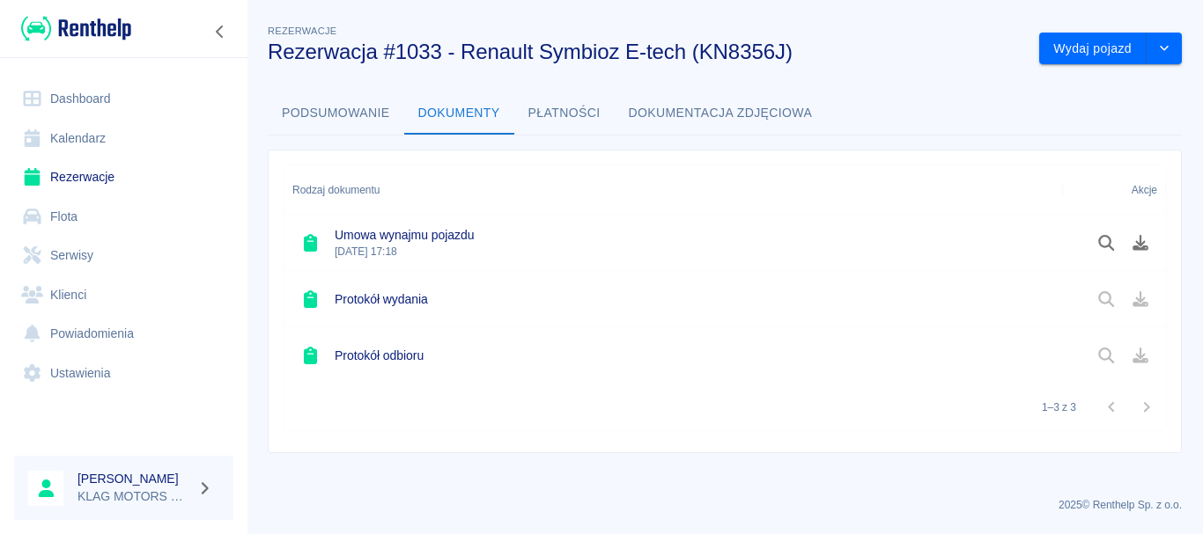
click at [539, 112] on button "Płatności" at bounding box center [564, 113] width 100 height 42
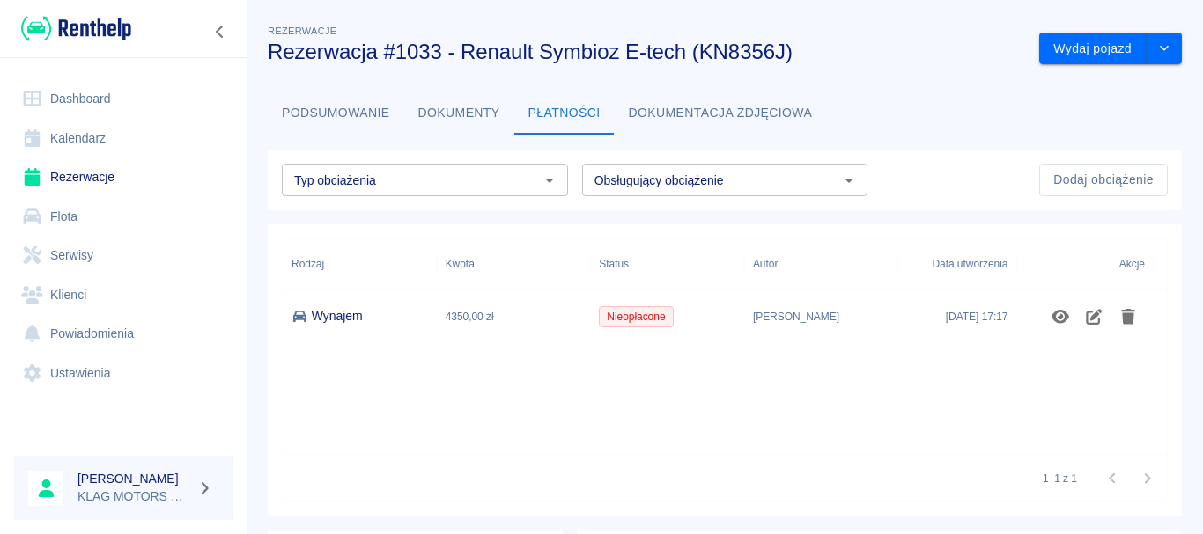
click at [322, 122] on button "Podsumowanie" at bounding box center [336, 113] width 136 height 42
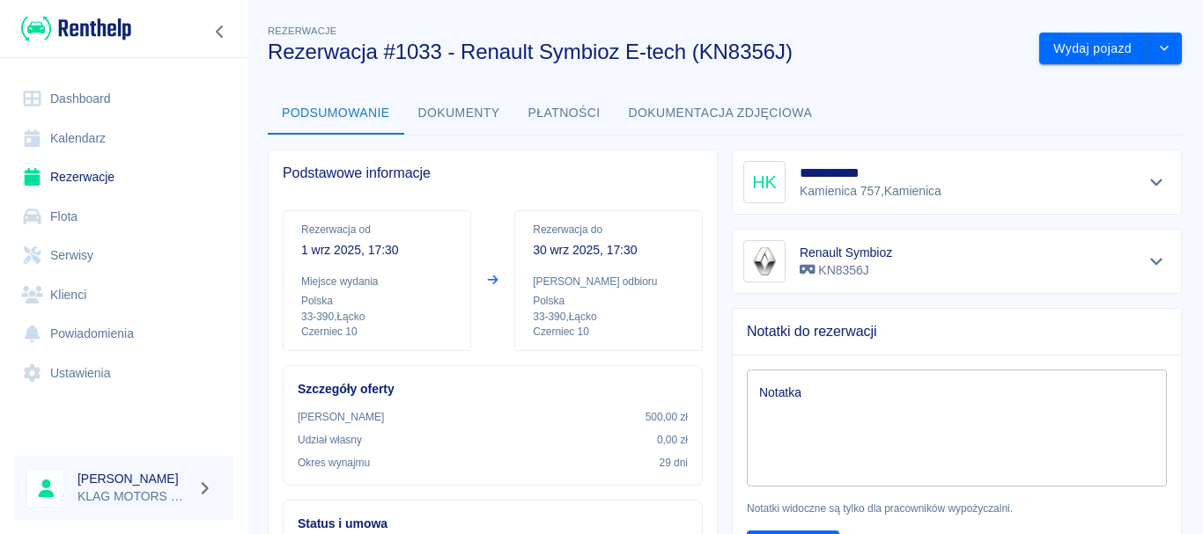
click at [84, 18] on img at bounding box center [76, 28] width 110 height 29
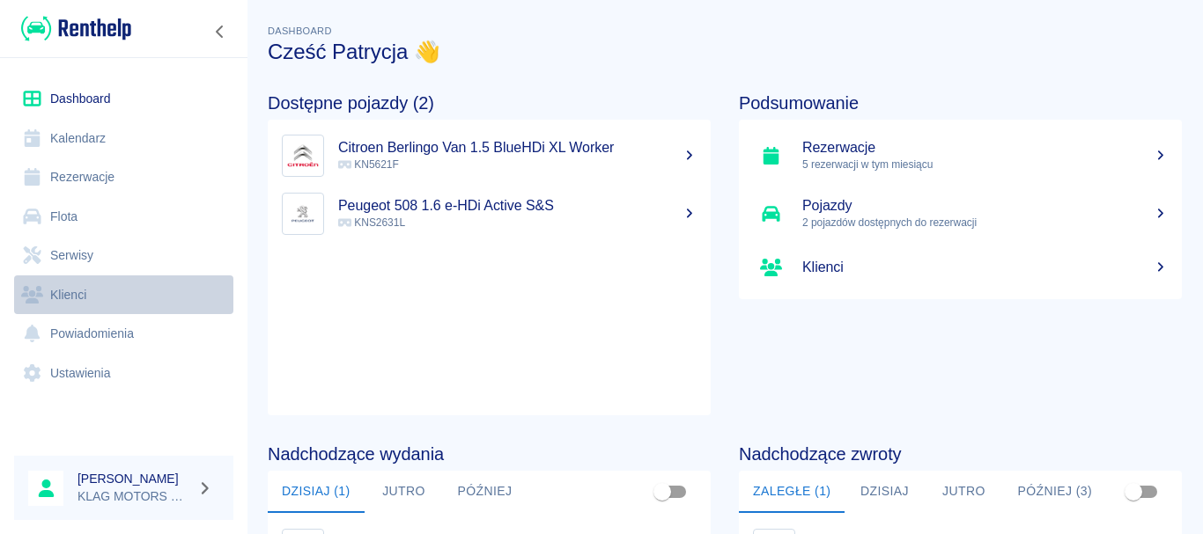
click at [75, 297] on link "Klienci" at bounding box center [123, 296] width 219 height 40
